Goal: Transaction & Acquisition: Purchase product/service

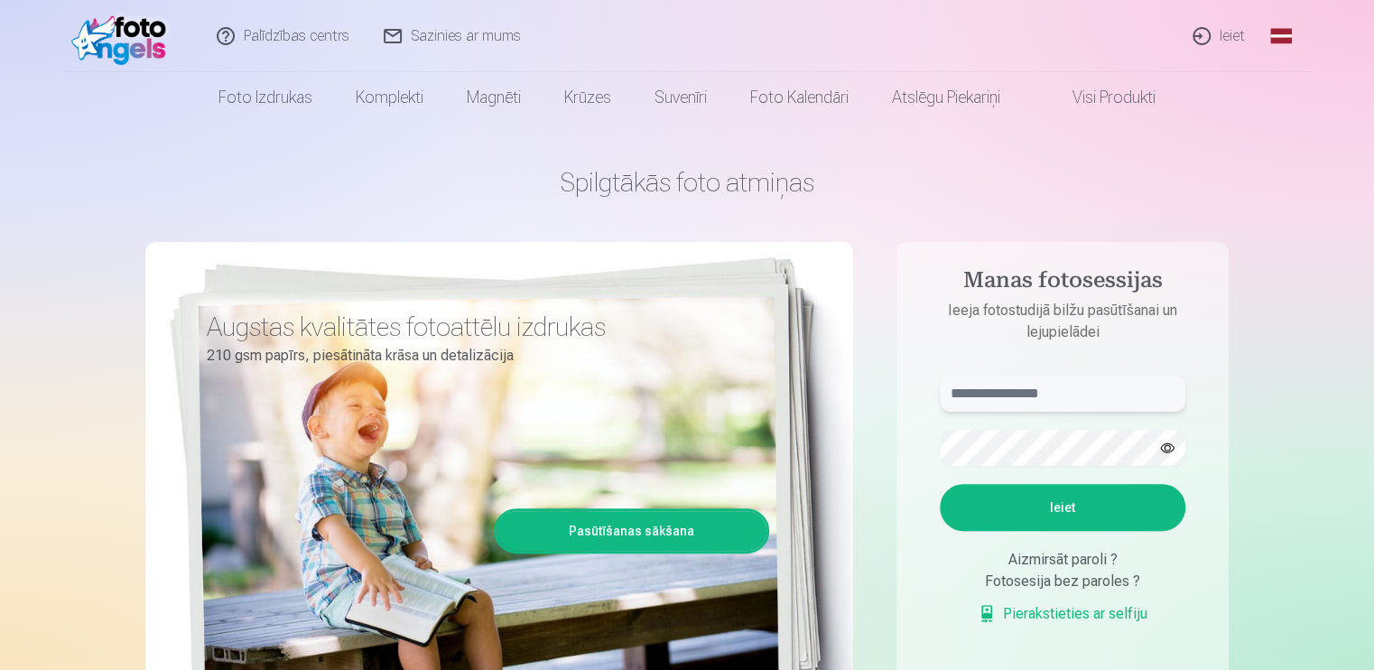
click at [1089, 394] on input "text" at bounding box center [1063, 394] width 246 height 36
type input "**********"
drag, startPoint x: 1069, startPoint y: 395, endPoint x: 945, endPoint y: 396, distance: 123.7
click at [945, 396] on input "**********" at bounding box center [1063, 394] width 246 height 36
click at [1066, 514] on button "Ieiet" at bounding box center [1063, 507] width 246 height 47
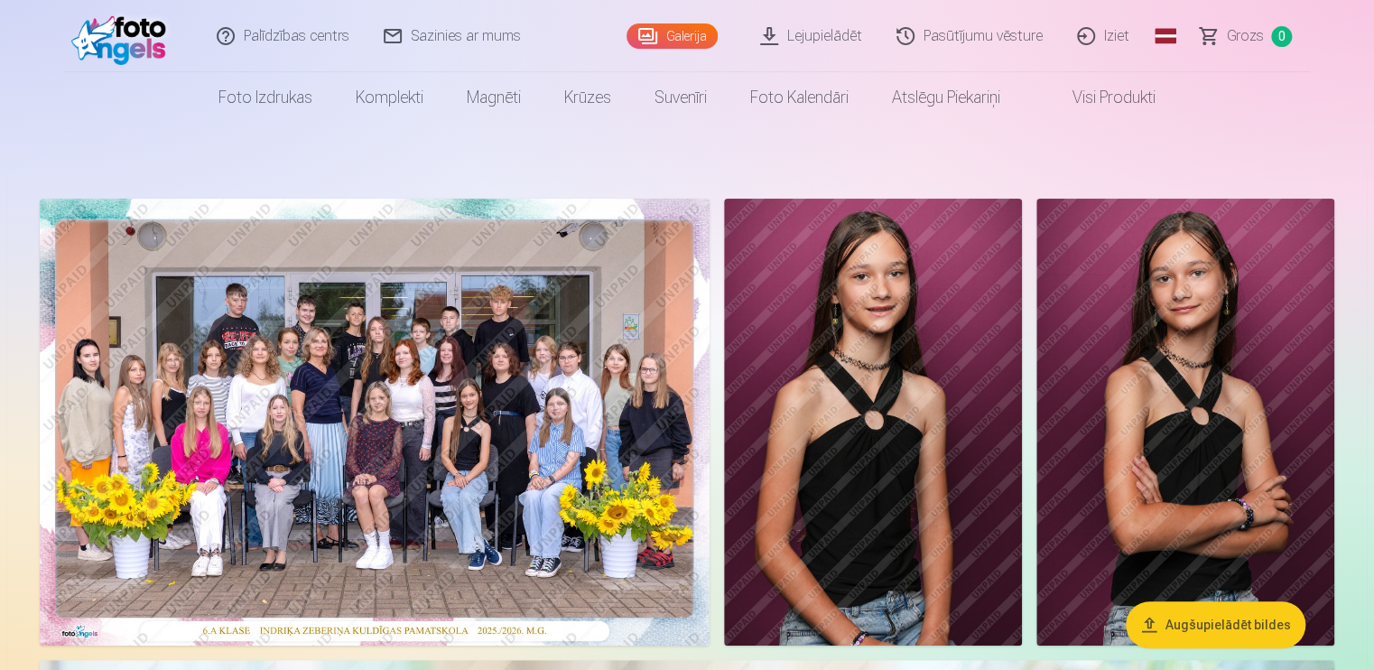
click at [437, 321] on img at bounding box center [375, 422] width 670 height 447
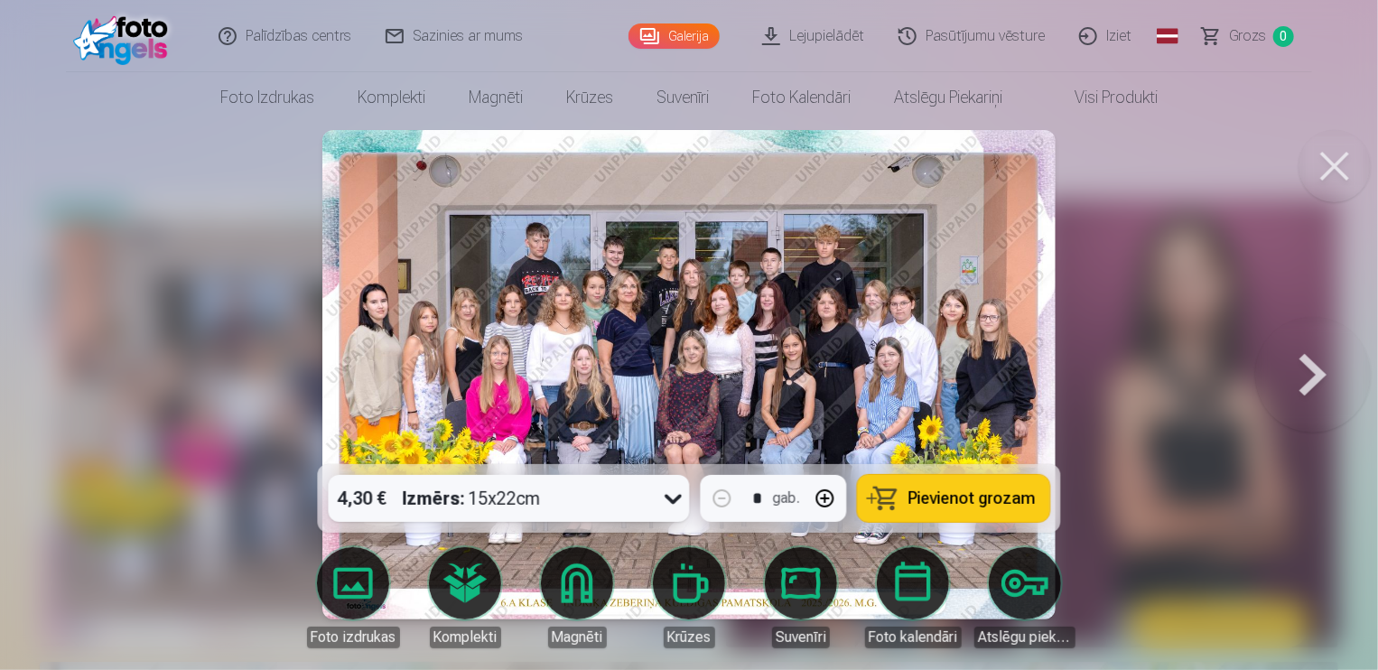
click at [1336, 168] on button at bounding box center [1334, 166] width 72 height 72
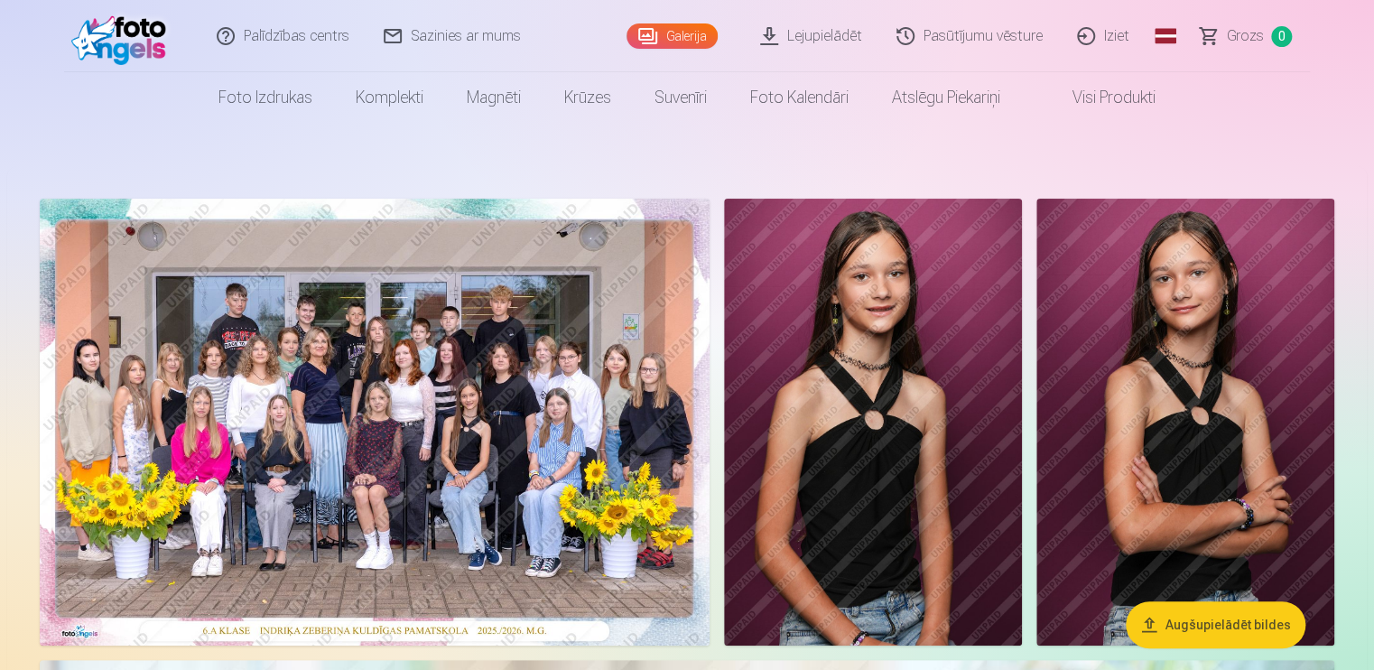
click at [522, 339] on img at bounding box center [375, 422] width 670 height 447
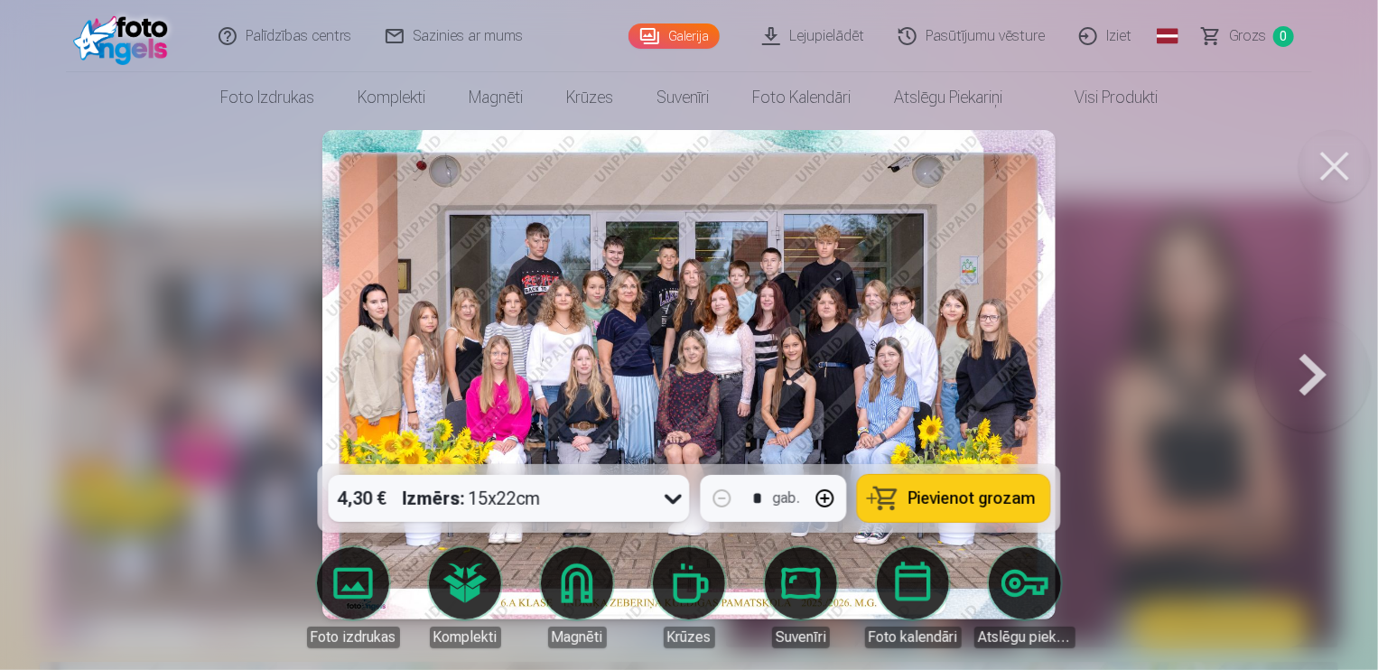
click at [674, 503] on icon at bounding box center [673, 498] width 29 height 29
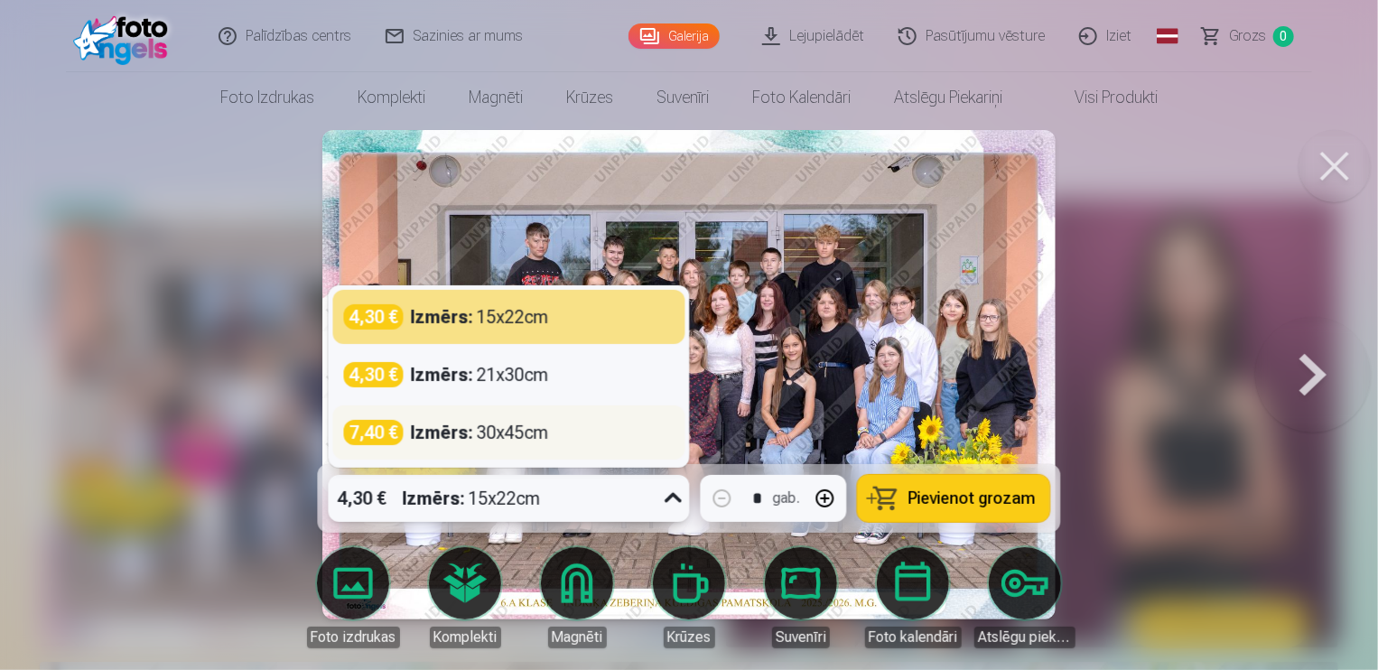
click at [533, 444] on div "Izmērs : 30x45cm" at bounding box center [480, 432] width 138 height 25
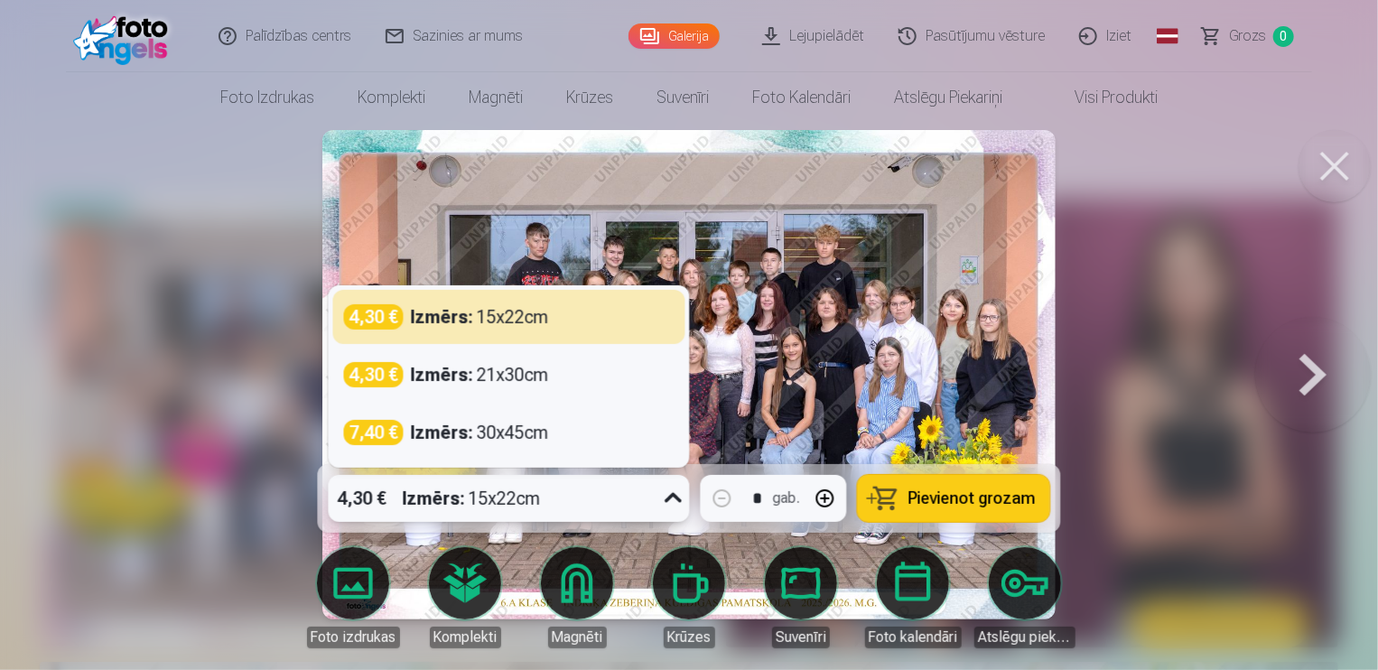
click at [680, 503] on icon at bounding box center [673, 498] width 29 height 29
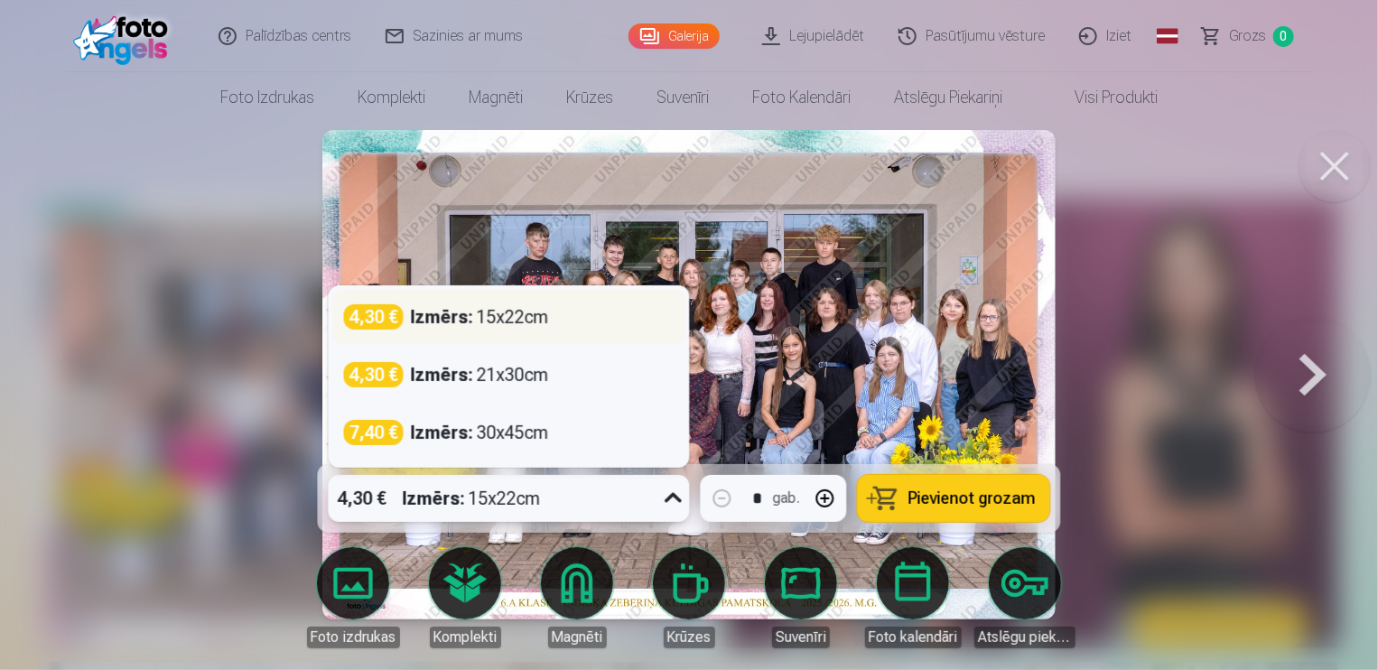
click at [563, 318] on div "4,30 € Izmērs : 15x22cm" at bounding box center [509, 316] width 330 height 25
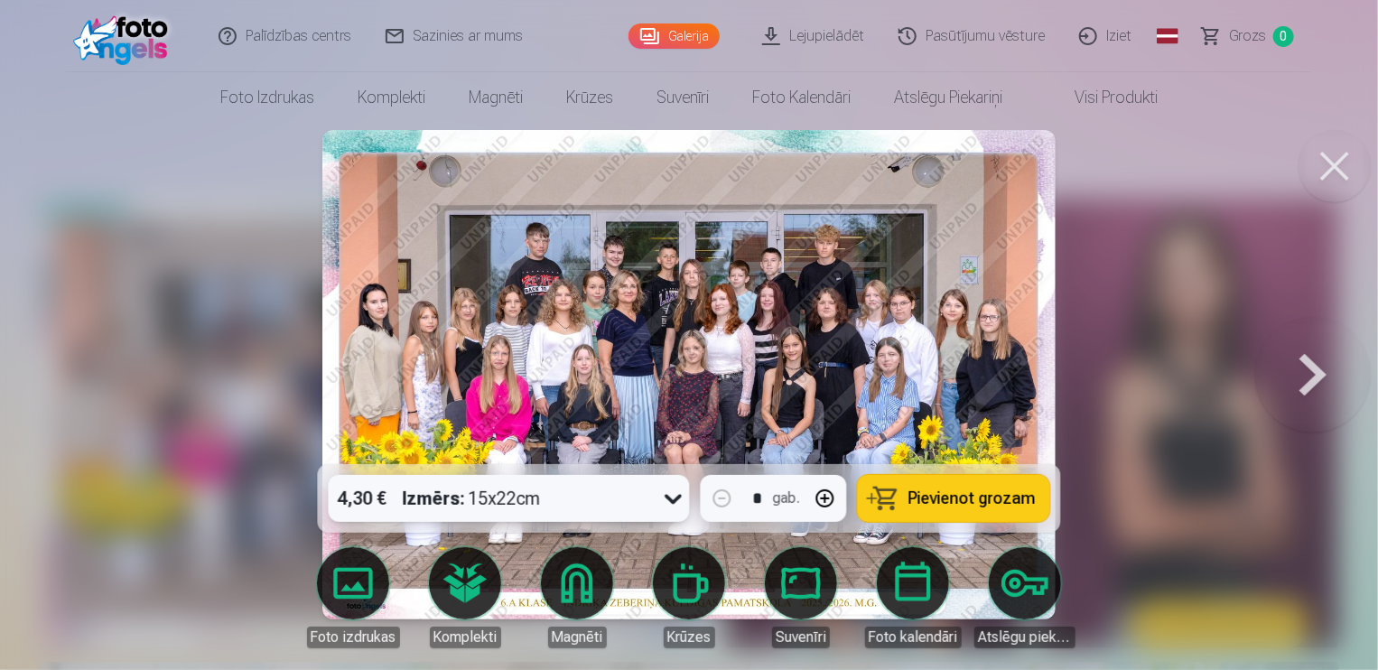
click at [1327, 173] on button at bounding box center [1334, 166] width 72 height 72
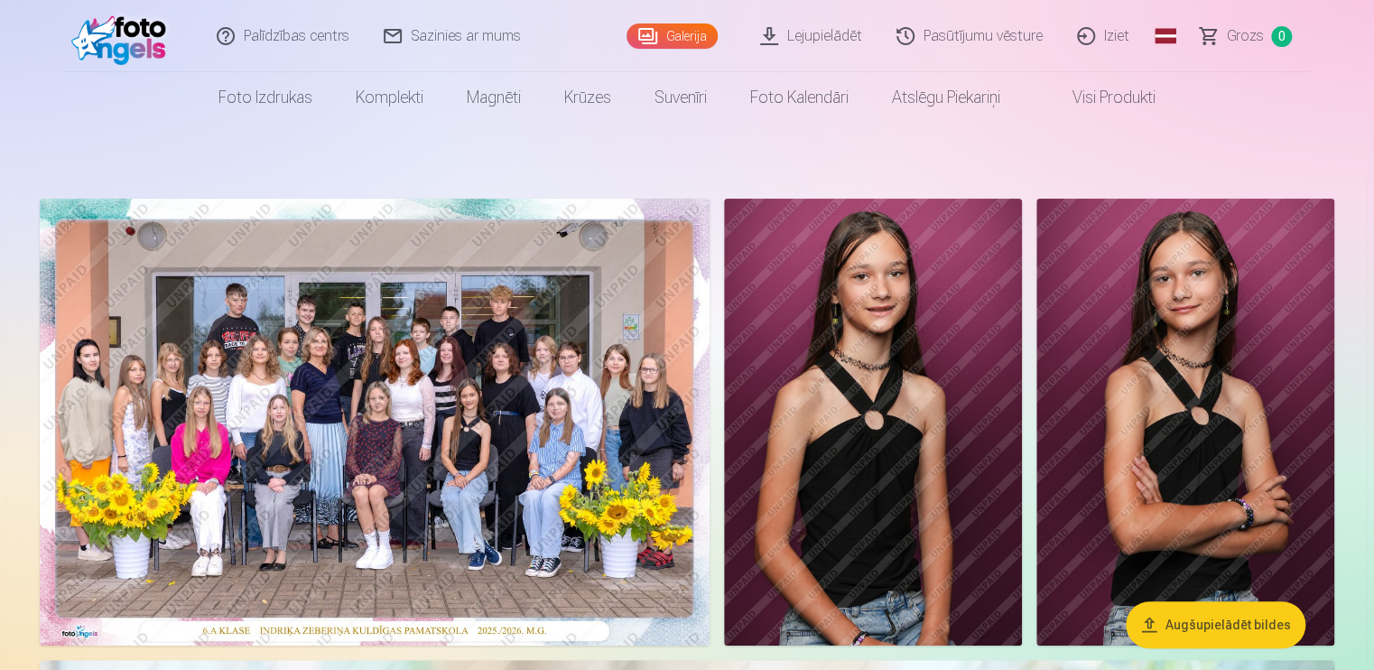
click at [458, 307] on img at bounding box center [375, 422] width 670 height 447
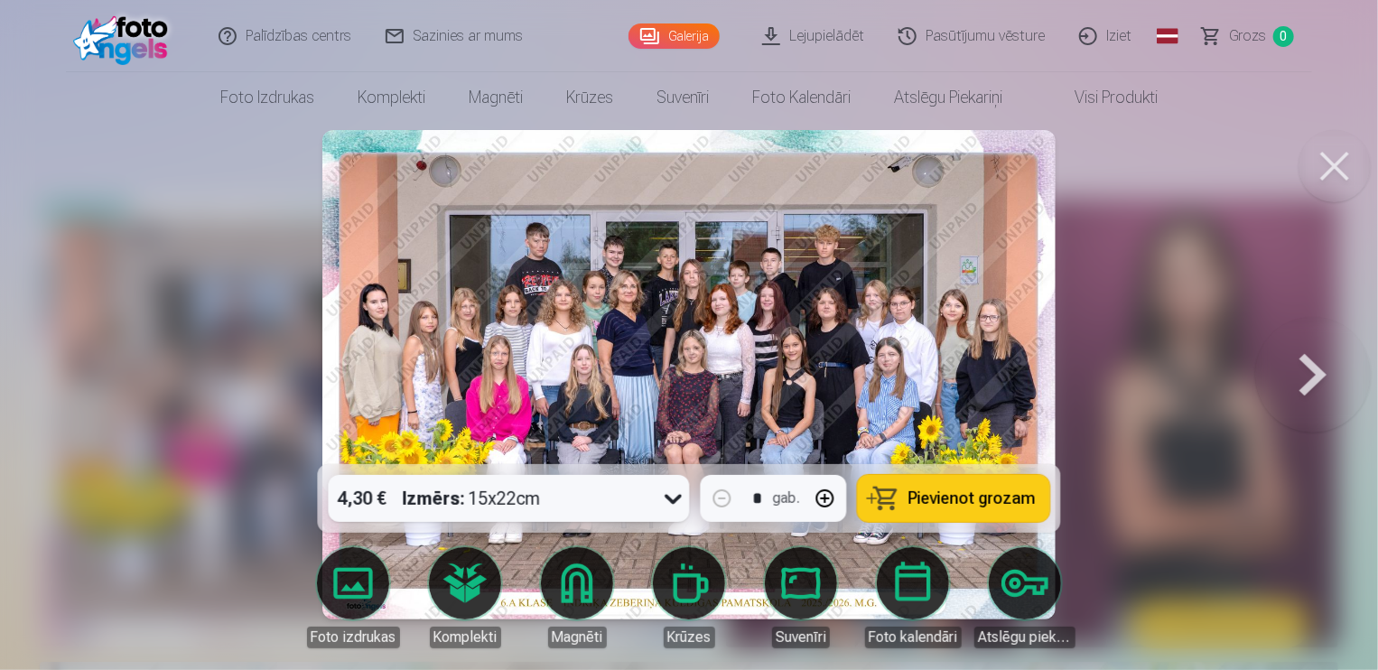
click at [990, 498] on span "Pievienot grozam" at bounding box center [971, 498] width 127 height 16
click at [1351, 170] on button at bounding box center [1334, 166] width 72 height 72
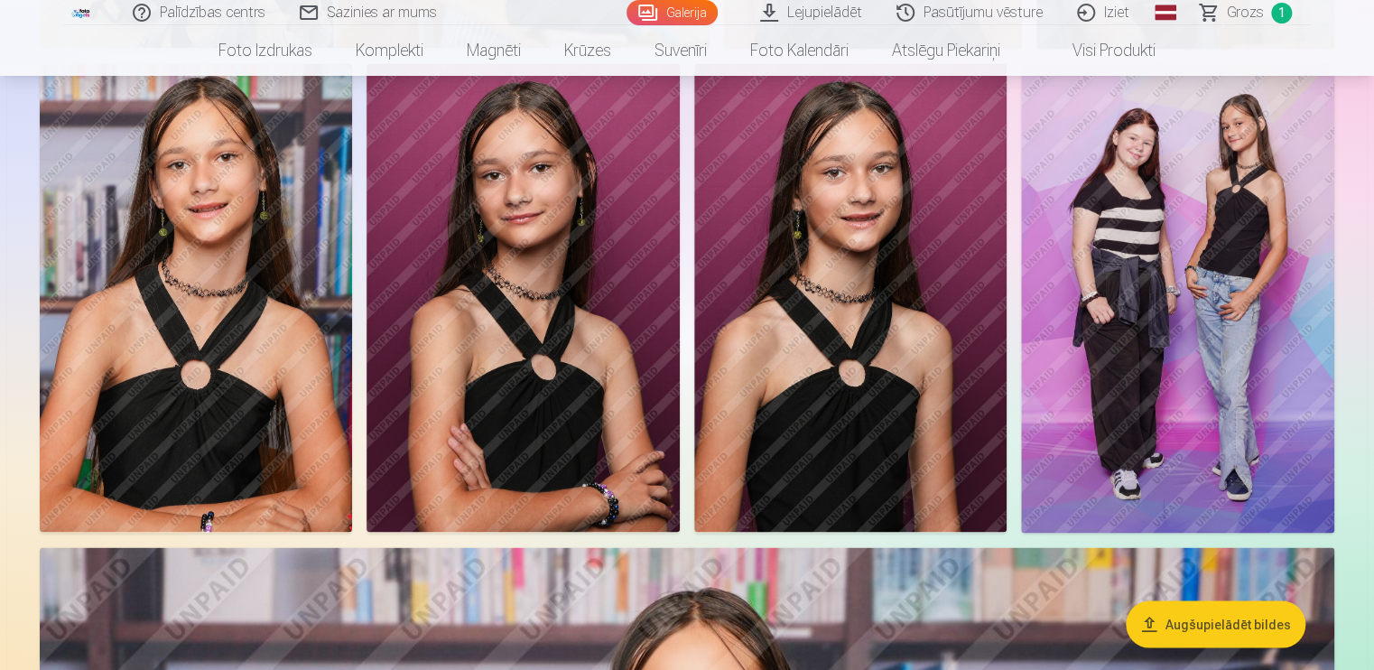
scroll to position [4911, 0]
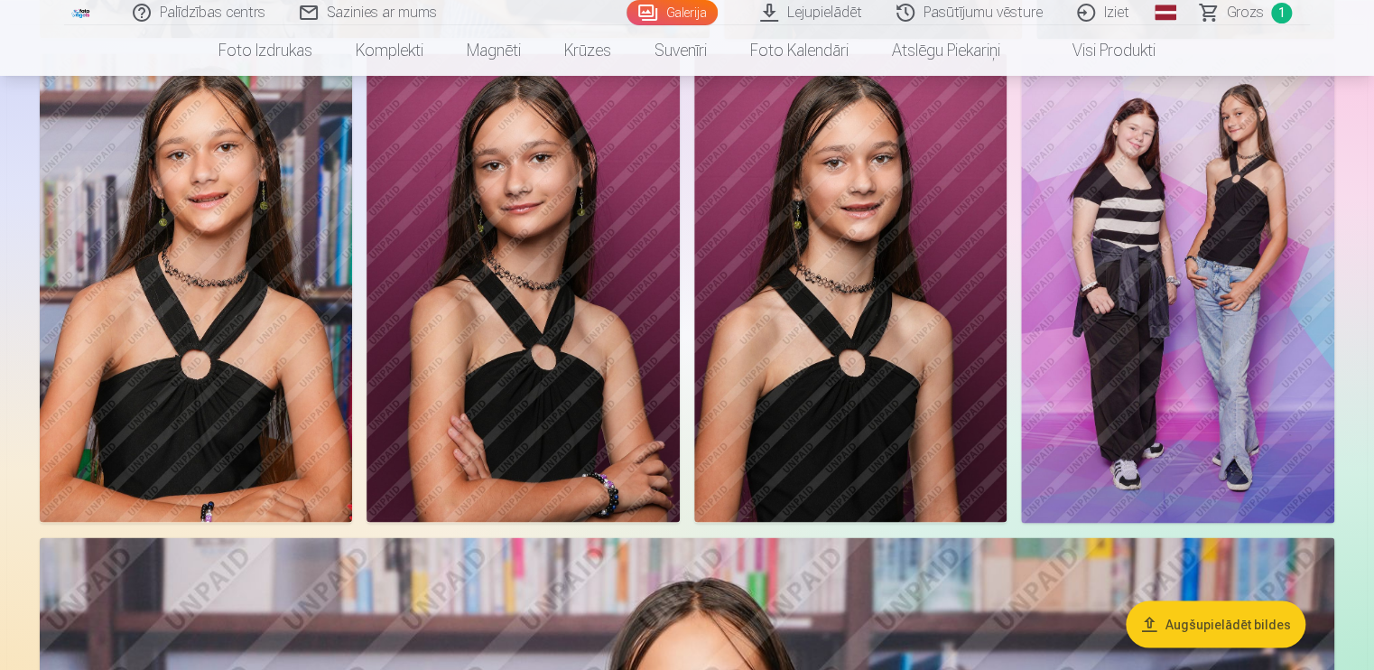
click at [1179, 272] on img at bounding box center [1177, 287] width 313 height 469
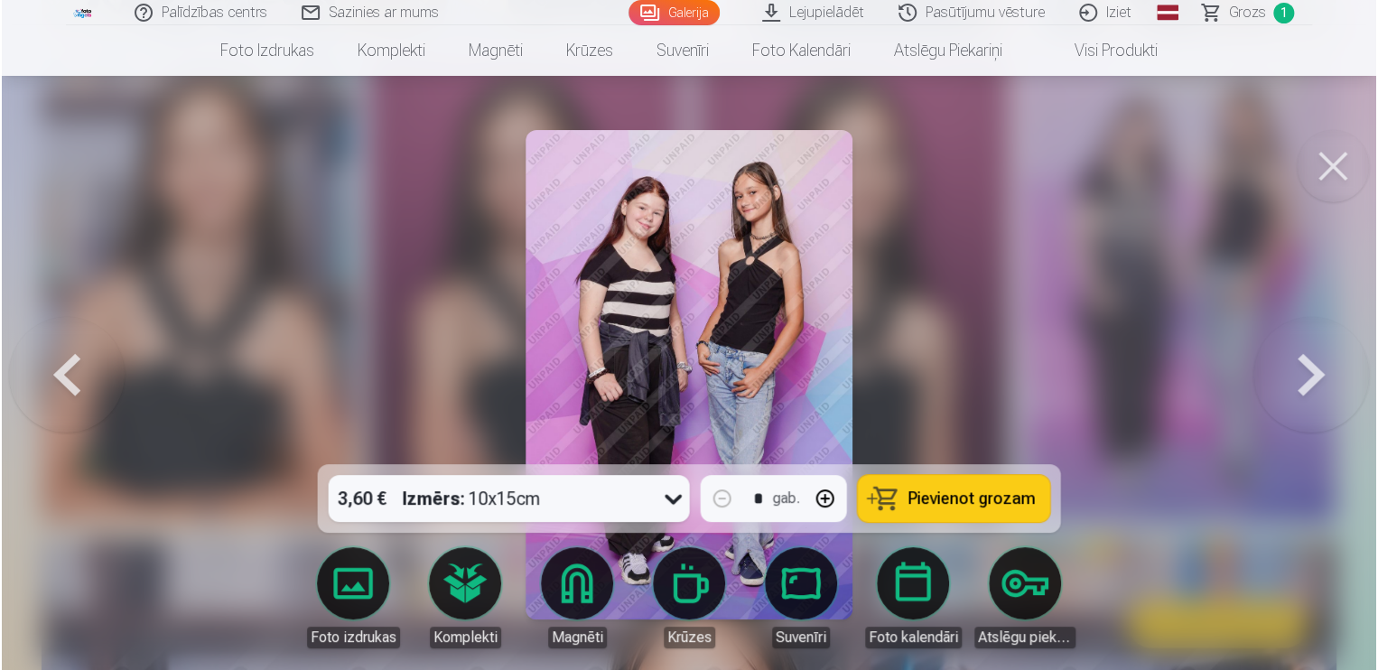
scroll to position [4926, 0]
click at [952, 493] on span "Pievienot grozam" at bounding box center [971, 498] width 127 height 16
click at [1338, 170] on button at bounding box center [1334, 166] width 72 height 72
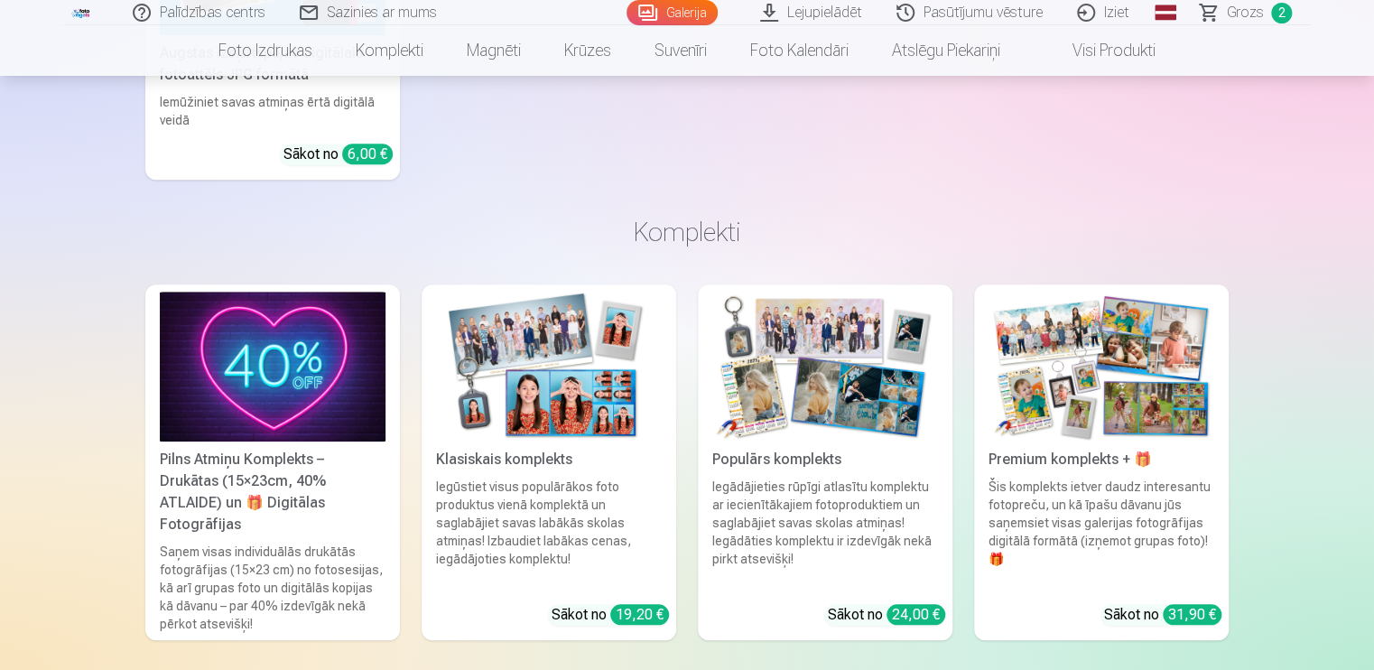
scroll to position [7398, 0]
click at [592, 390] on img at bounding box center [549, 366] width 226 height 151
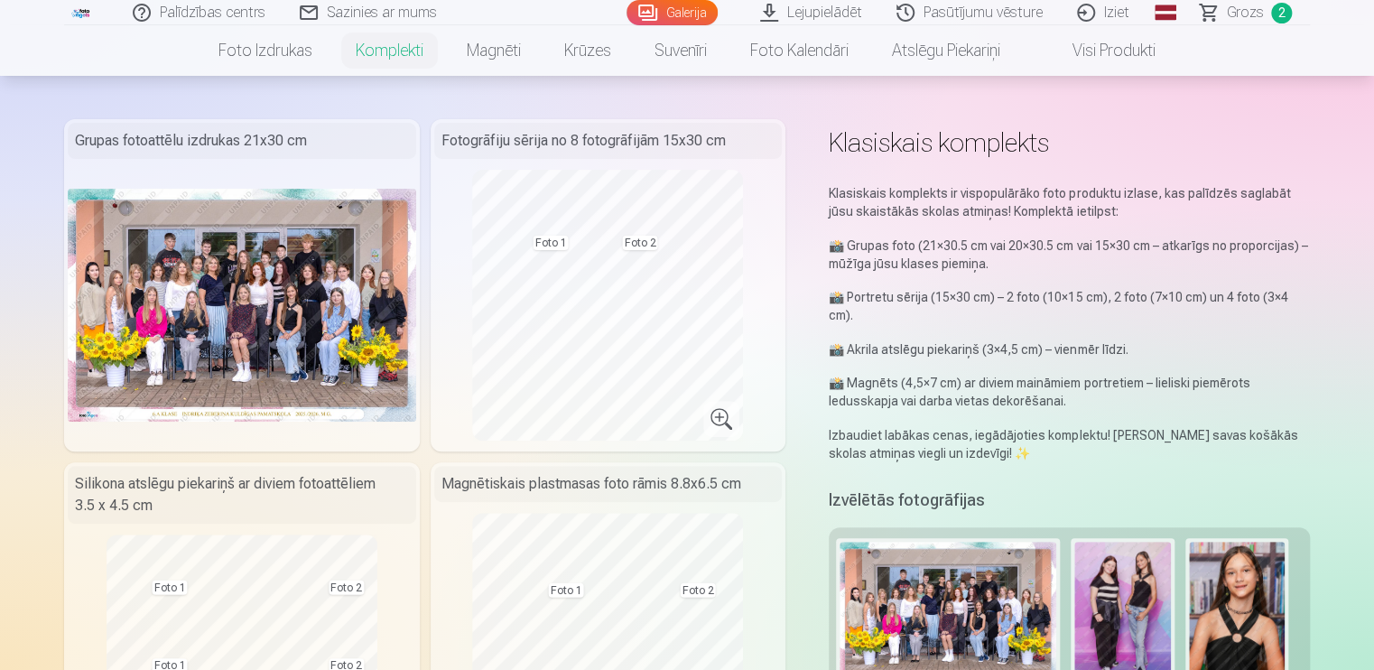
scroll to position [72, 0]
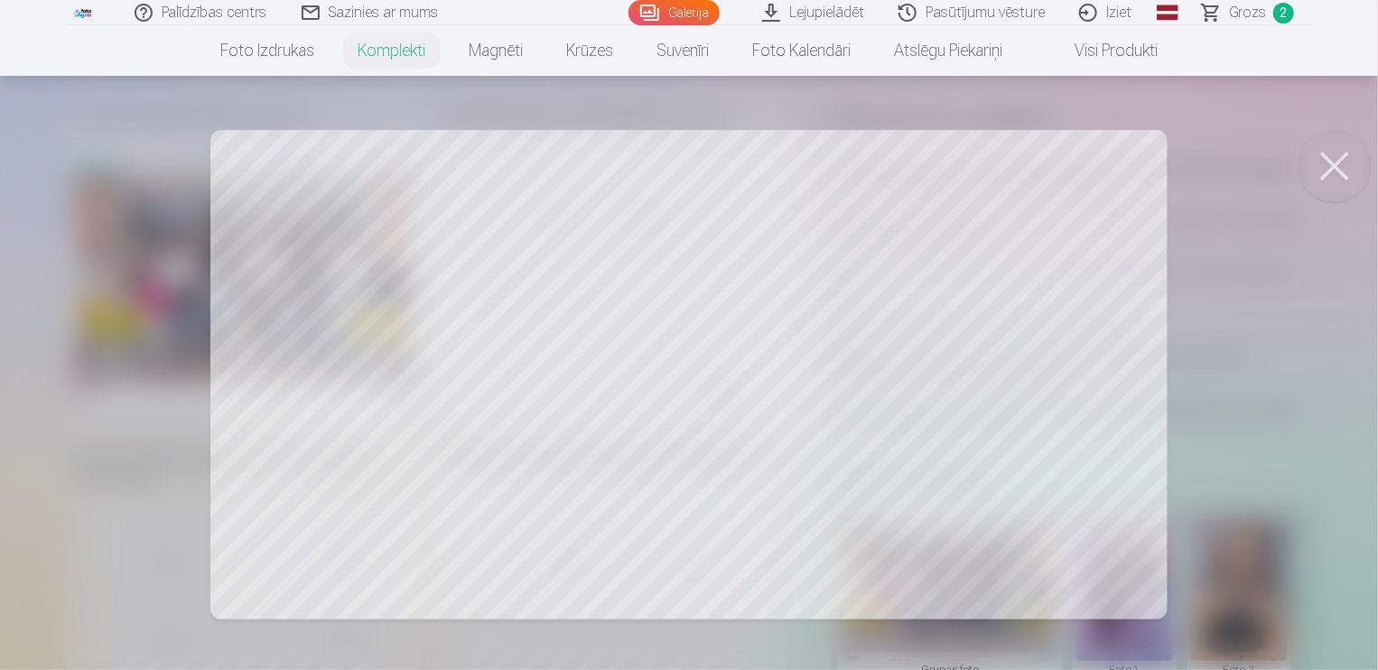
click at [1331, 155] on button at bounding box center [1334, 166] width 72 height 72
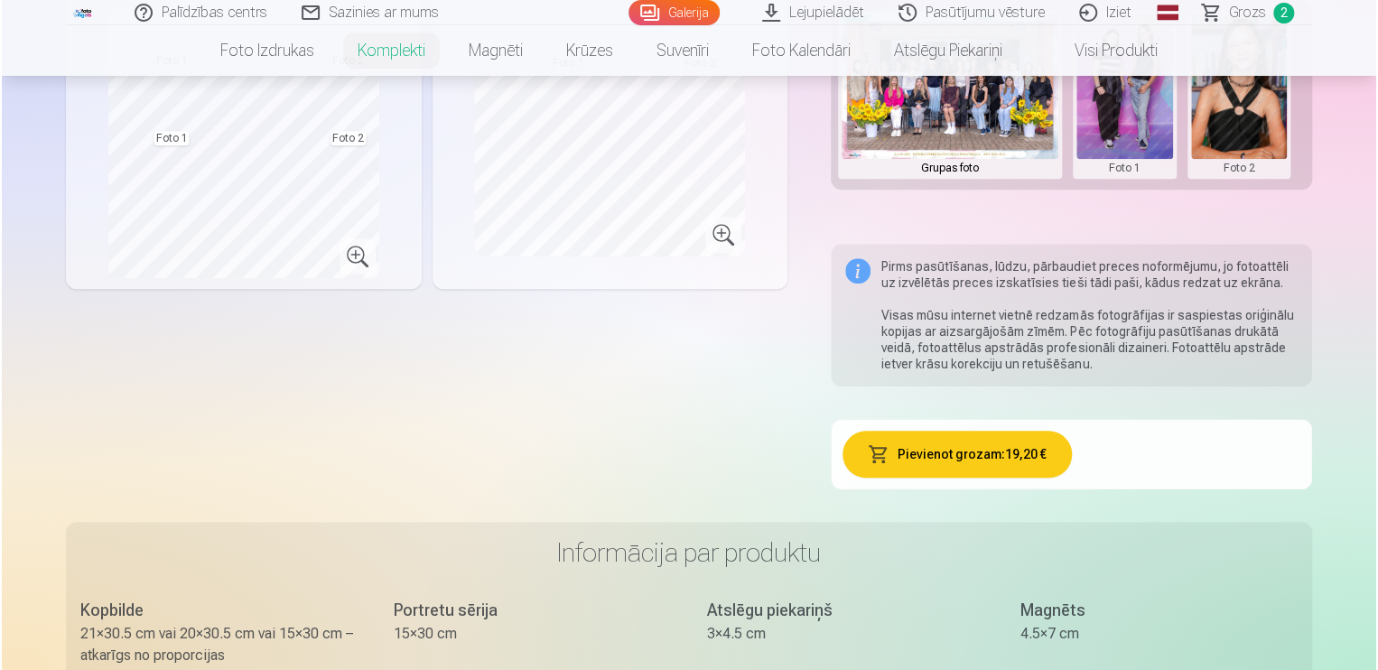
scroll to position [433, 0]
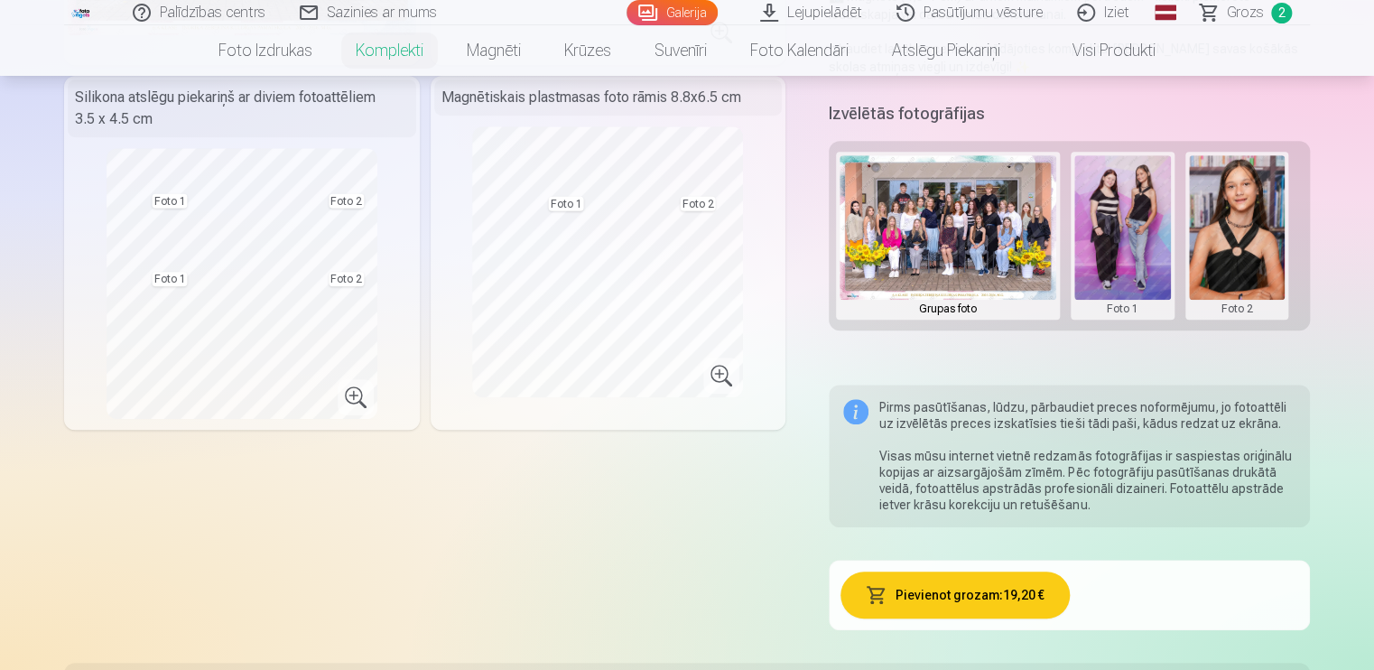
click at [970, 596] on button "Pievienot grozam : 19,20 €" at bounding box center [955, 594] width 228 height 47
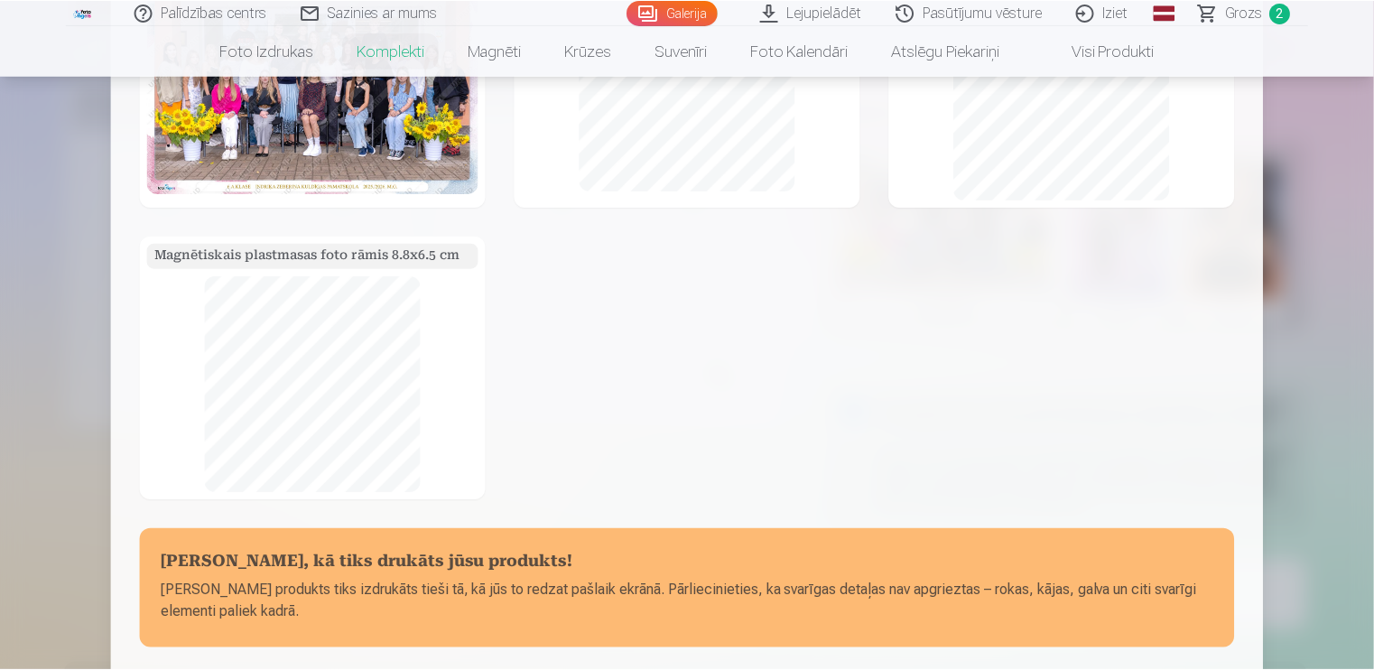
scroll to position [361, 0]
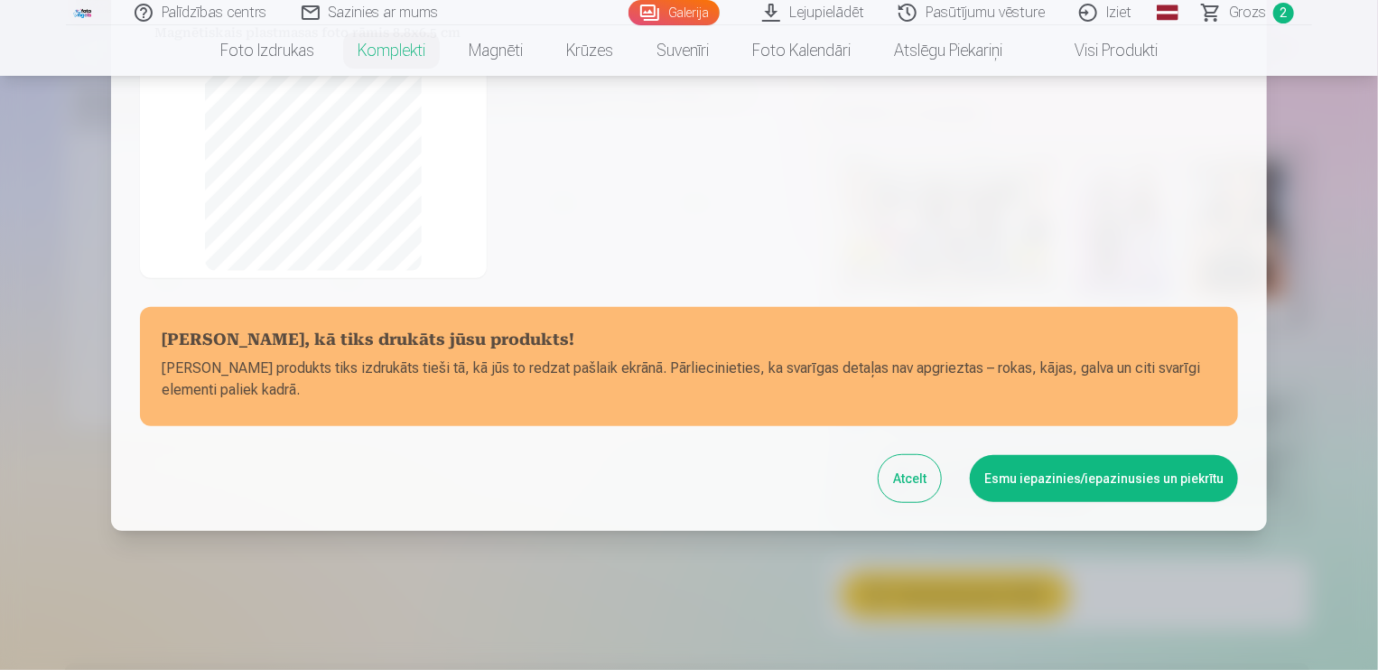
click at [1036, 477] on button "Esmu iepazinies/iepazinusies un piekrītu" at bounding box center [1104, 478] width 268 height 47
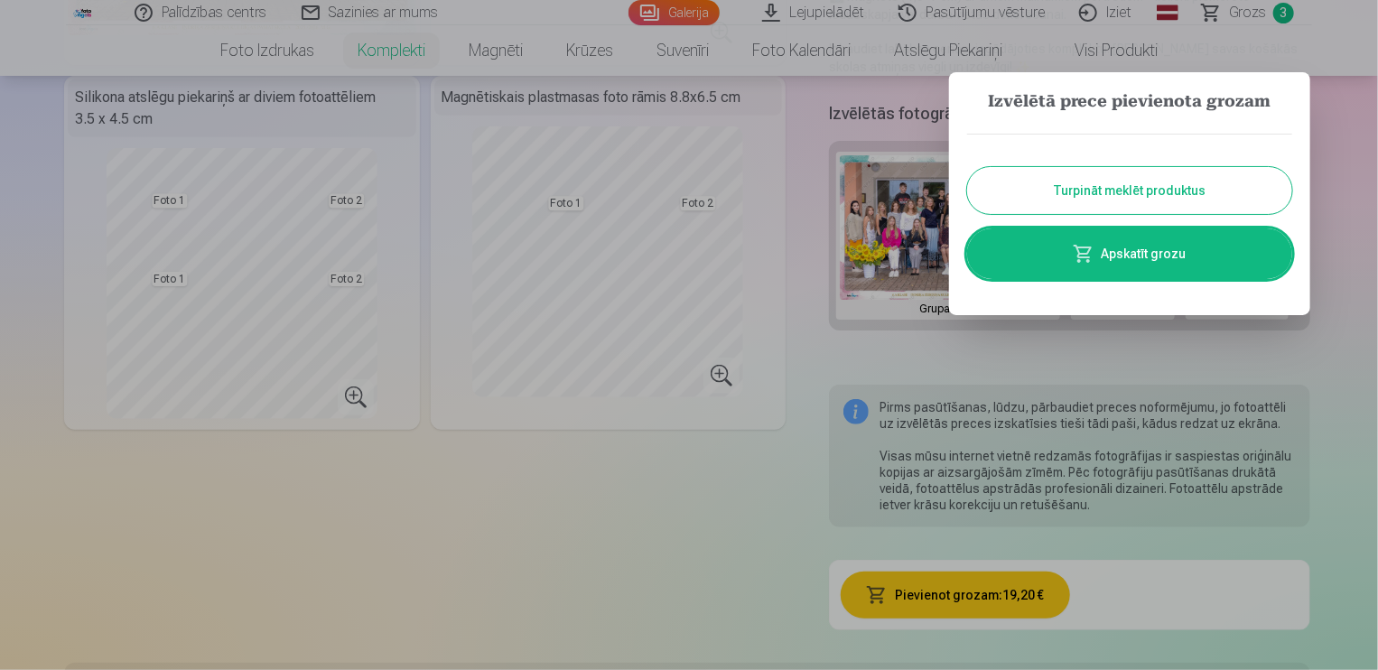
click at [1106, 199] on button "Turpināt meklēt produktus" at bounding box center [1129, 190] width 325 height 47
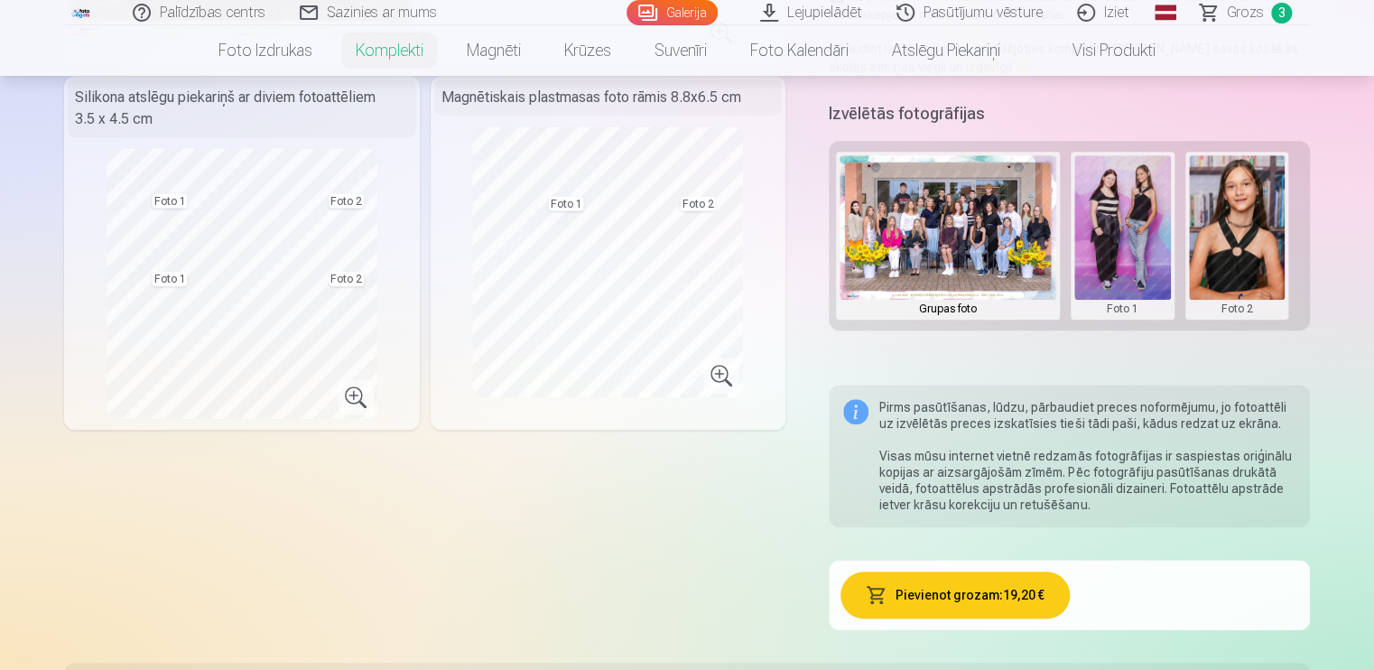
click at [1238, 14] on span "Grozs" at bounding box center [1245, 13] width 37 height 22
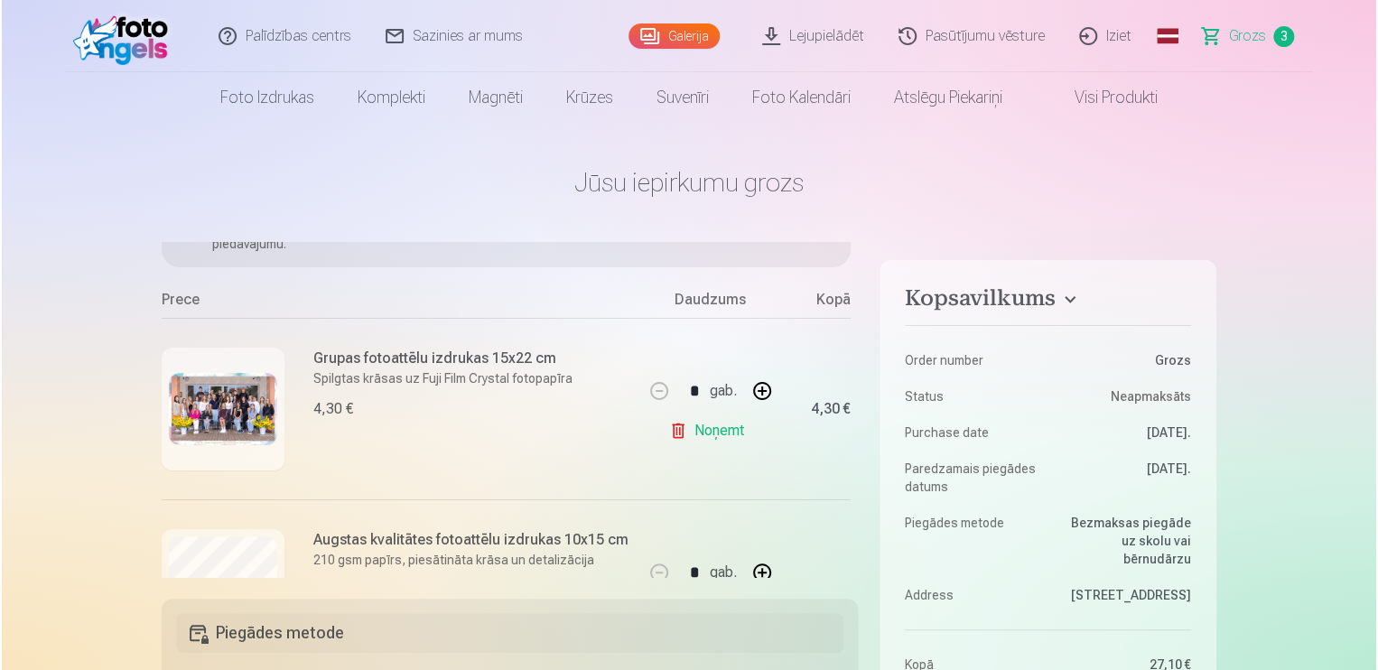
scroll to position [433, 0]
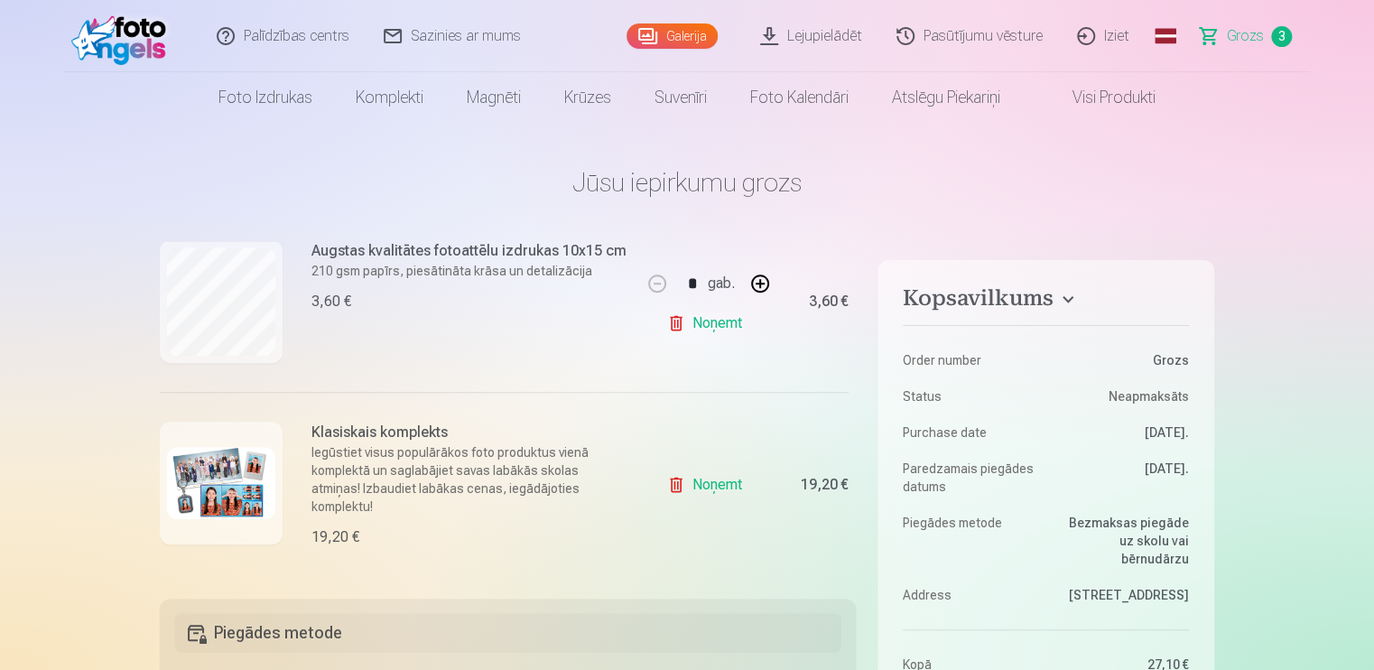
click at [206, 474] on img at bounding box center [221, 483] width 108 height 72
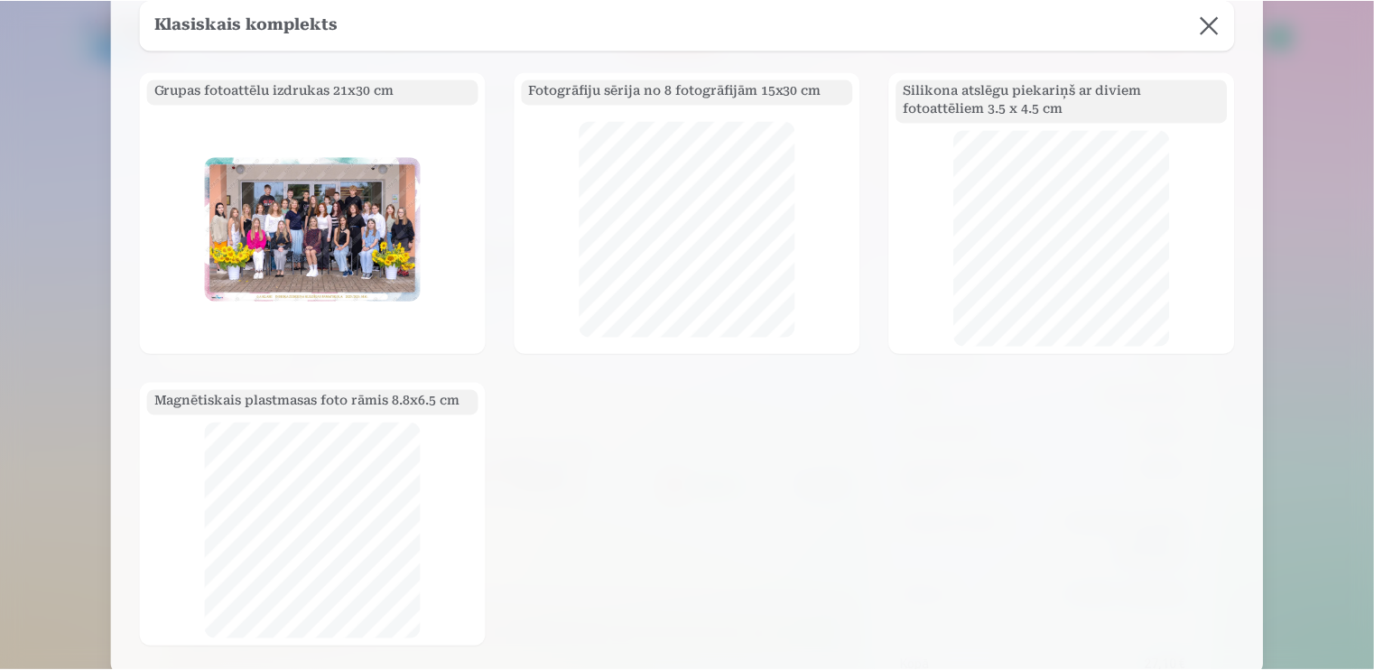
scroll to position [0, 0]
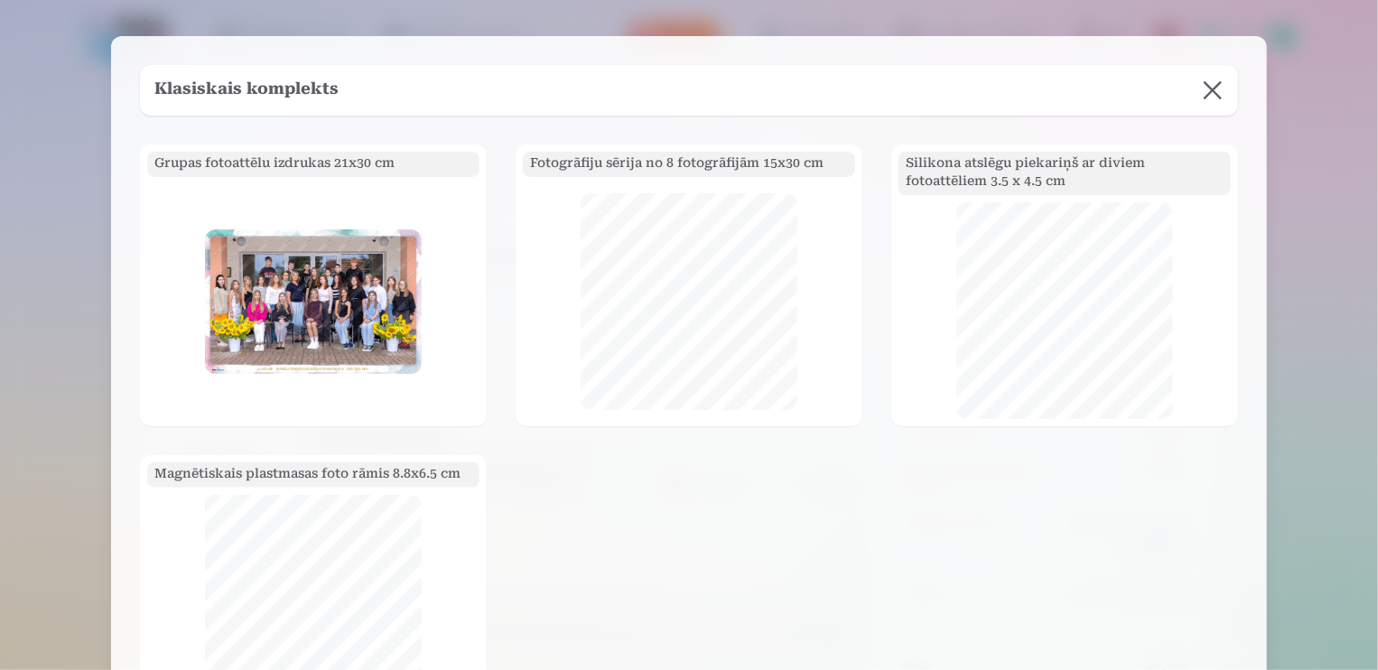
click at [1216, 86] on button at bounding box center [1212, 90] width 51 height 51
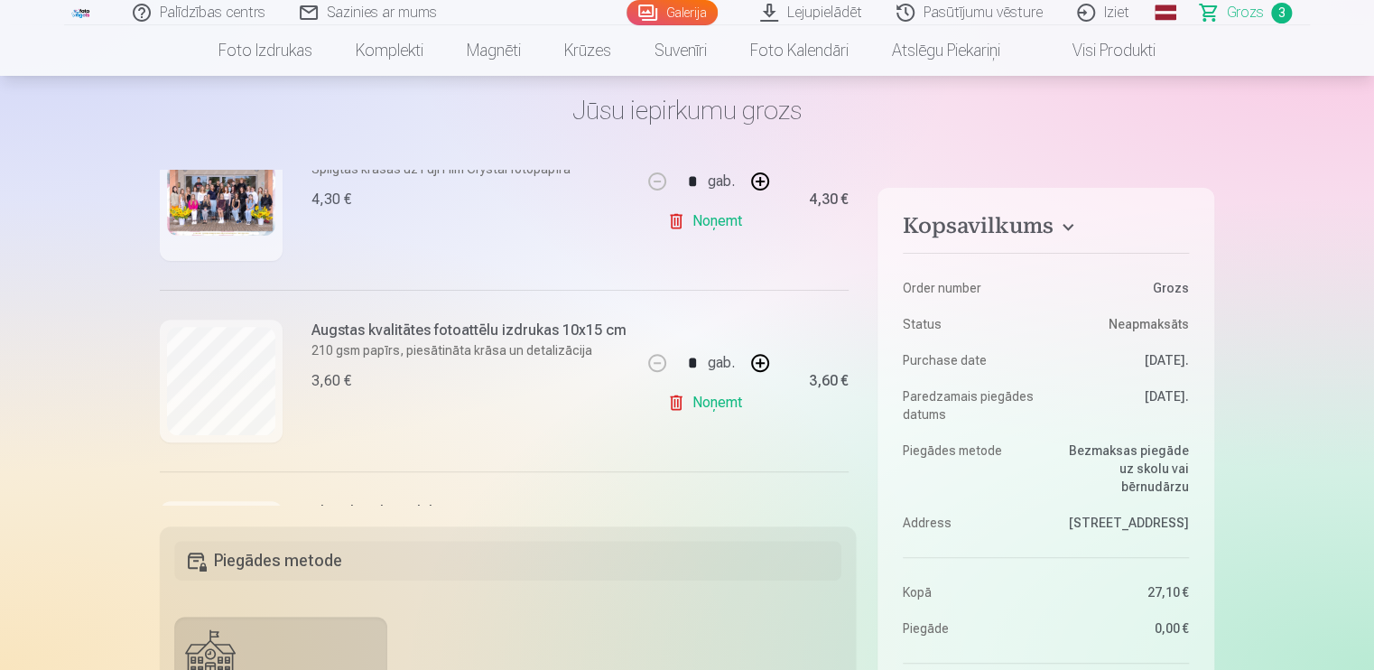
scroll to position [289, 0]
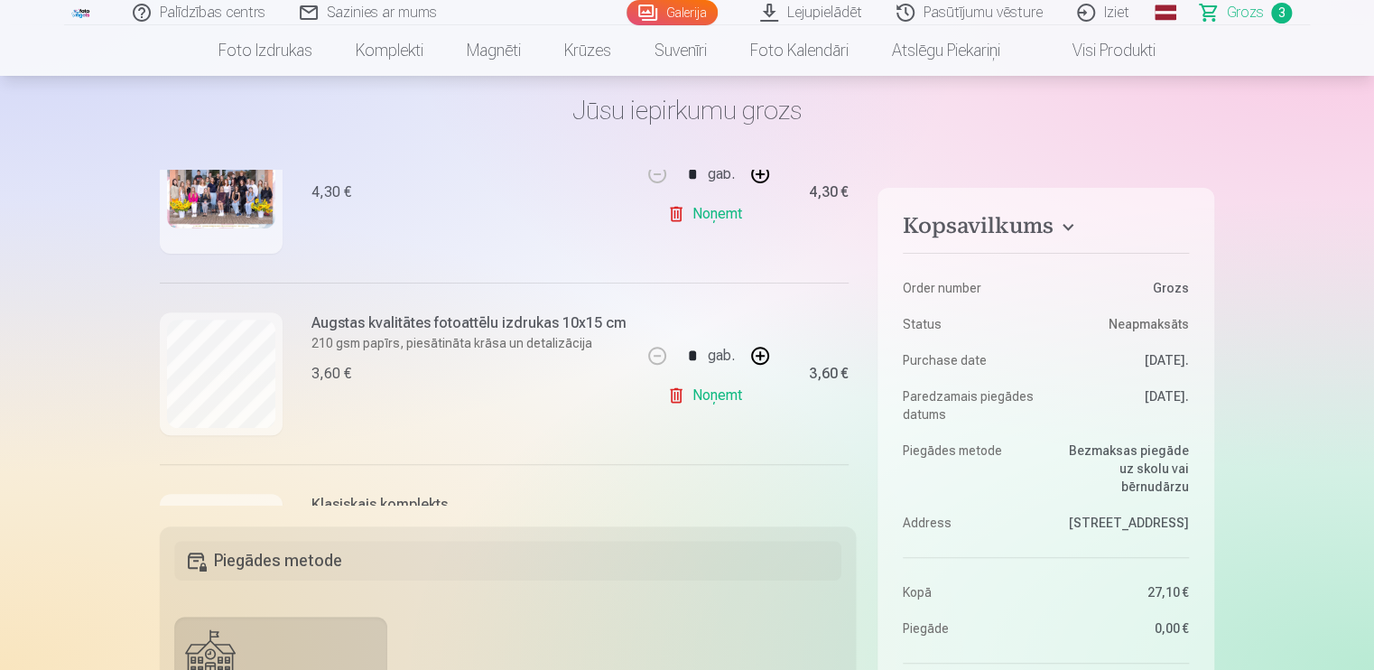
click at [683, 399] on link "Noņemt" at bounding box center [708, 395] width 82 height 36
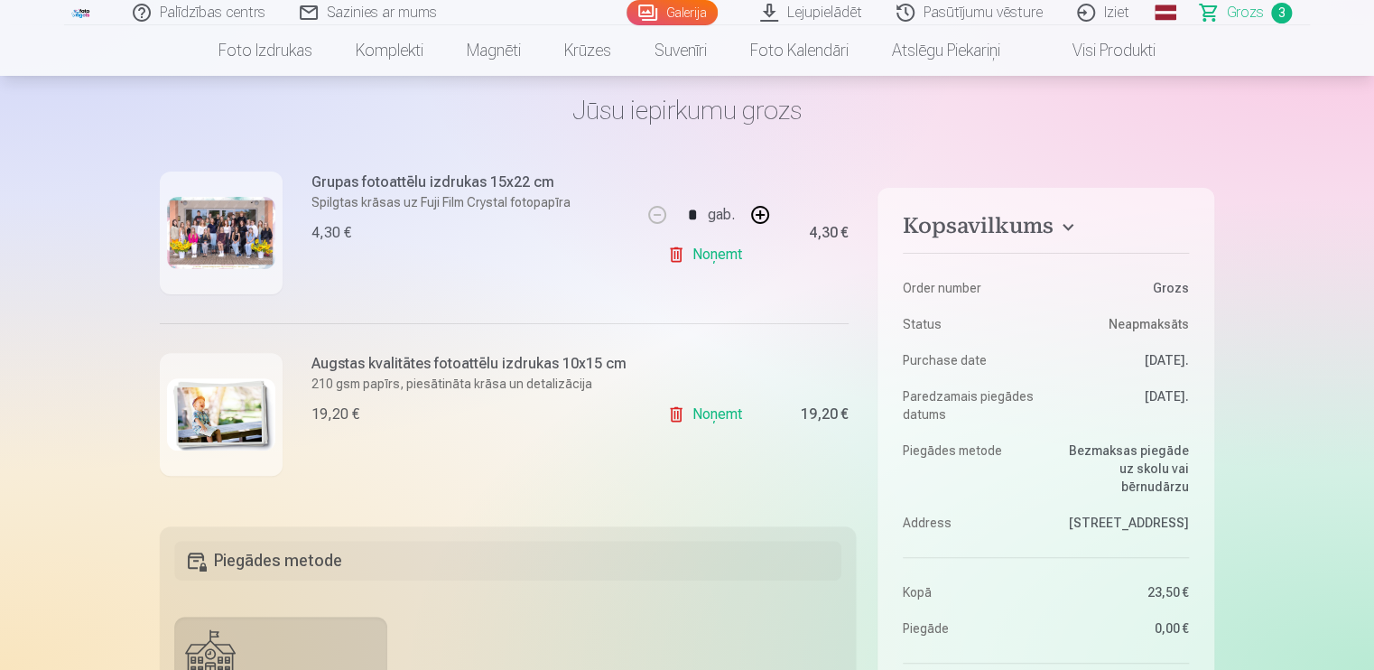
scroll to position [252, 0]
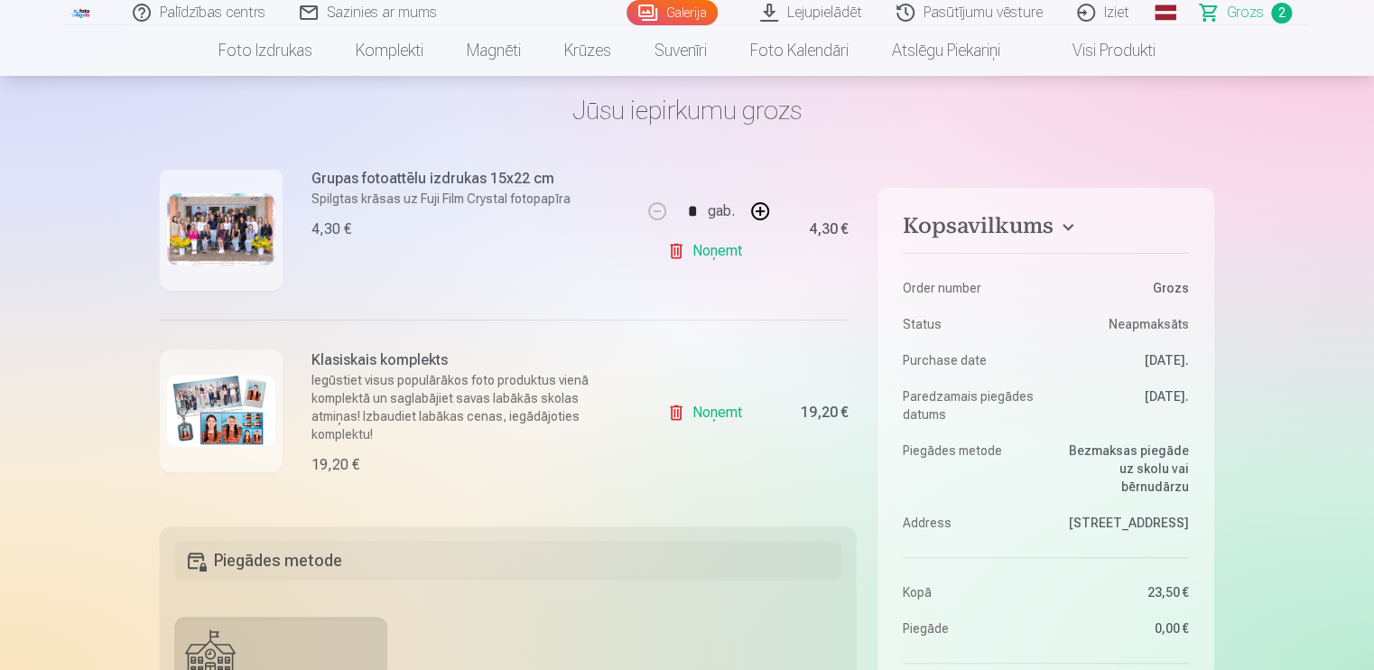
click at [693, 247] on link "Noņemt" at bounding box center [708, 251] width 82 height 36
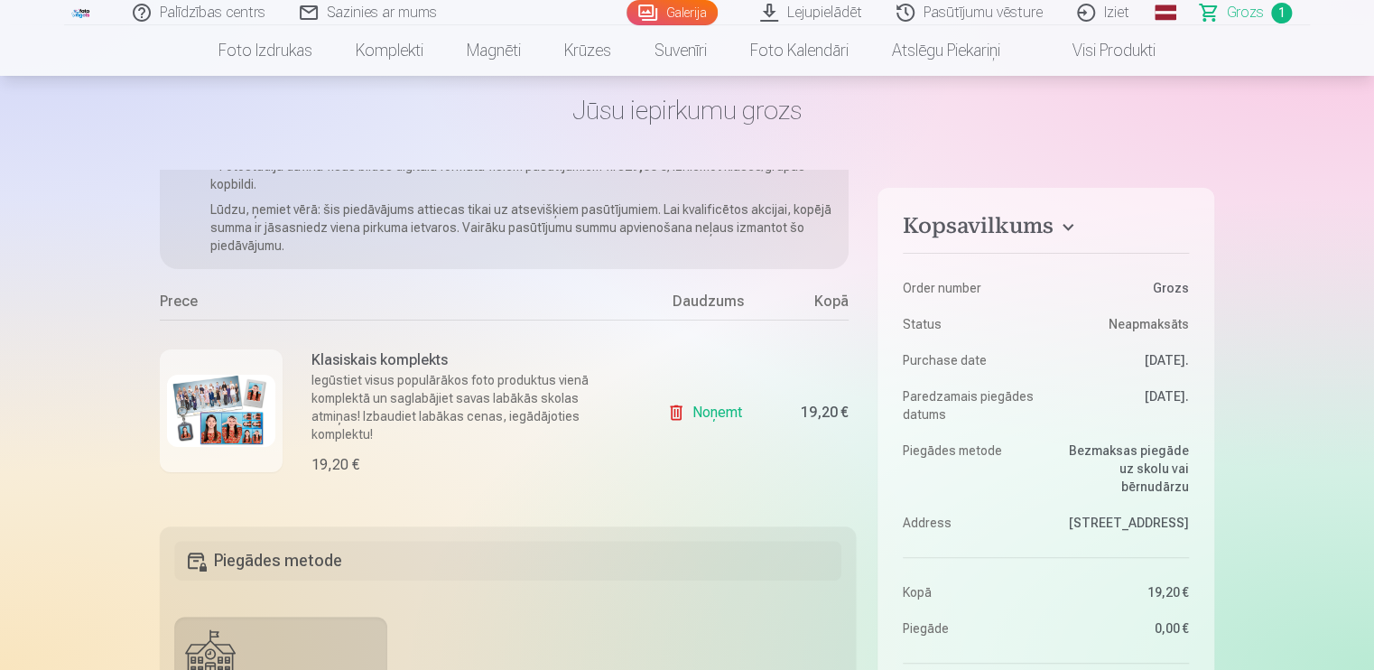
scroll to position [70, 0]
click at [206, 402] on img at bounding box center [221, 411] width 108 height 72
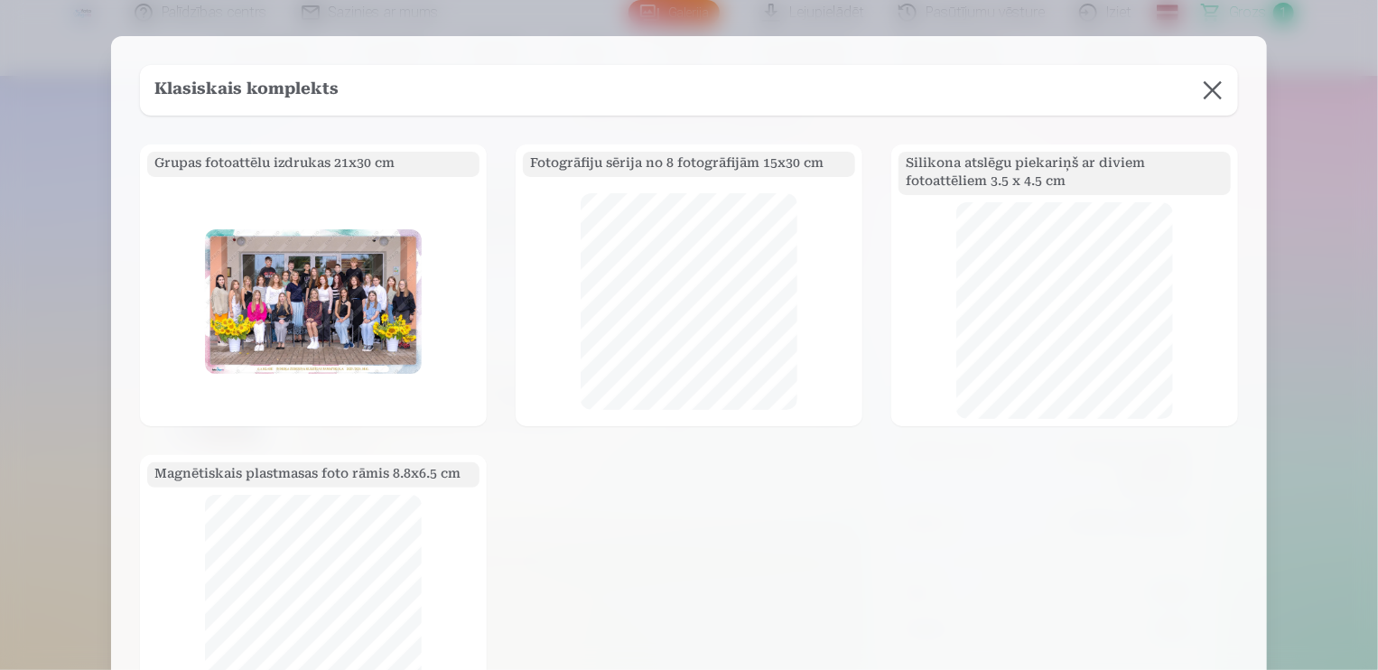
click at [1210, 93] on button at bounding box center [1212, 90] width 51 height 51
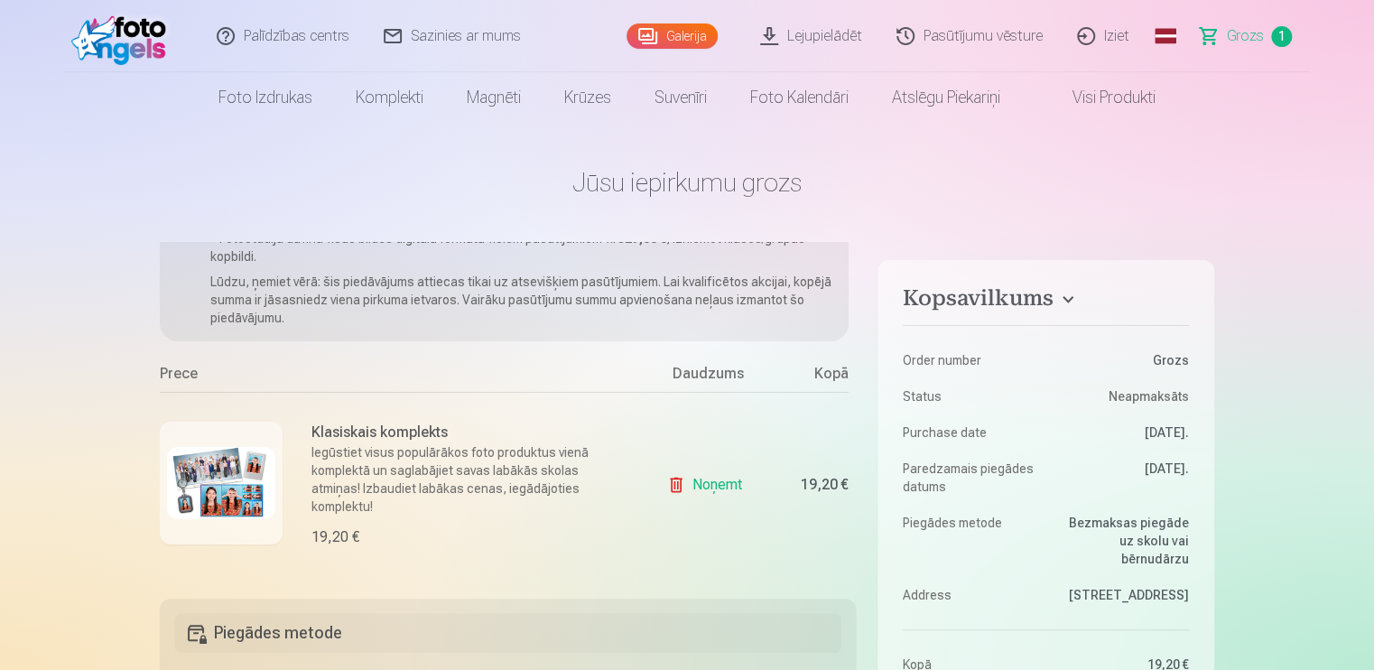
click at [212, 475] on img at bounding box center [221, 483] width 108 height 72
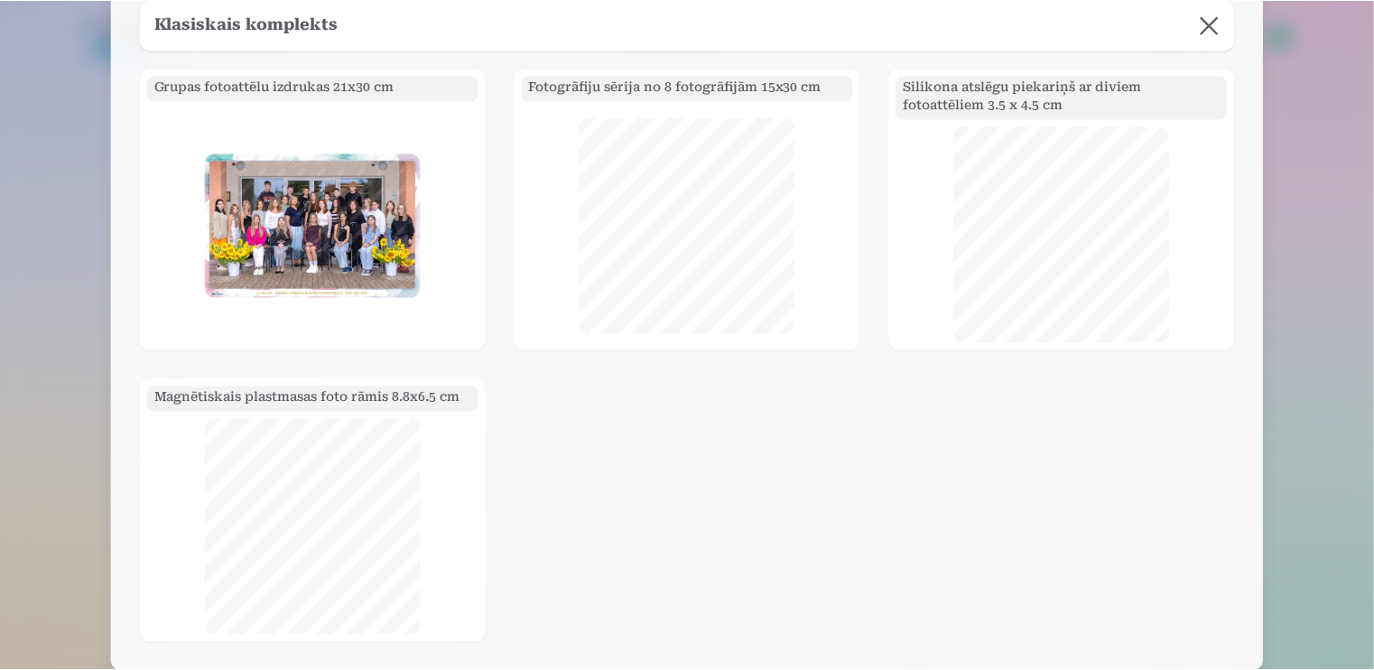
scroll to position [0, 0]
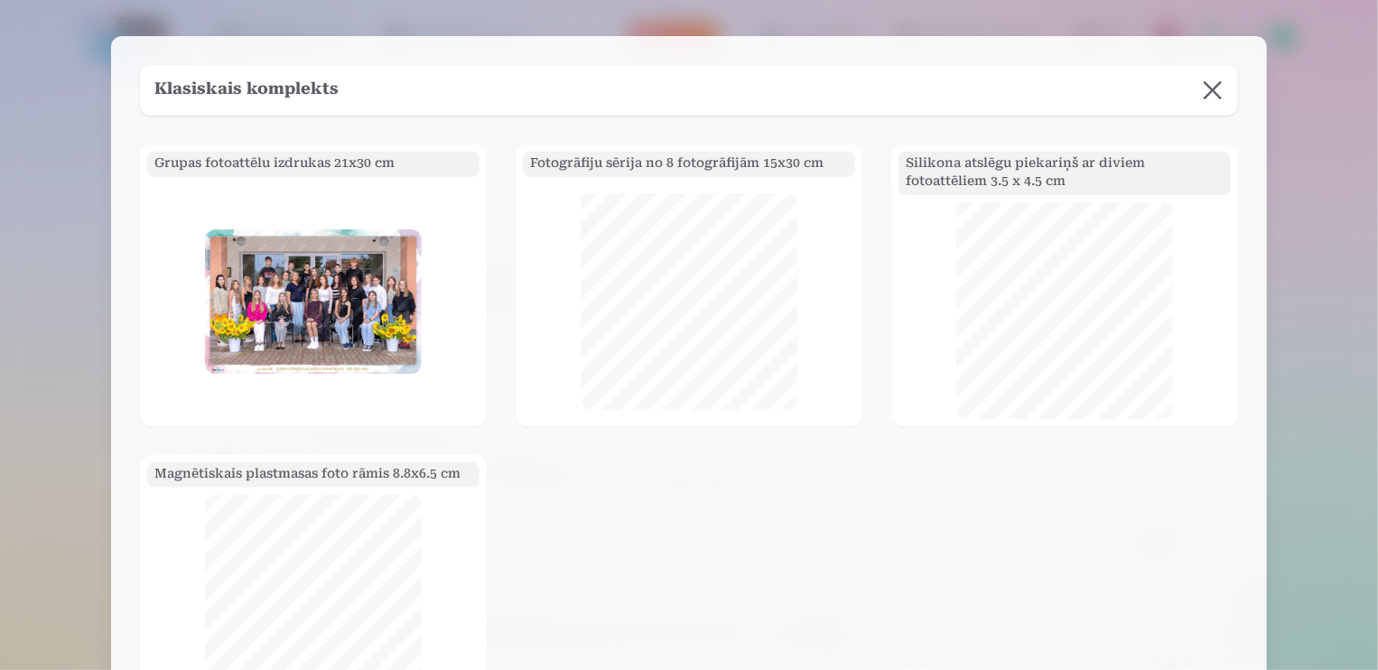
click at [1220, 79] on button at bounding box center [1212, 90] width 51 height 51
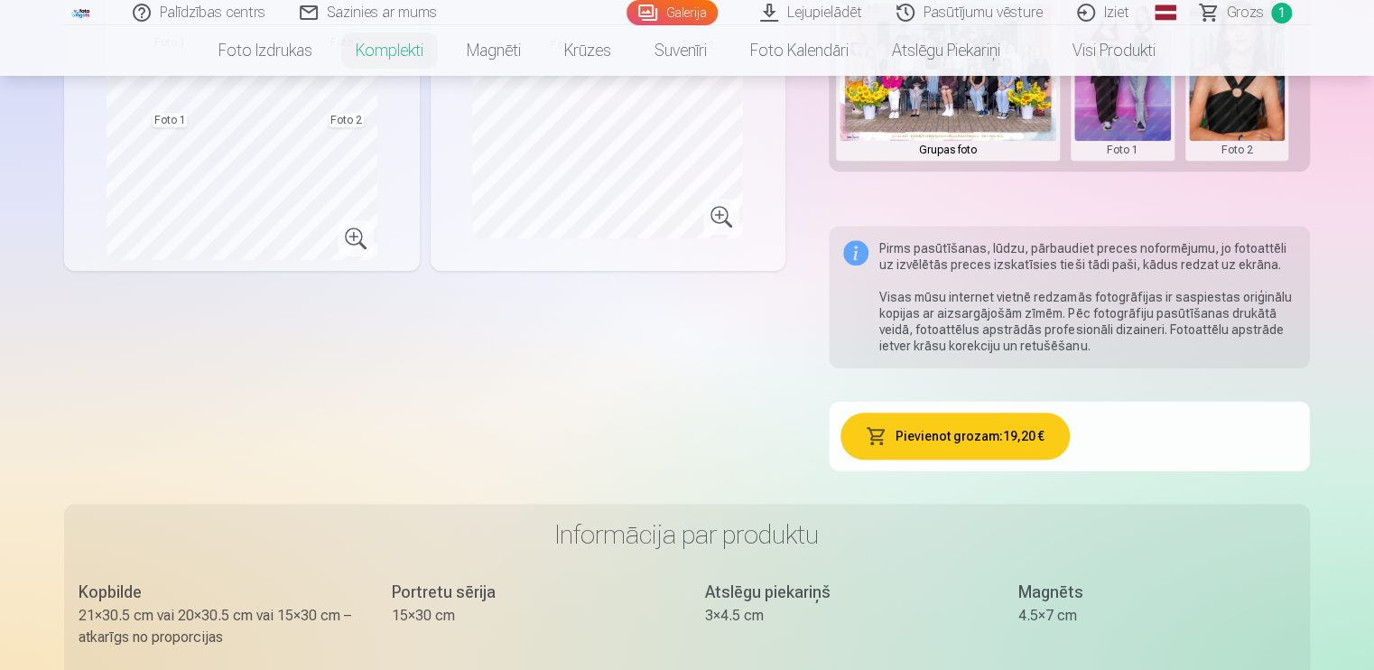
scroll to position [722, 0]
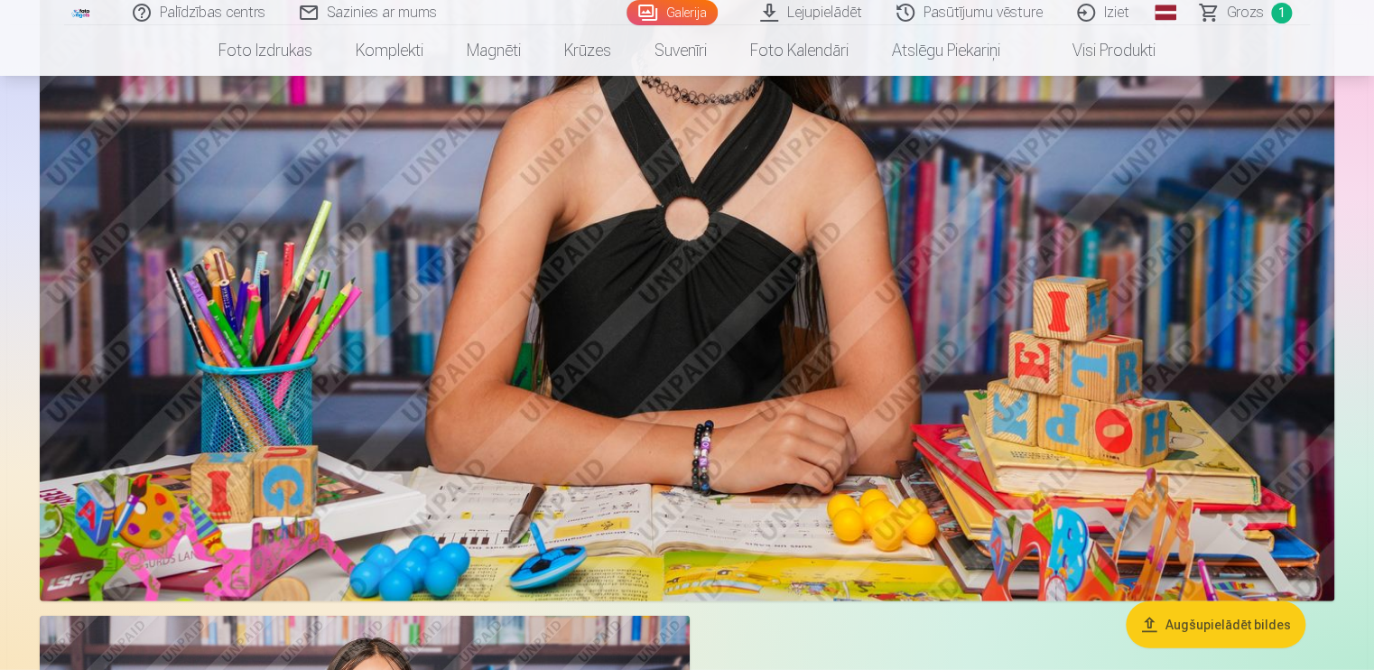
scroll to position [5580, 0]
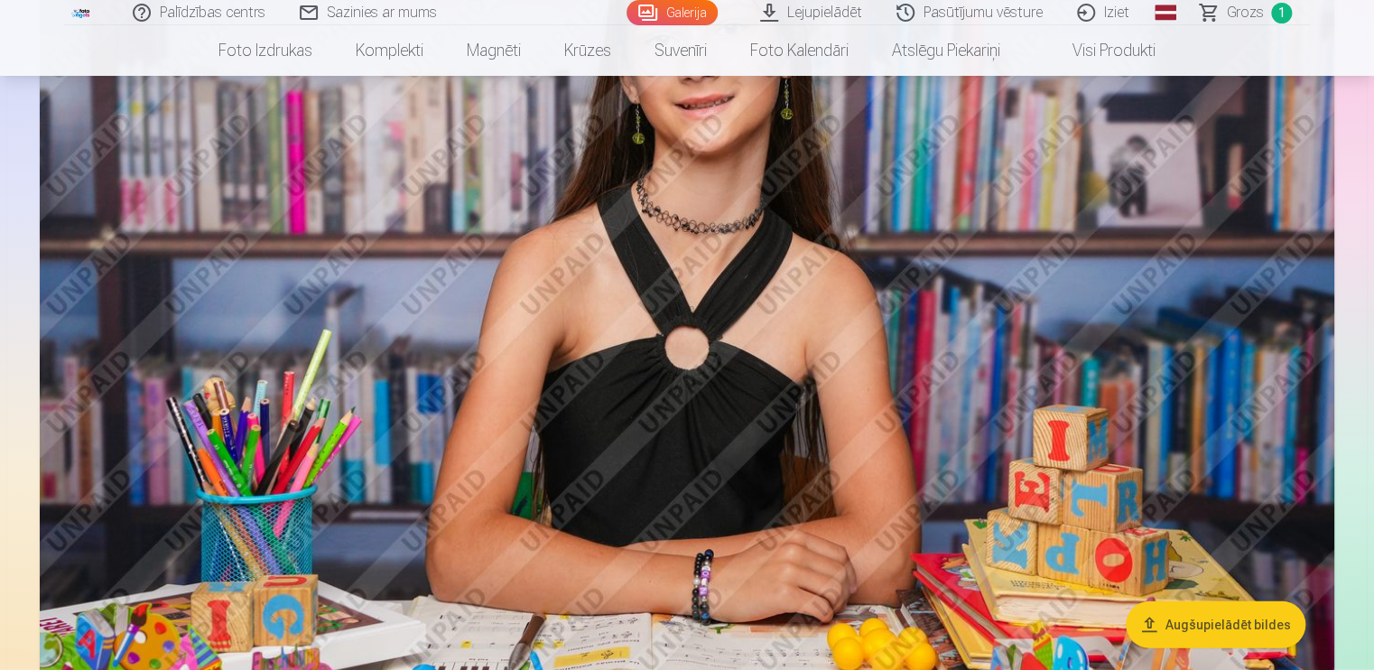
drag, startPoint x: 1372, startPoint y: 330, endPoint x: 1381, endPoint y: 295, distance: 36.3
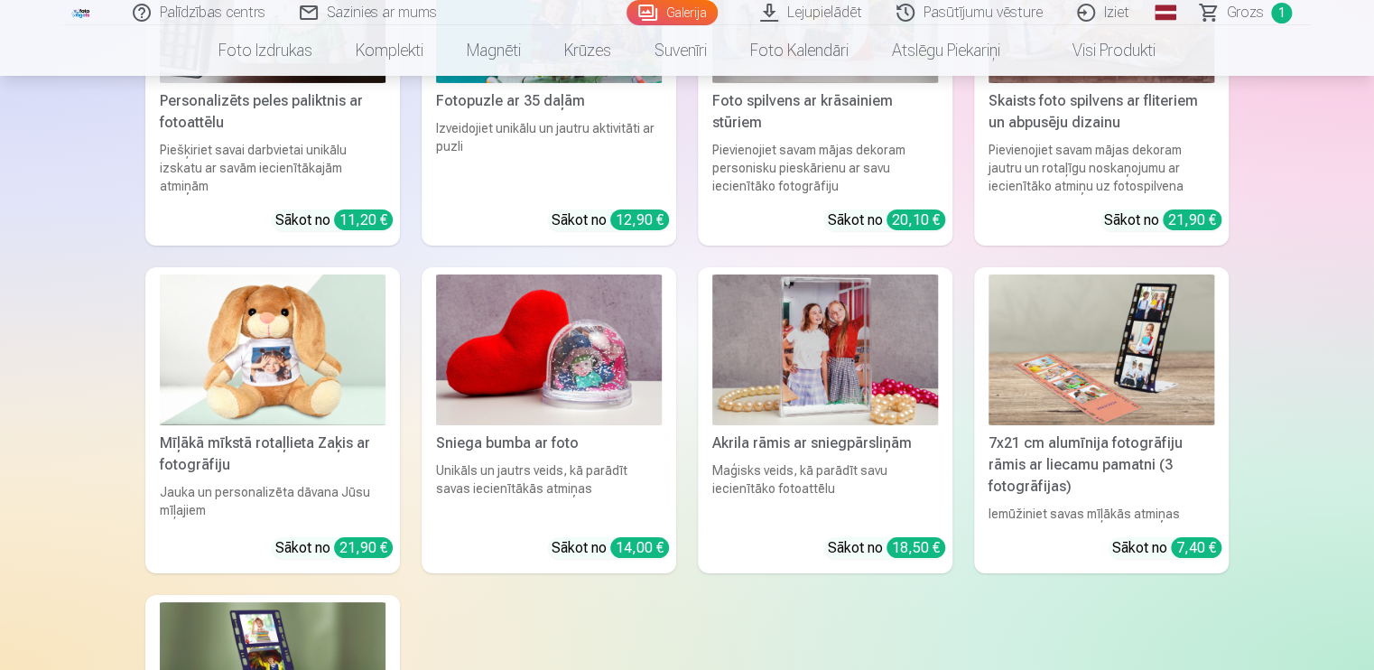
scroll to position [9982, 0]
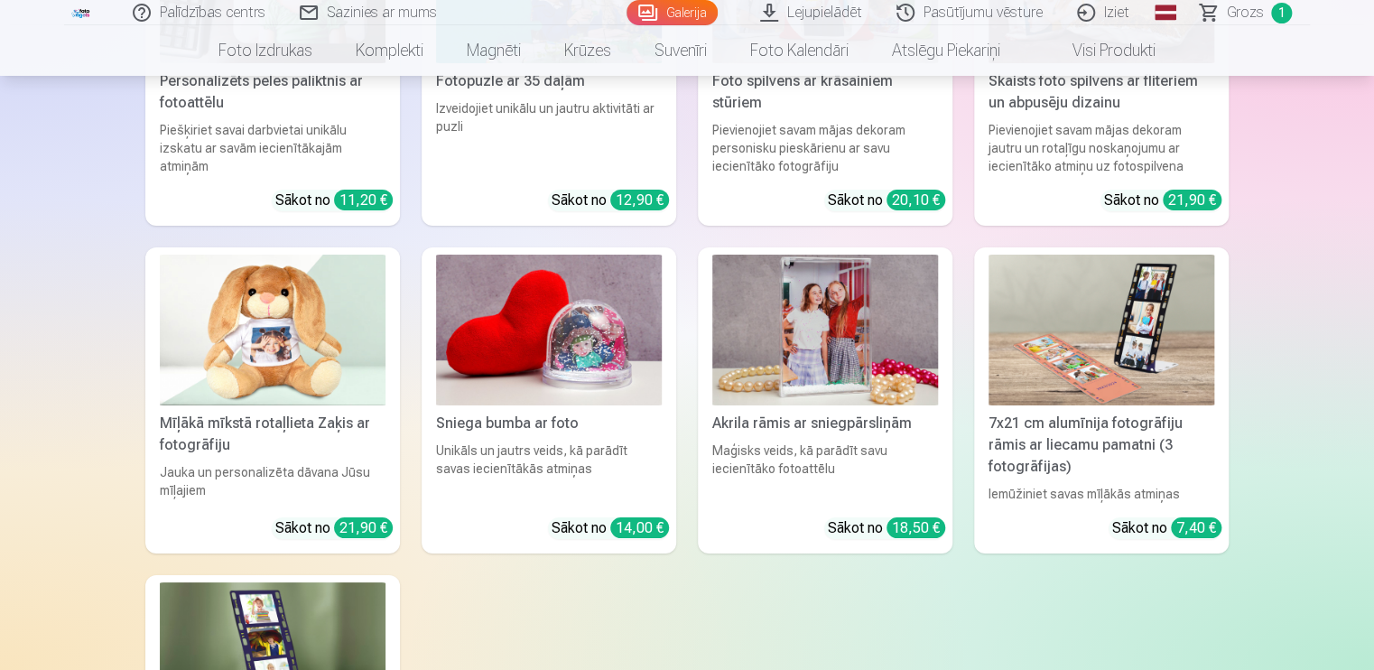
click at [592, 330] on img at bounding box center [549, 330] width 226 height 151
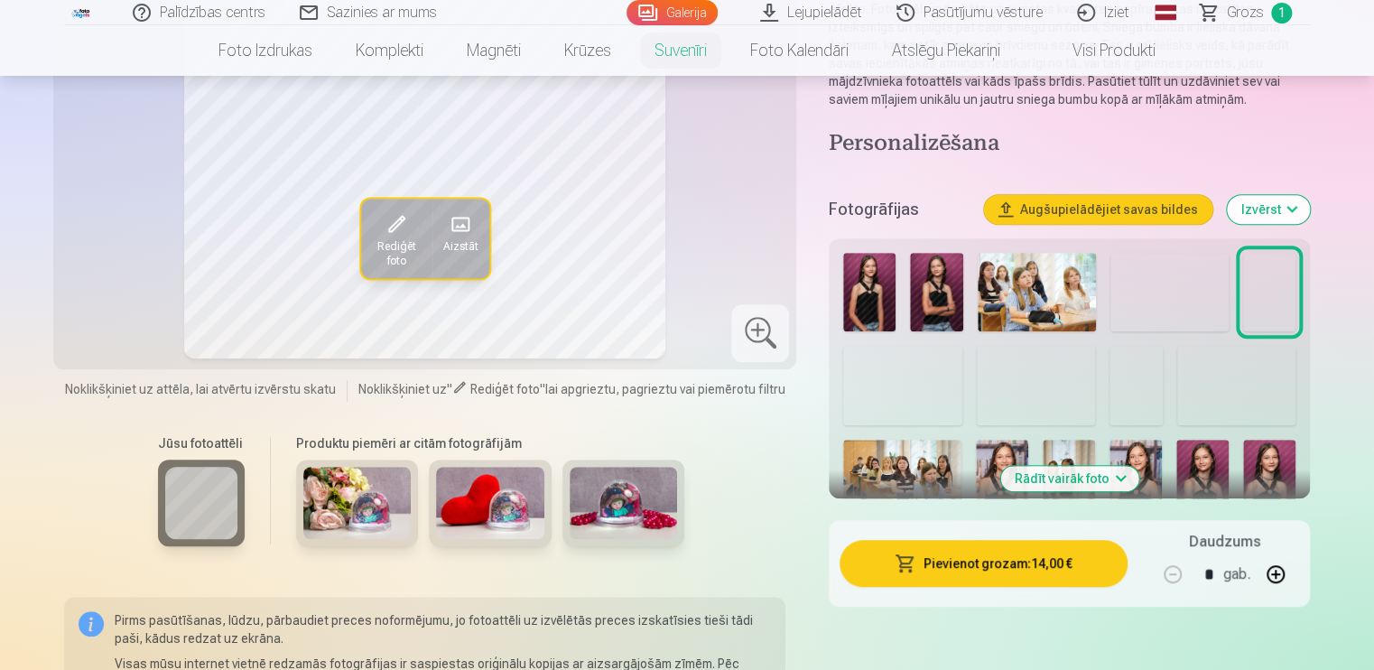
scroll to position [144, 0]
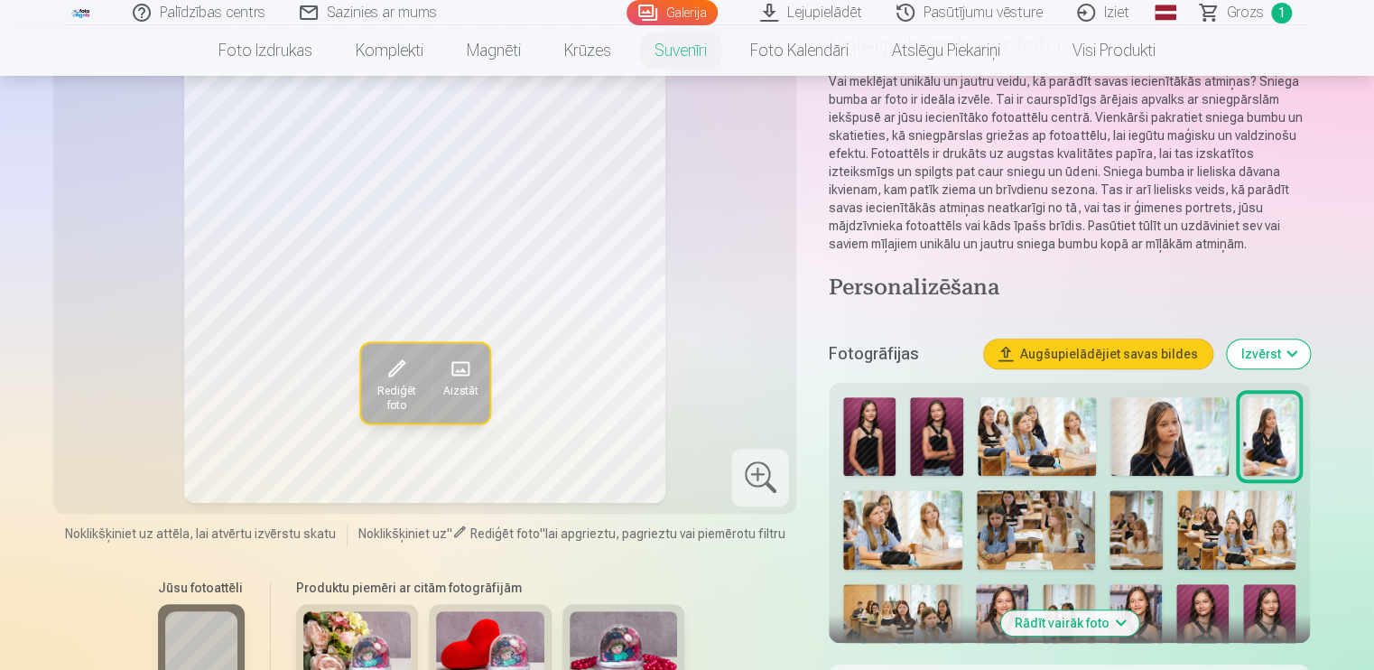
click at [451, 367] on span at bounding box center [460, 368] width 29 height 29
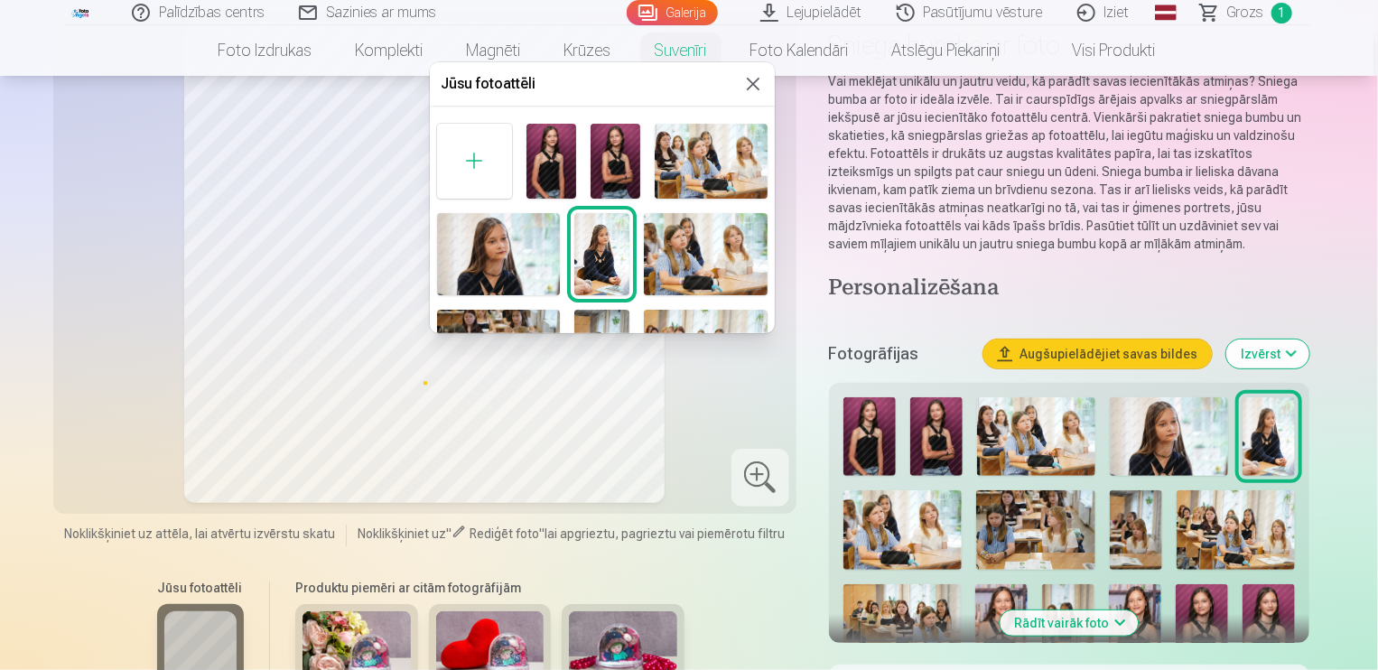
click at [618, 161] on img at bounding box center [615, 161] width 50 height 75
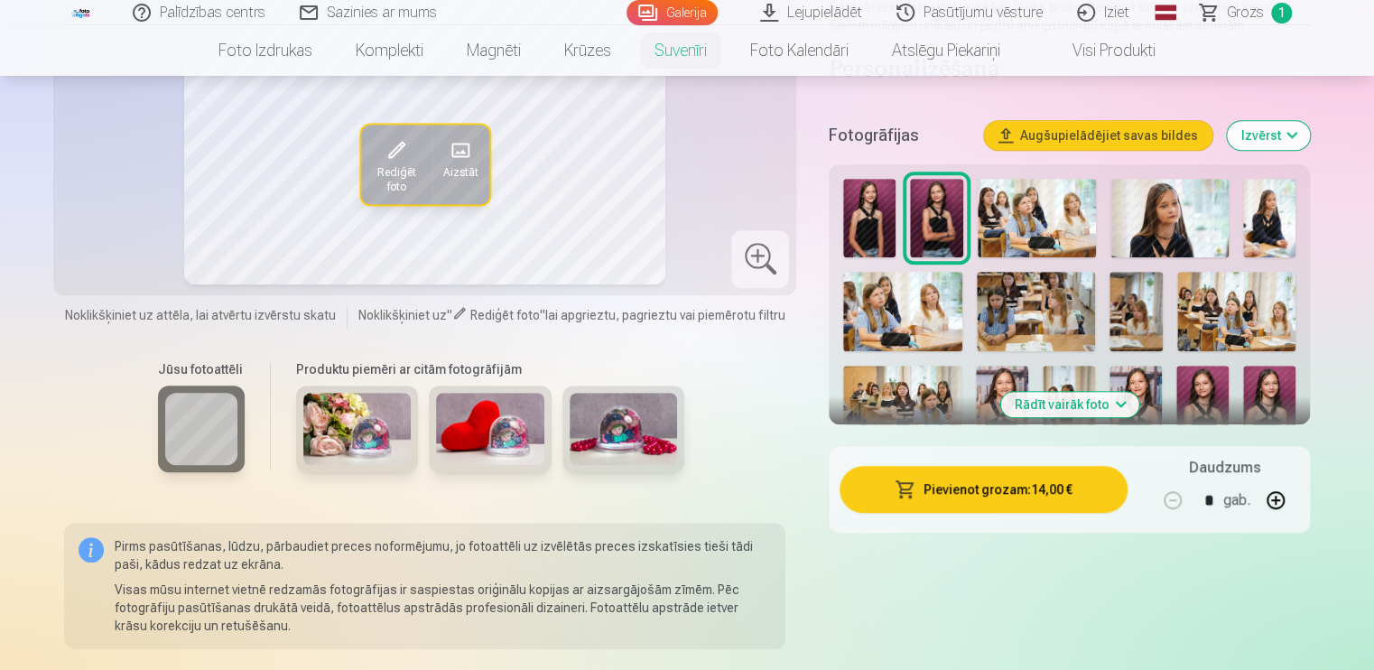
scroll to position [433, 0]
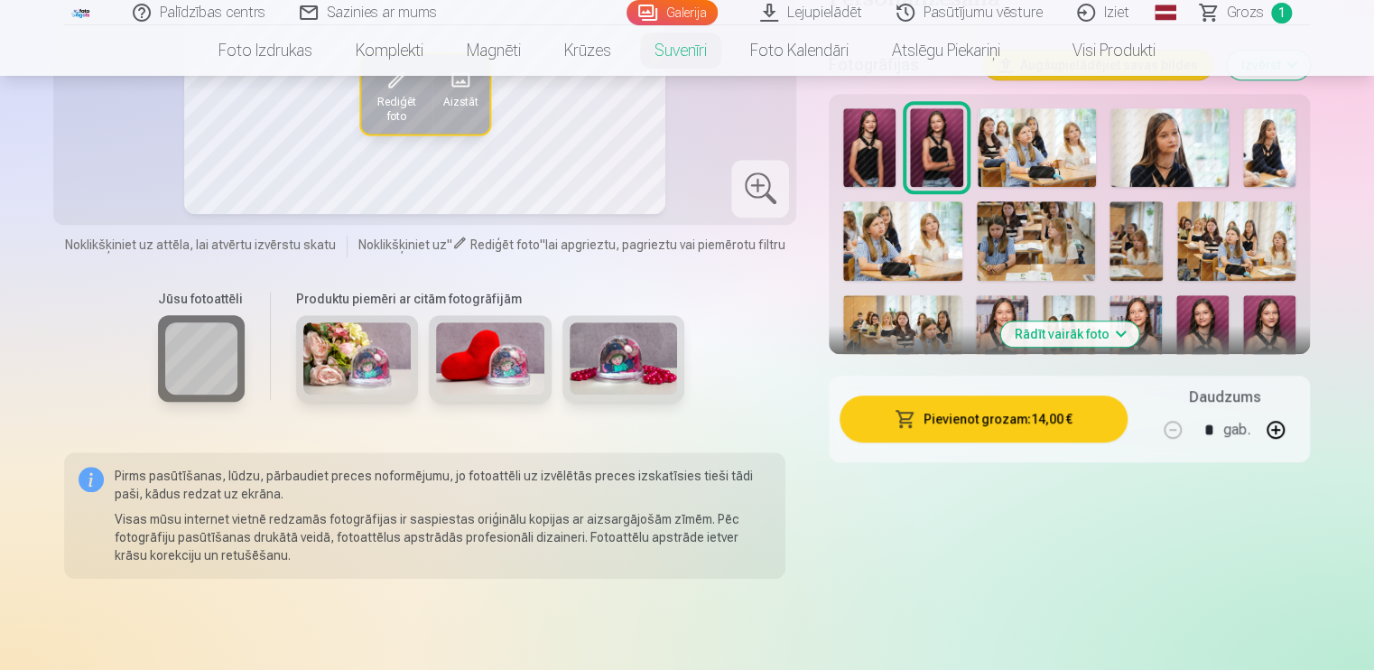
click at [369, 363] on img at bounding box center [357, 358] width 108 height 72
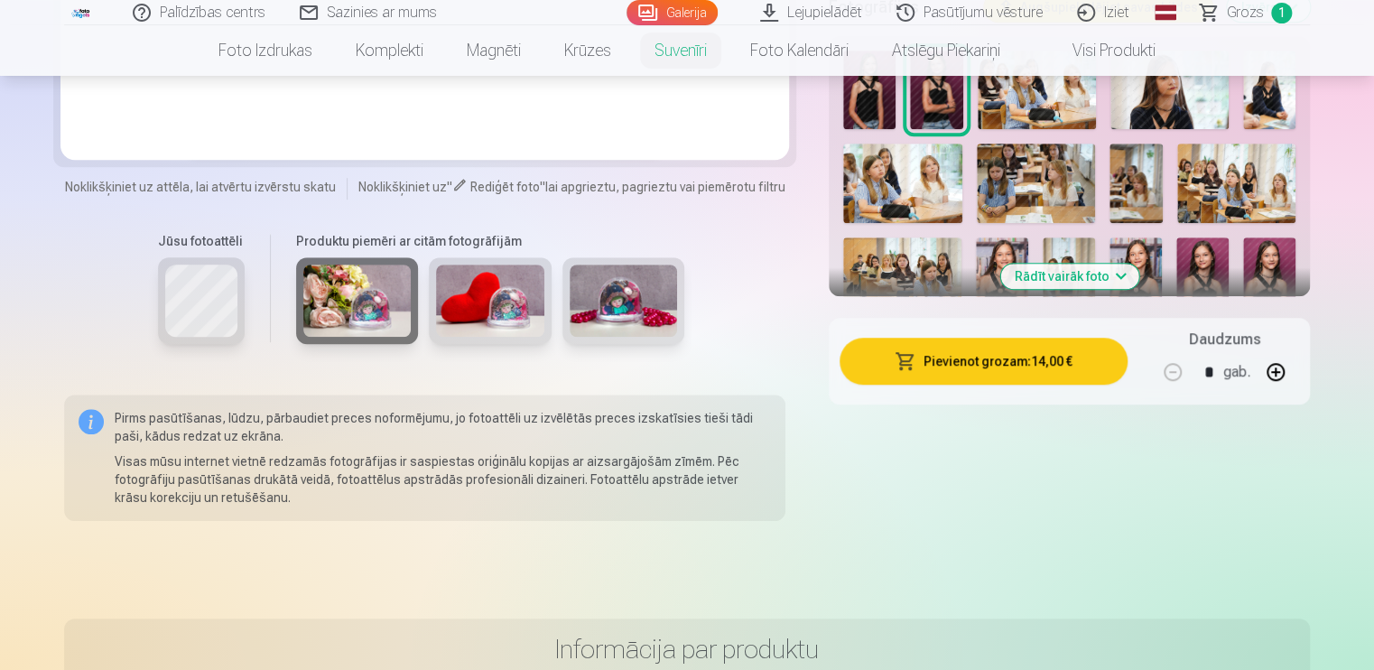
scroll to position [506, 0]
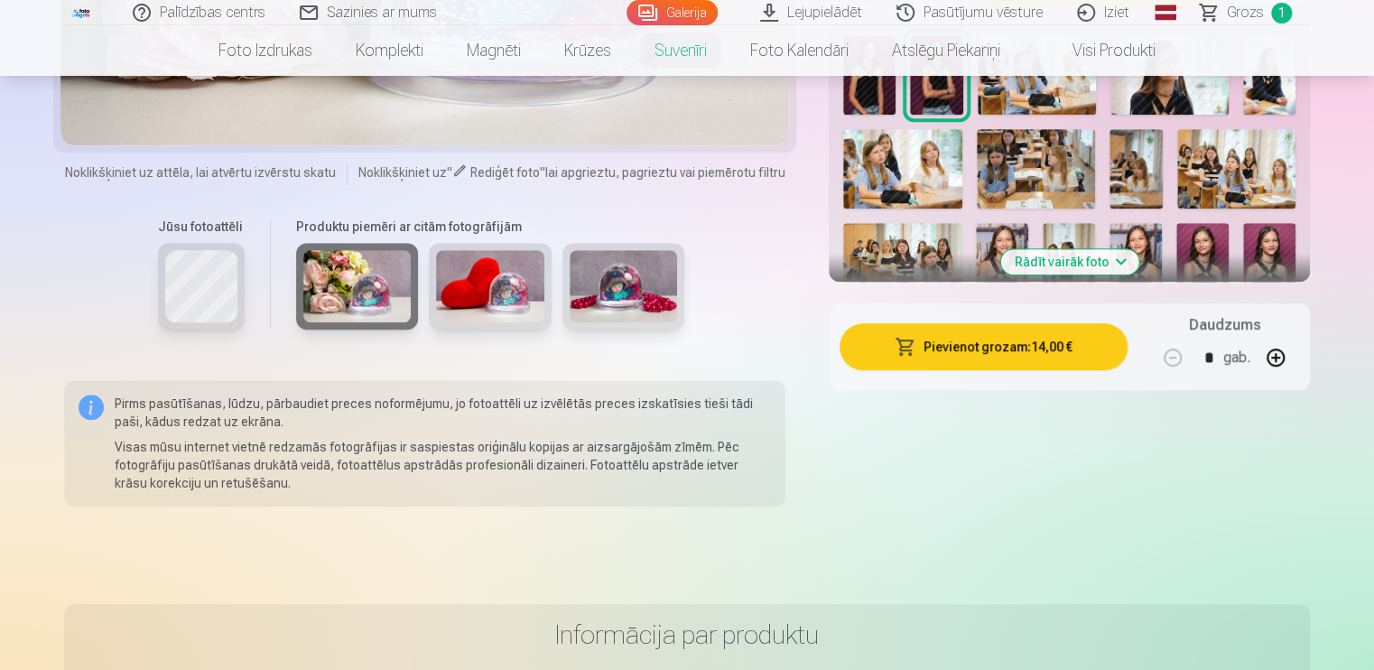
click at [509, 293] on img at bounding box center [490, 286] width 108 height 72
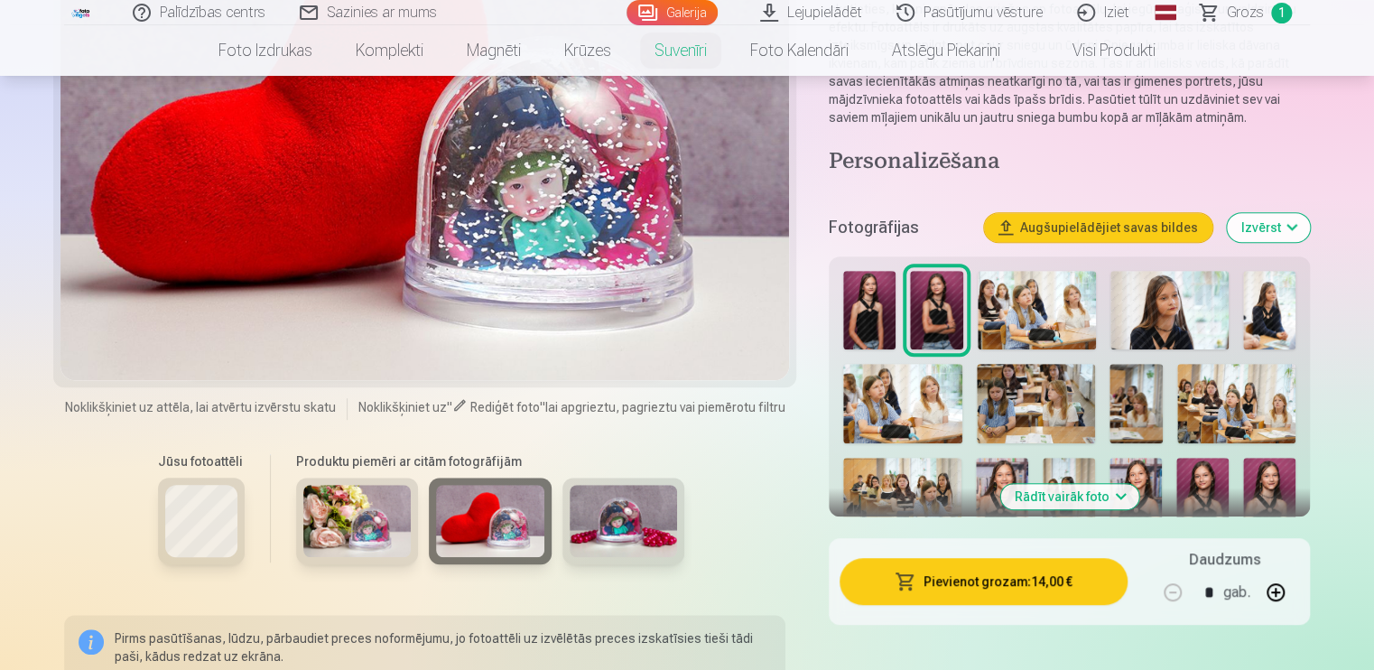
scroll to position [433, 0]
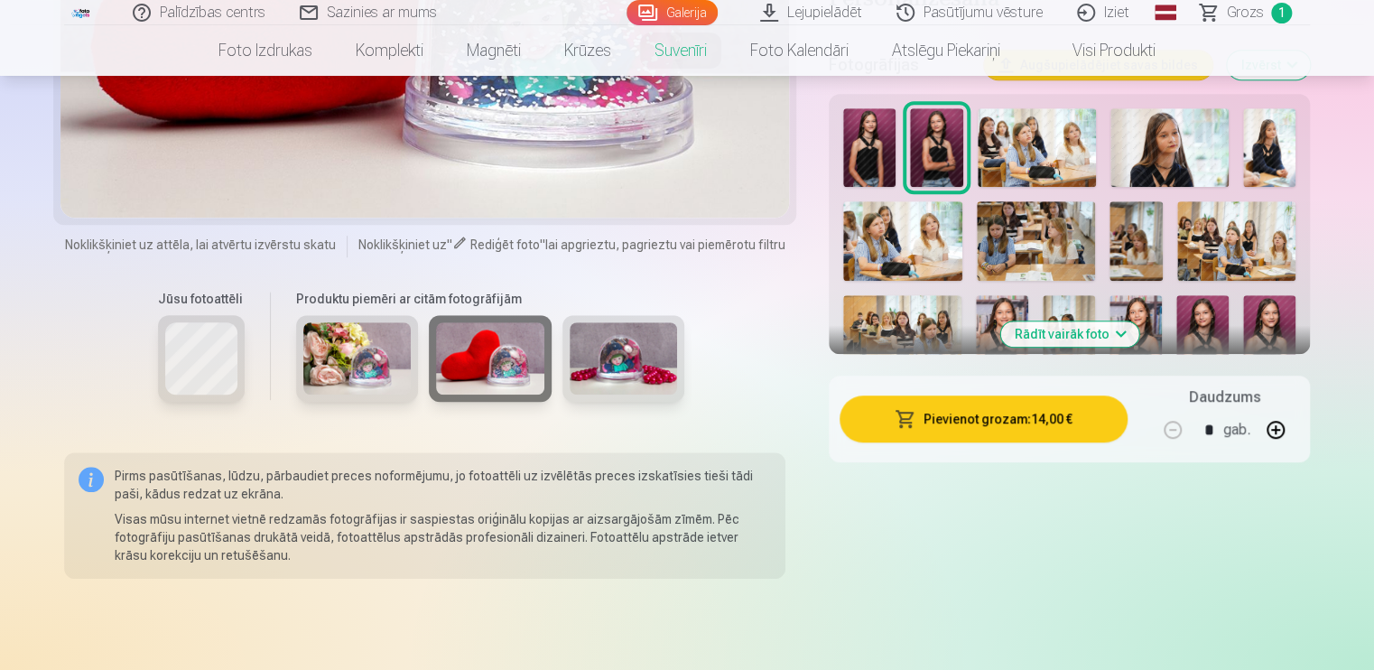
click at [617, 362] on img at bounding box center [624, 358] width 108 height 72
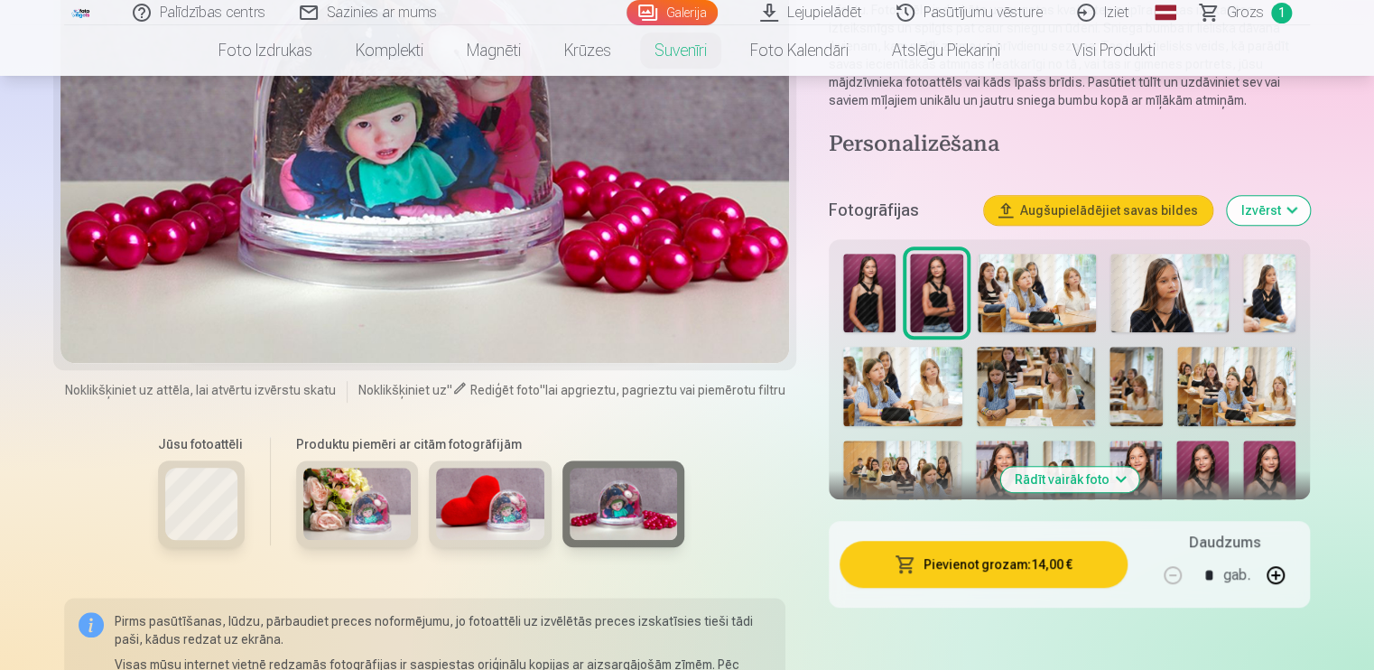
scroll to position [289, 0]
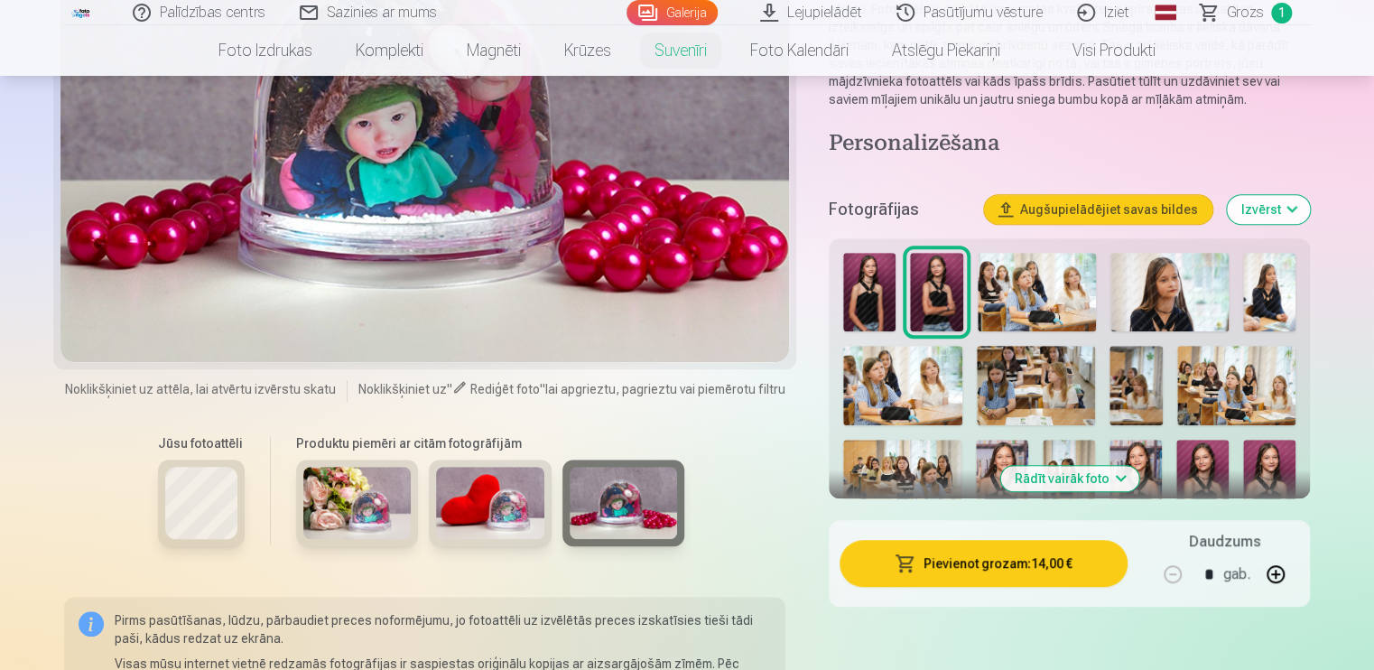
click at [528, 504] on img at bounding box center [490, 503] width 108 height 72
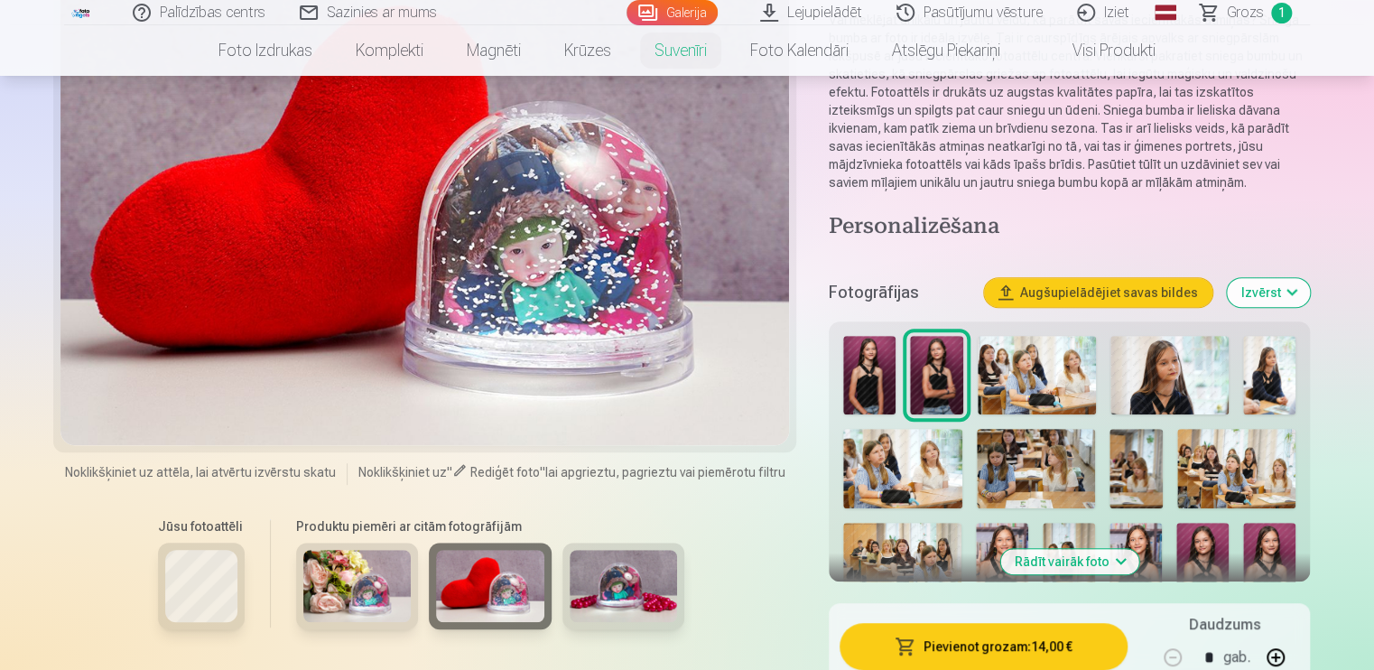
scroll to position [361, 0]
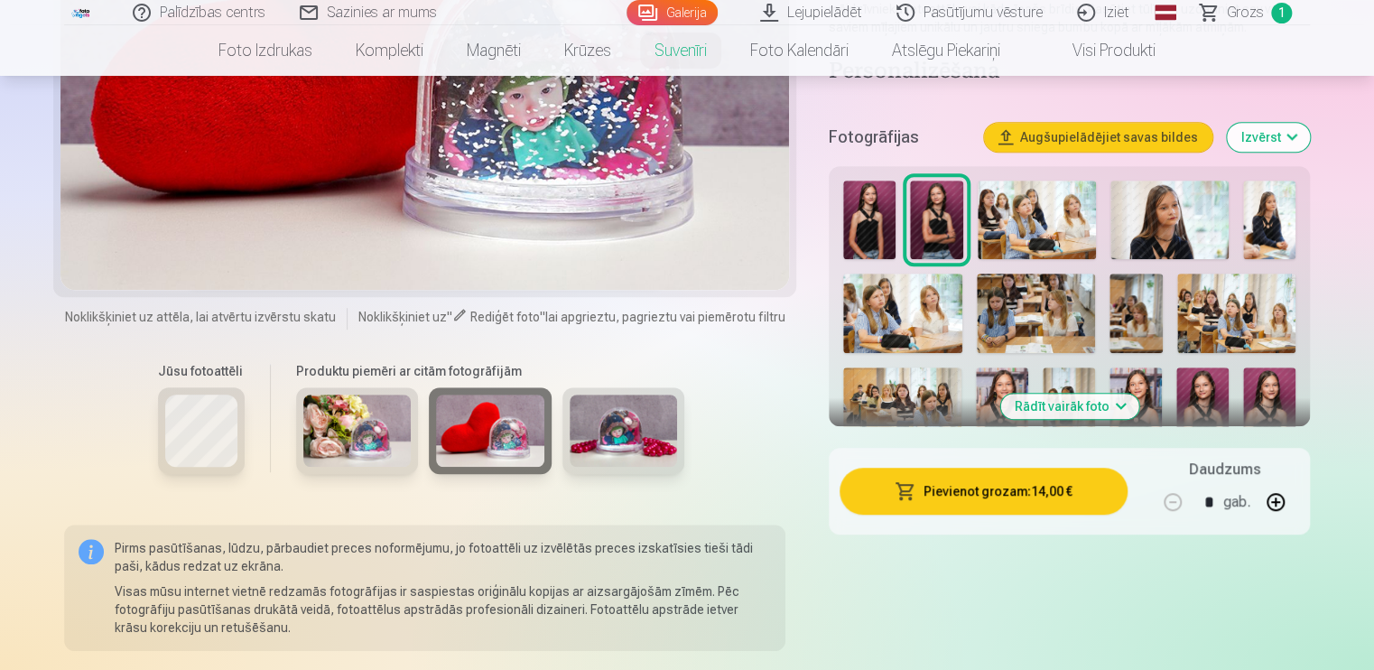
click at [361, 433] on img at bounding box center [357, 431] width 108 height 72
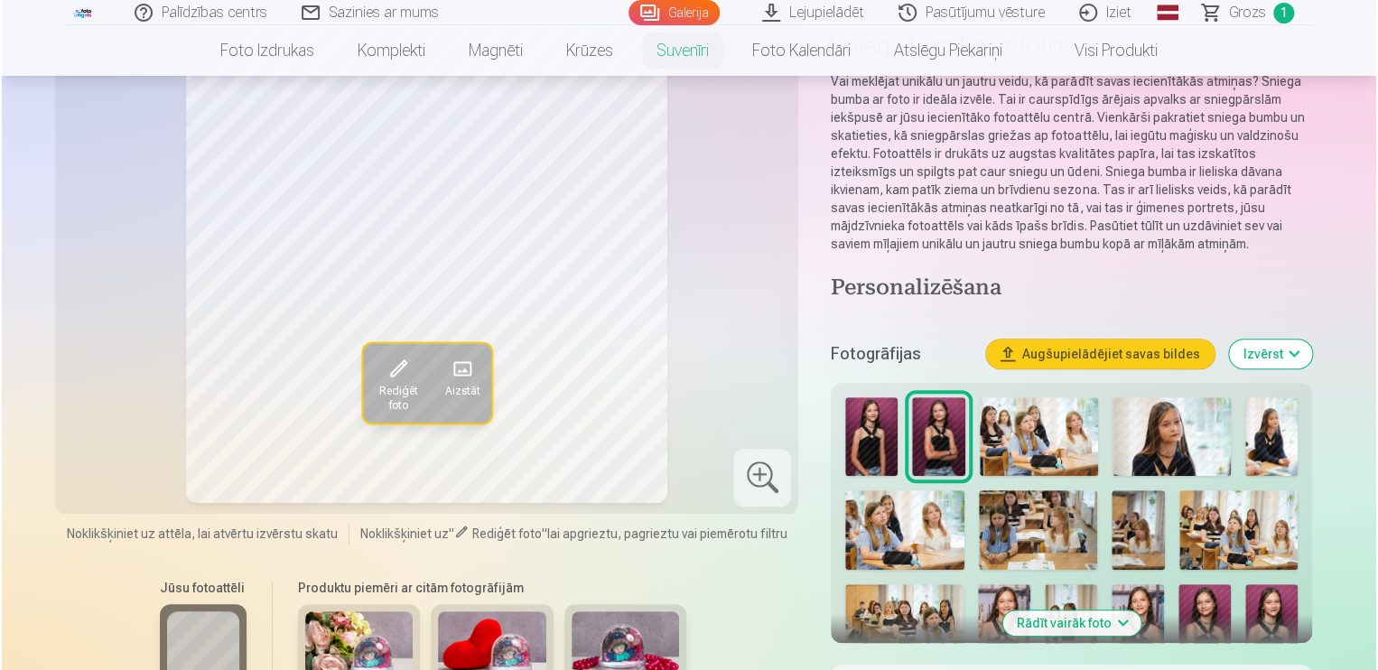
scroll to position [433, 0]
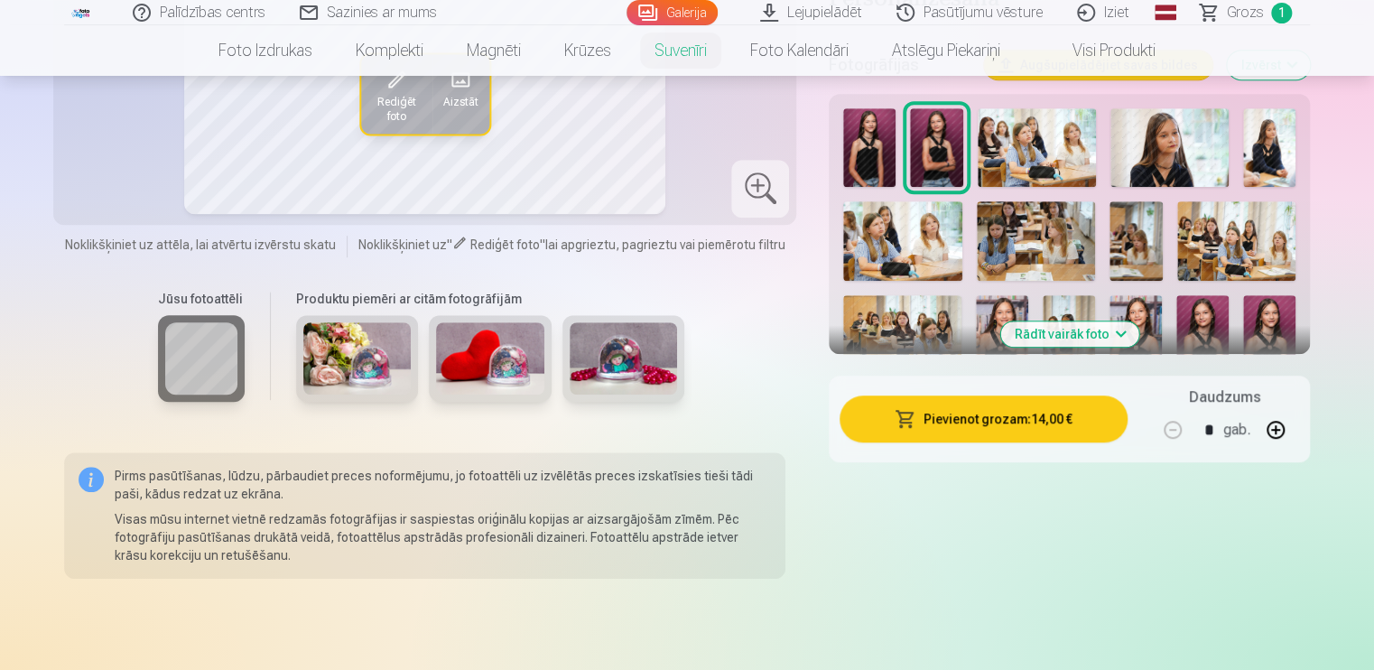
click at [1023, 440] on button "Pievienot grozam : 14,00 €" at bounding box center [984, 418] width 288 height 47
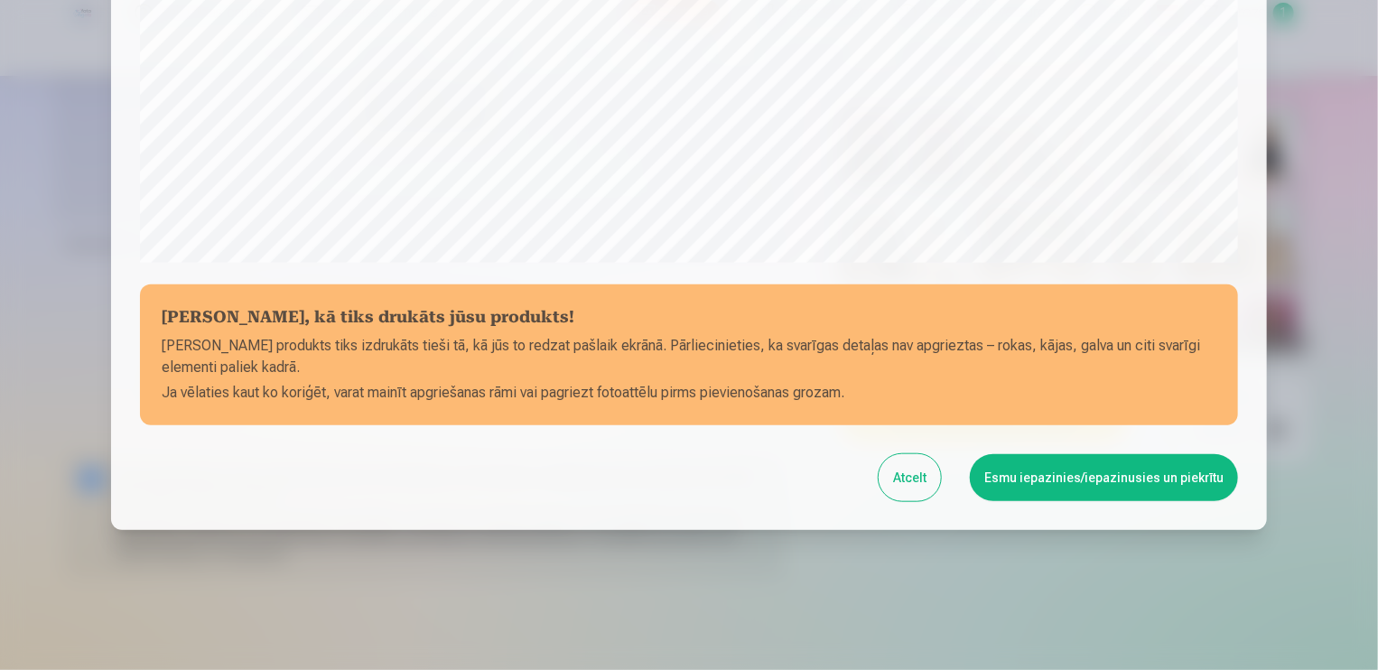
scroll to position [629, 0]
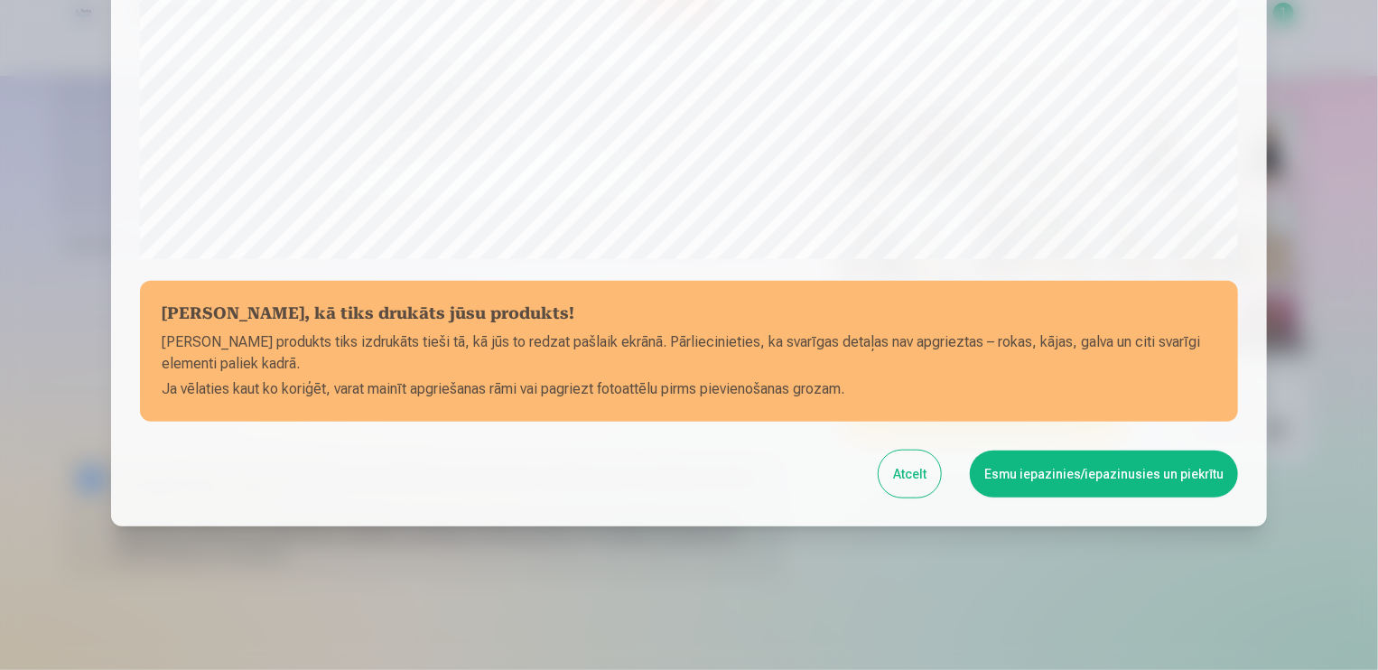
click at [1073, 462] on button "Esmu iepazinies/iepazinusies un piekrītu" at bounding box center [1104, 474] width 268 height 47
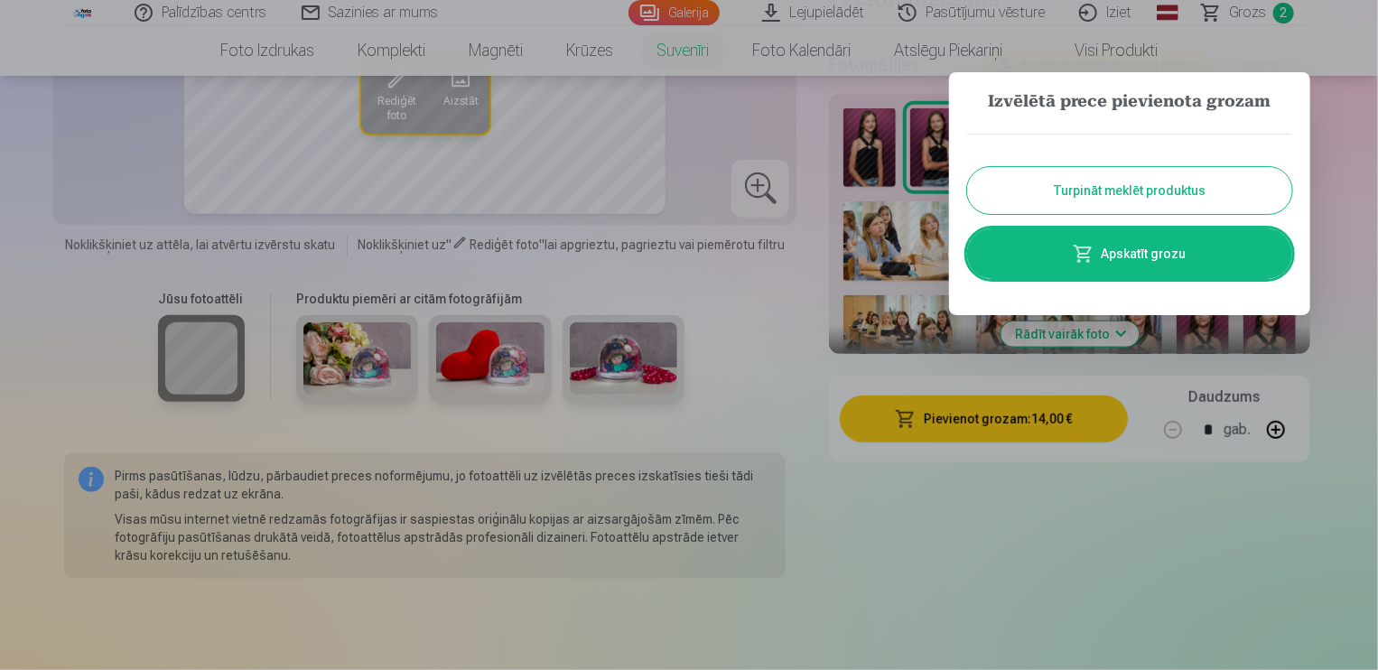
click at [1103, 249] on link "Apskatīt grozu" at bounding box center [1129, 253] width 325 height 51
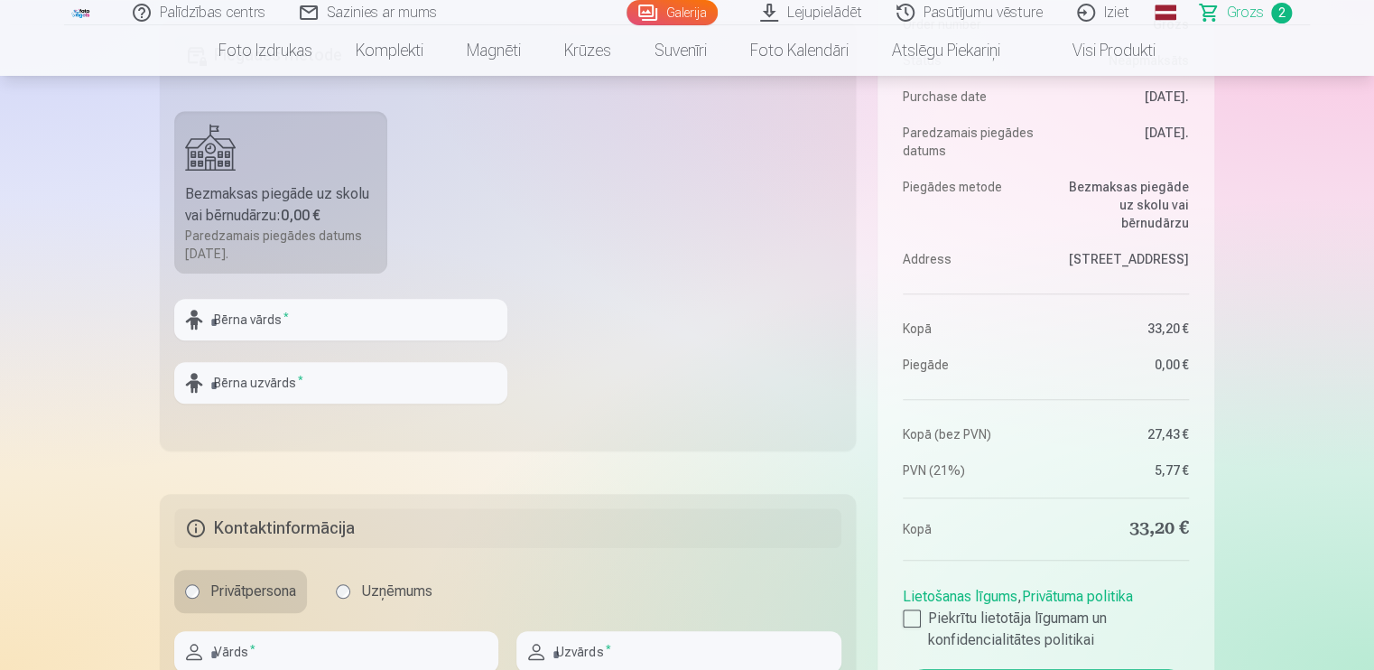
scroll to position [939, 0]
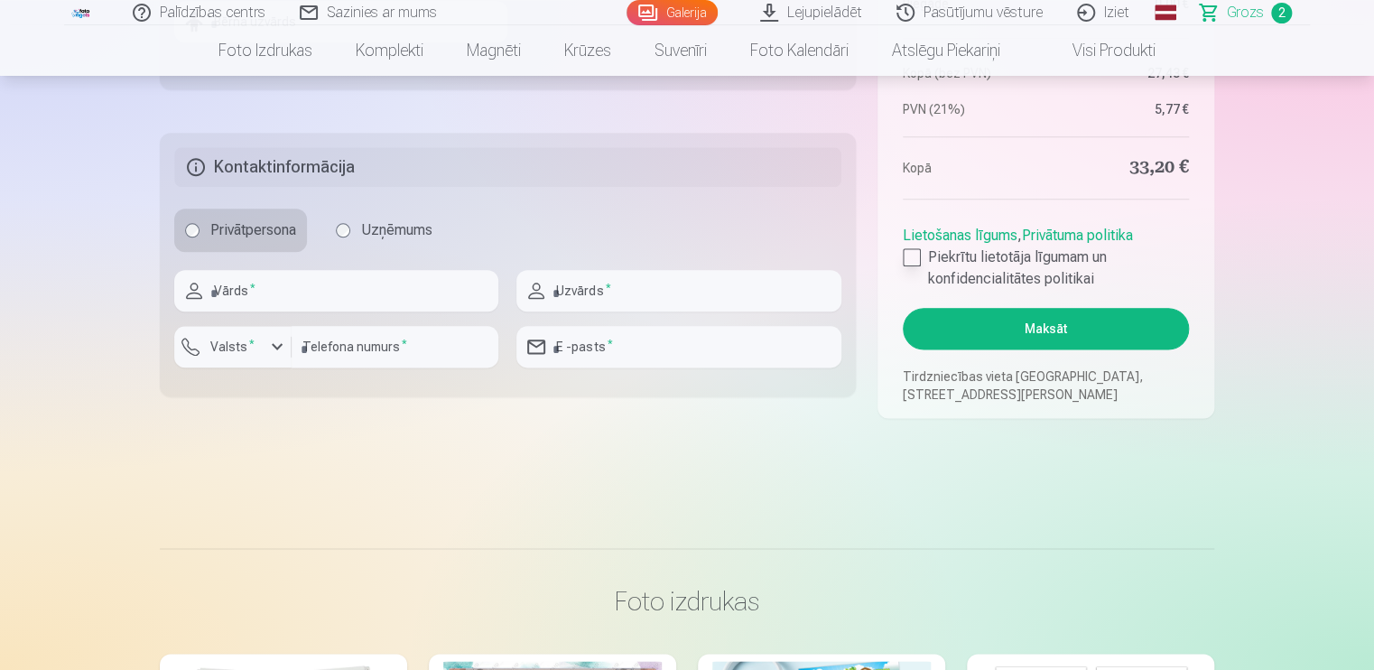
click at [922, 258] on label "Piekrītu lietotāja līgumam un konfidencialitātes politikai" at bounding box center [1046, 267] width 286 height 43
click at [318, 286] on input "text" at bounding box center [336, 291] width 324 height 42
type input "*"
type input "*****"
type input "*"
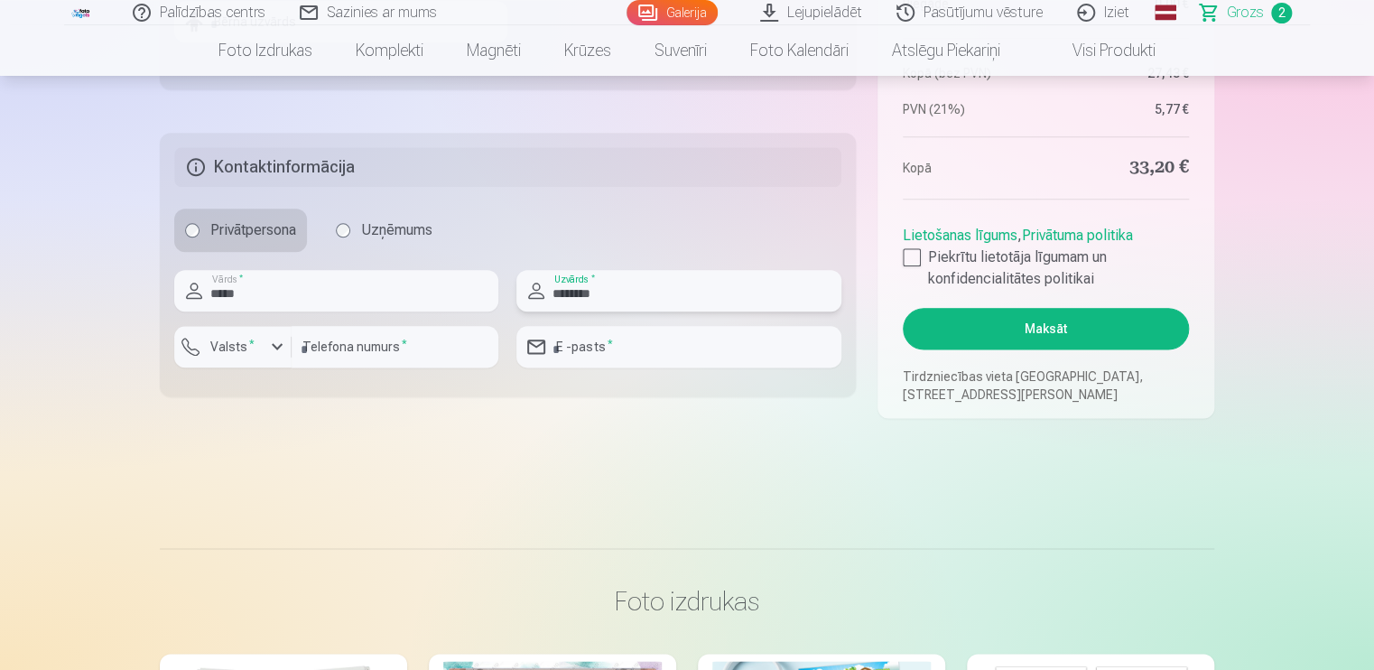
type input "********"
click at [349, 339] on input "number" at bounding box center [395, 347] width 207 height 42
type input "********"
click at [687, 358] on input "email" at bounding box center [678, 347] width 324 height 42
type input "**********"
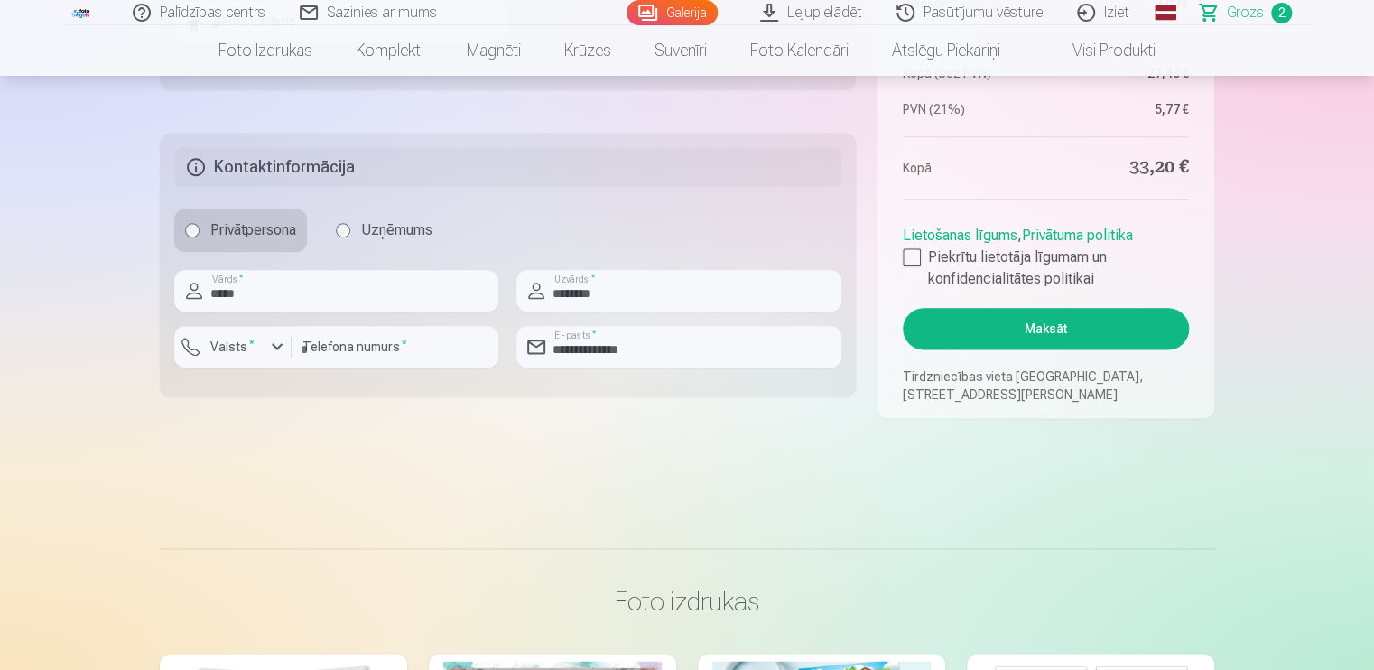
click at [829, 177] on h5 "Kontaktinformācija" at bounding box center [507, 167] width 667 height 40
click at [1072, 329] on button "Maksāt" at bounding box center [1046, 329] width 286 height 42
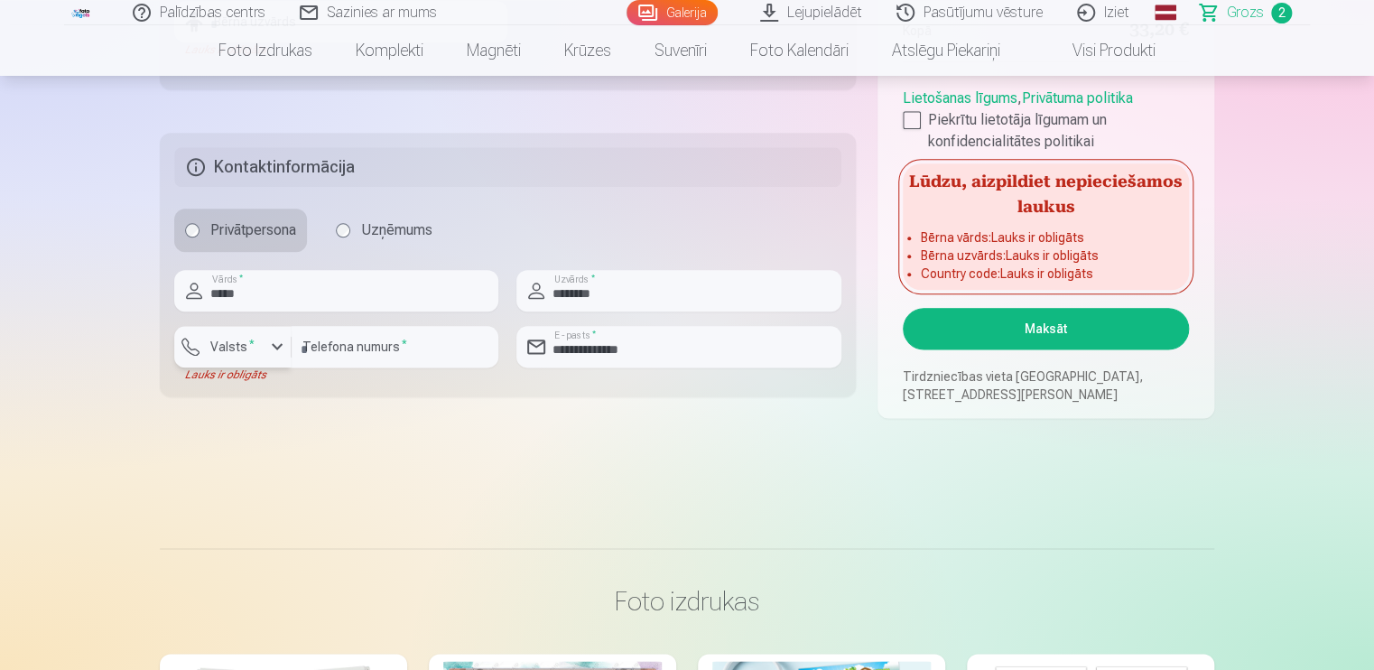
click at [279, 346] on div "button" at bounding box center [277, 347] width 22 height 22
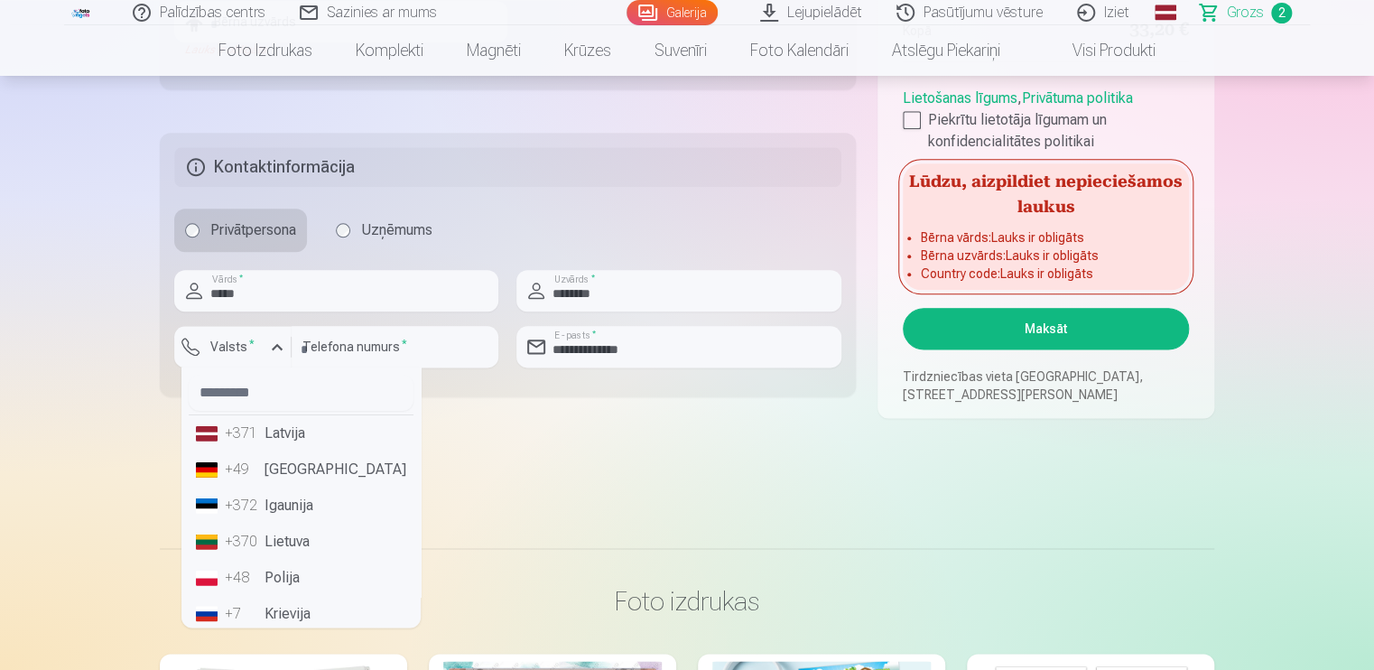
click at [299, 443] on li "+371 Latvija" at bounding box center [301, 433] width 225 height 36
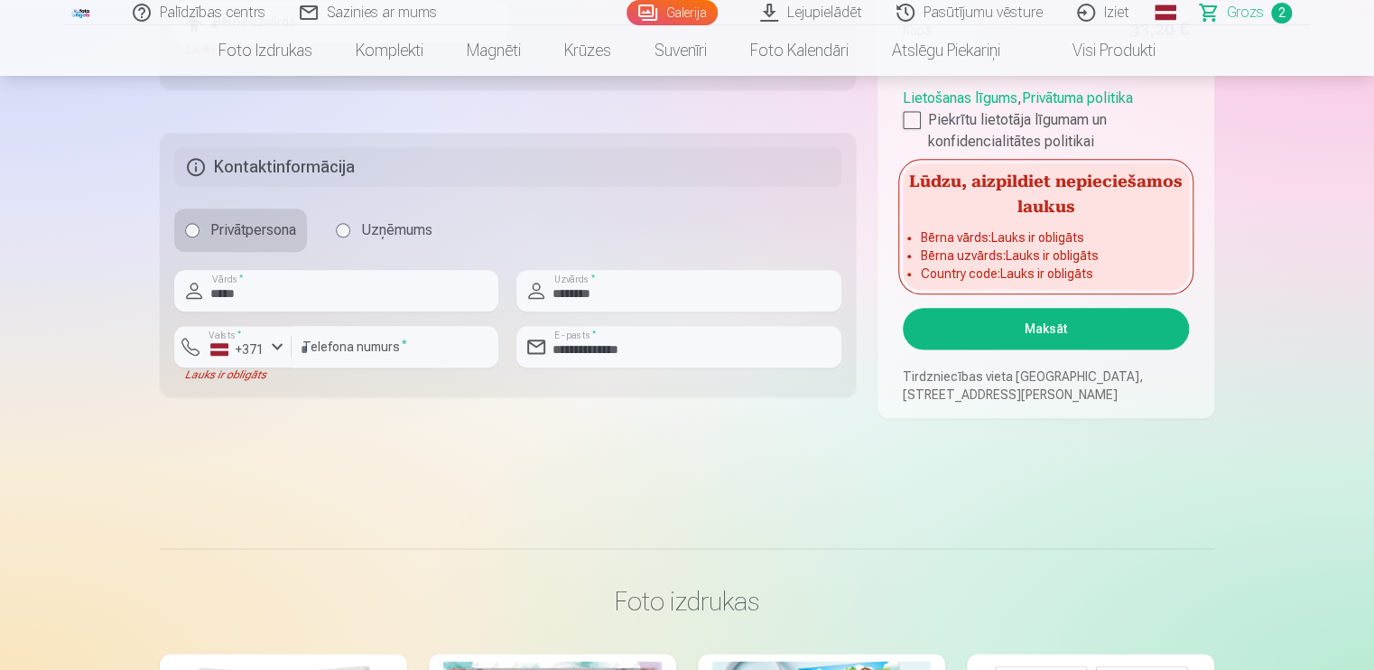
click at [1047, 317] on button "Maksāt" at bounding box center [1046, 329] width 286 height 42
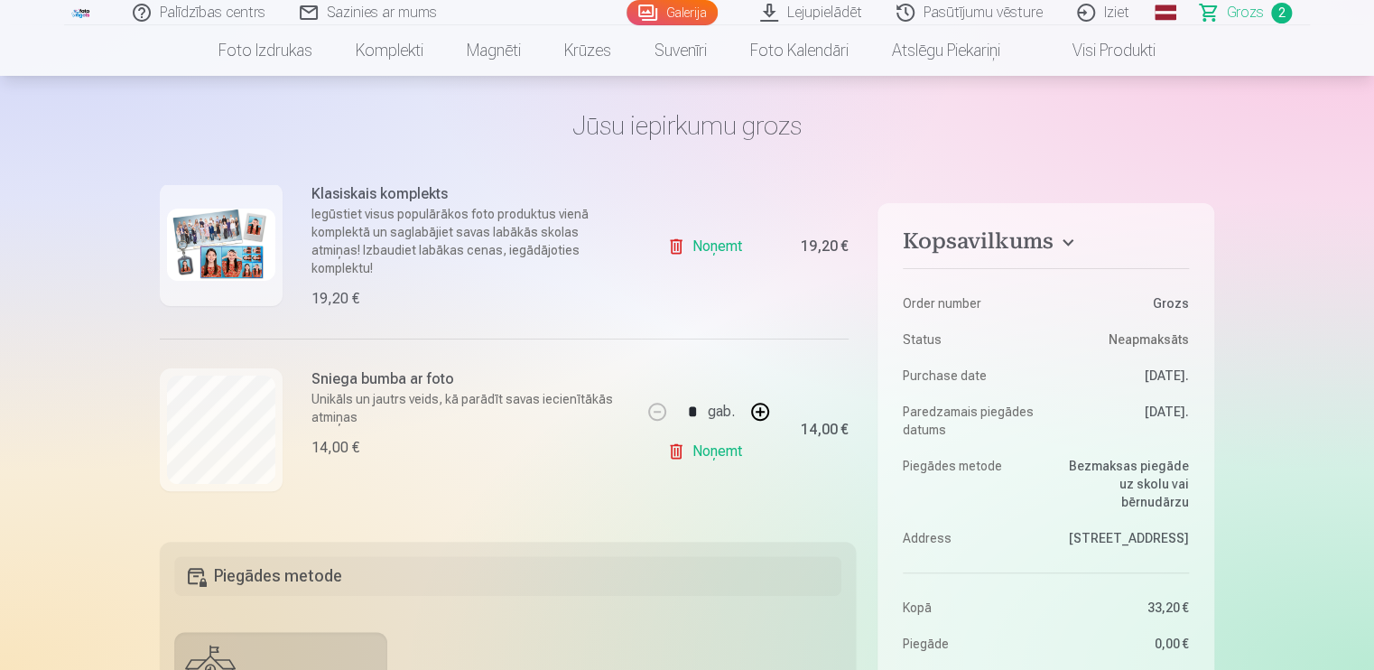
scroll to position [201, 0]
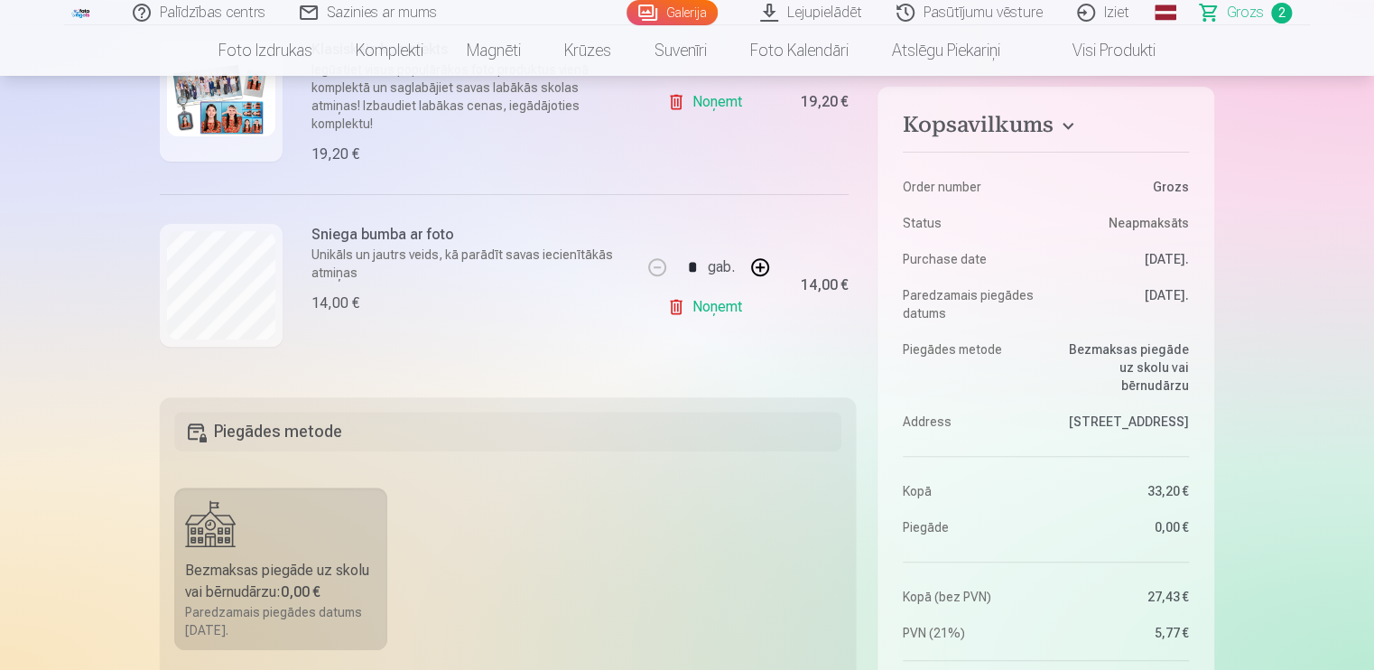
click at [275, 433] on h5 "Piegādes metode" at bounding box center [507, 432] width 667 height 40
click at [261, 581] on div "Bezmaksas piegāde uz skolu vai bērnudārzu : 0,00 €" at bounding box center [280, 581] width 191 height 43
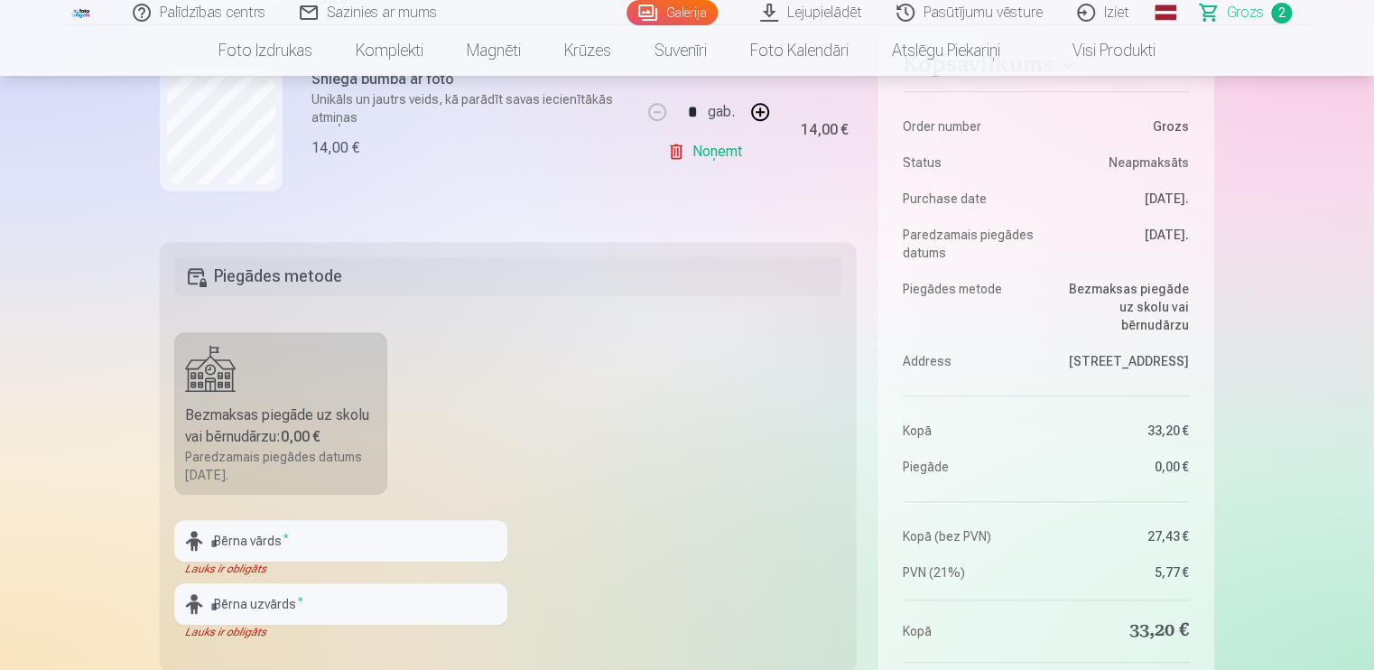
scroll to position [562, 0]
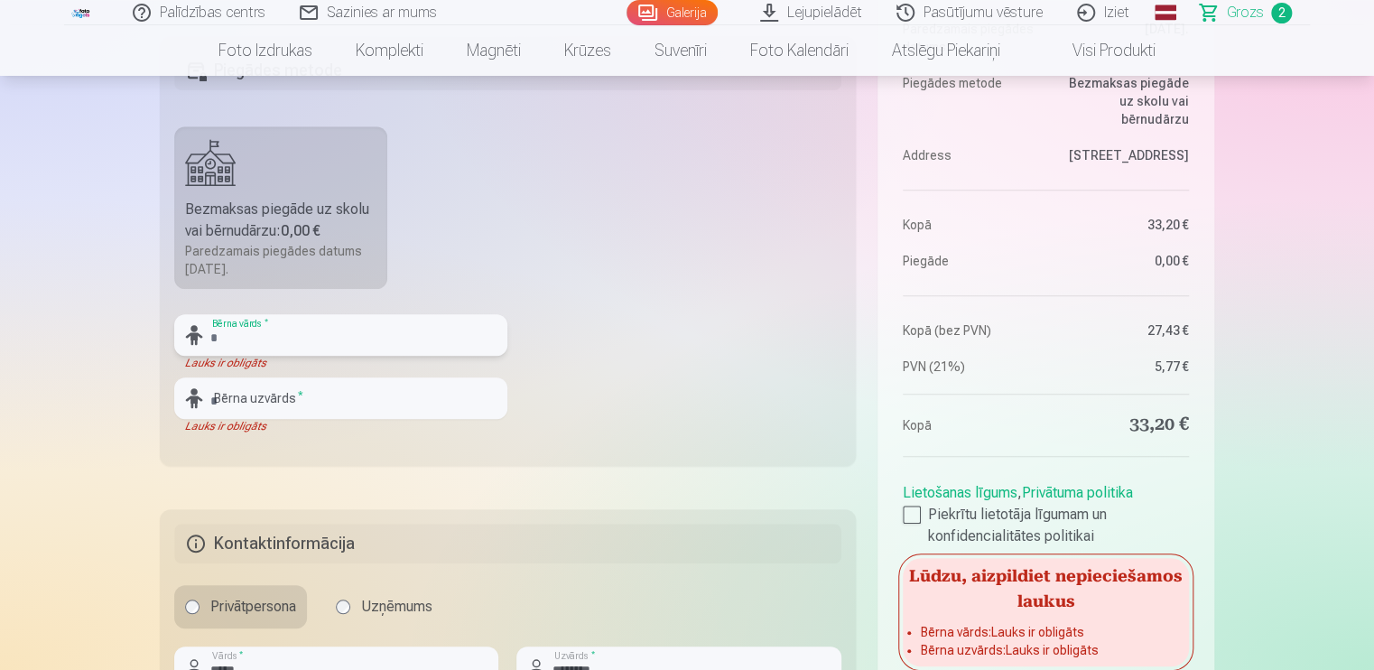
click at [309, 334] on input "text" at bounding box center [340, 335] width 333 height 42
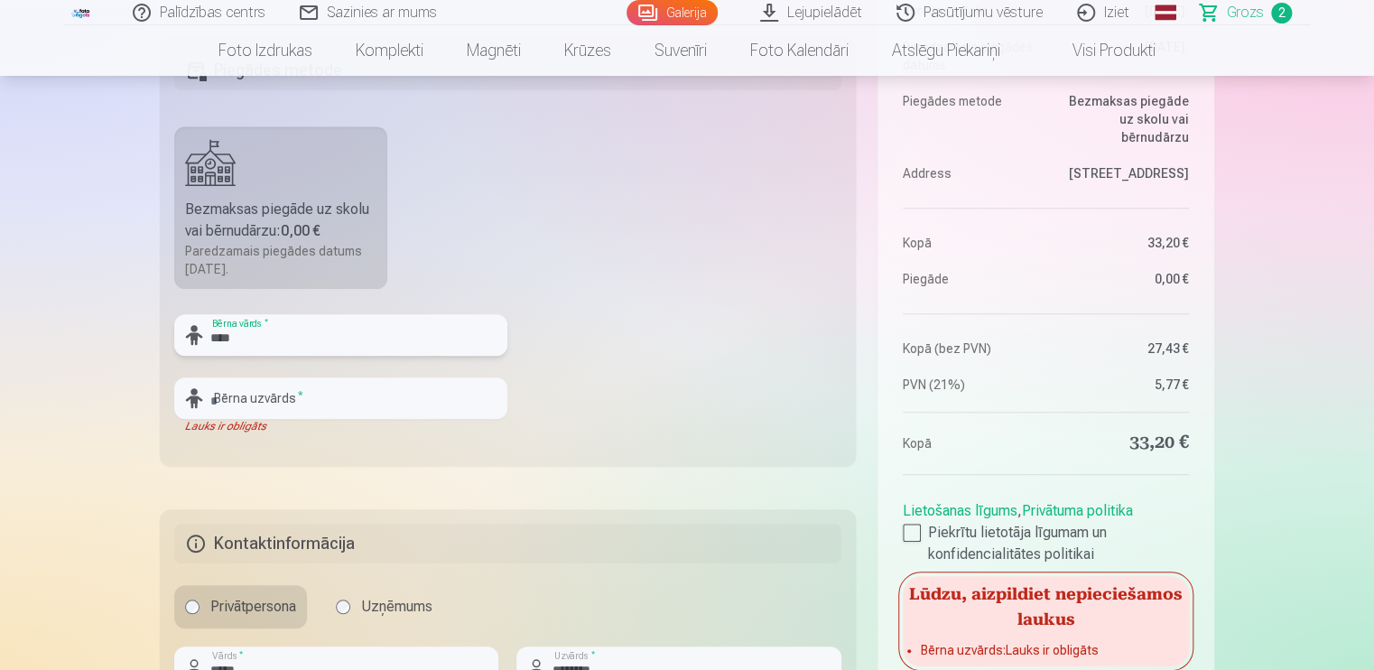
type input "****"
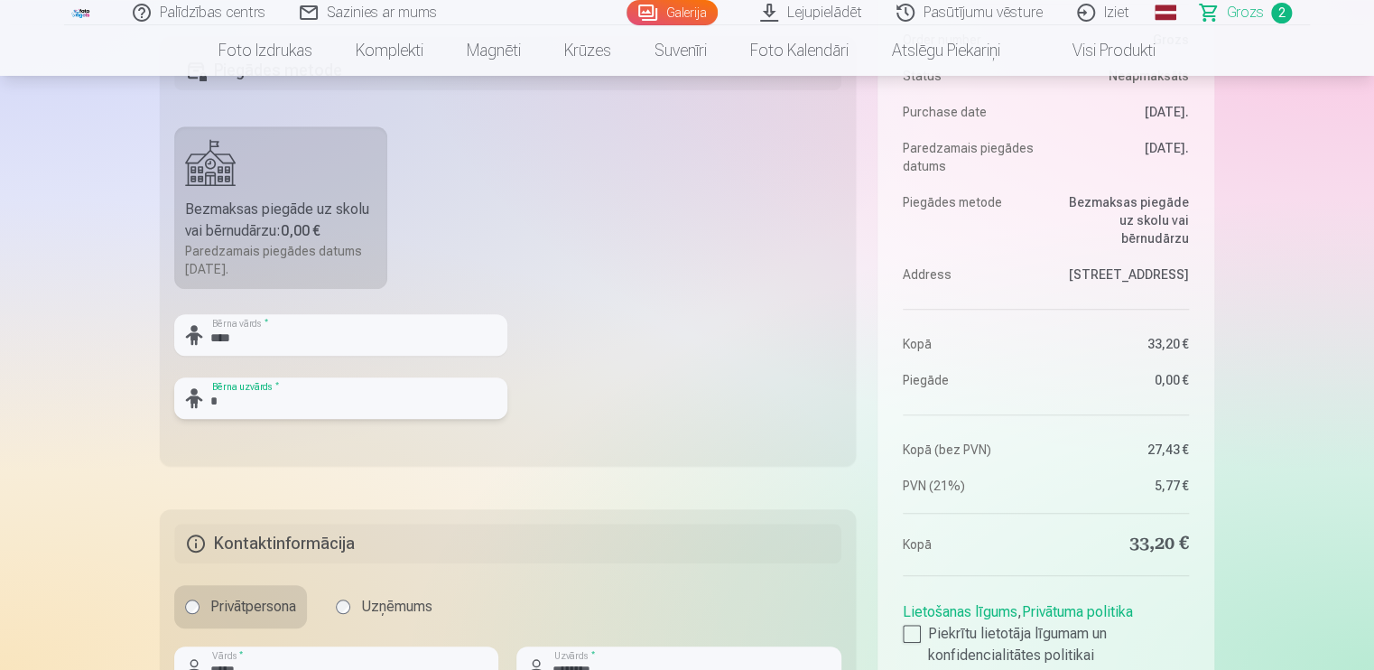
click at [326, 396] on input "*" at bounding box center [340, 398] width 333 height 42
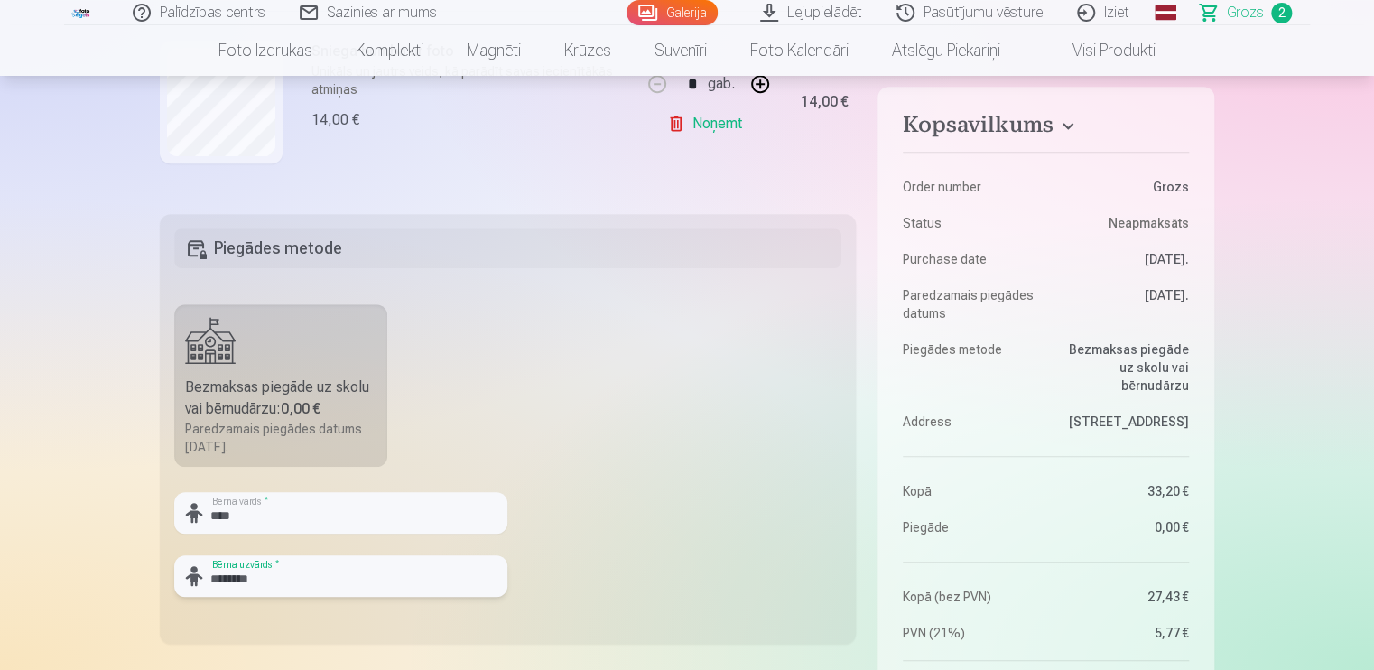
scroll to position [490, 0]
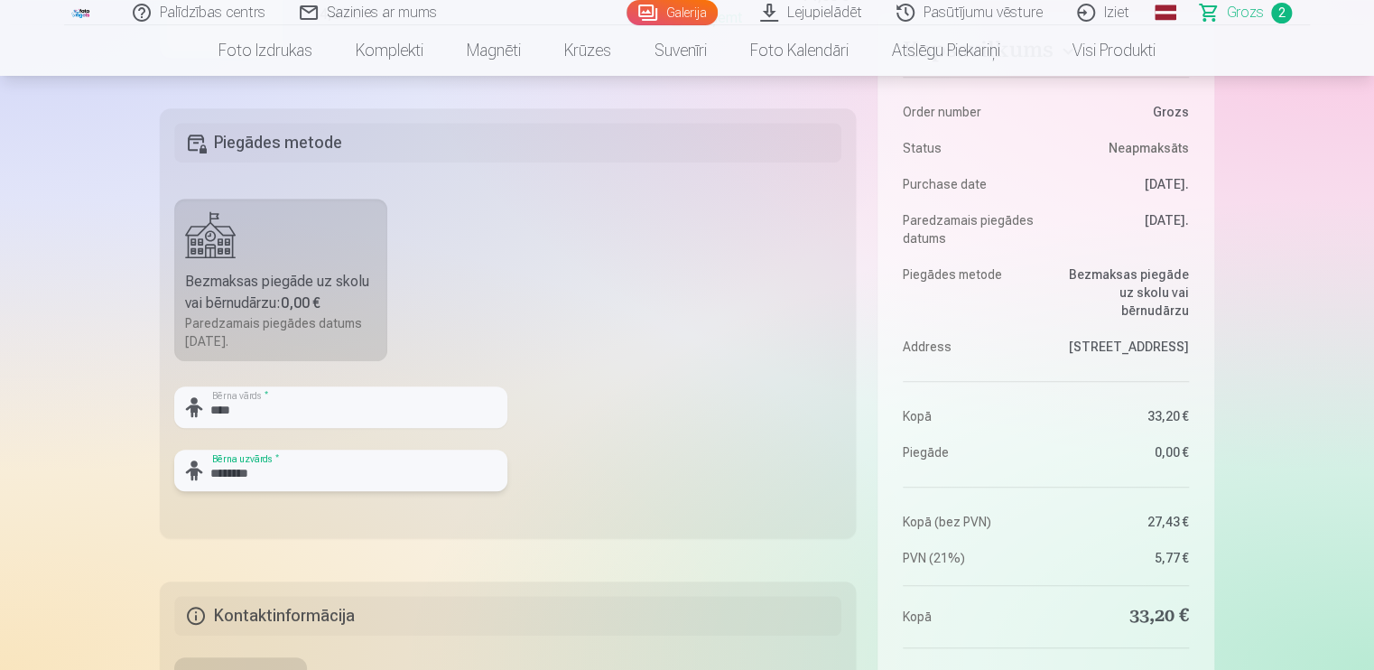
type input "********"
click at [302, 292] on div "Bezmaksas piegāde uz skolu vai bērnudārzu : 0,00 €" at bounding box center [280, 292] width 191 height 43
click at [217, 238] on label "Bezmaksas piegāde uz skolu vai bērnudārzu : 0,00 € Paredzamais piegādes datums …" at bounding box center [280, 280] width 213 height 163
click at [361, 346] on div "Paredzamais piegādes datums 29.09.2025." at bounding box center [280, 332] width 191 height 36
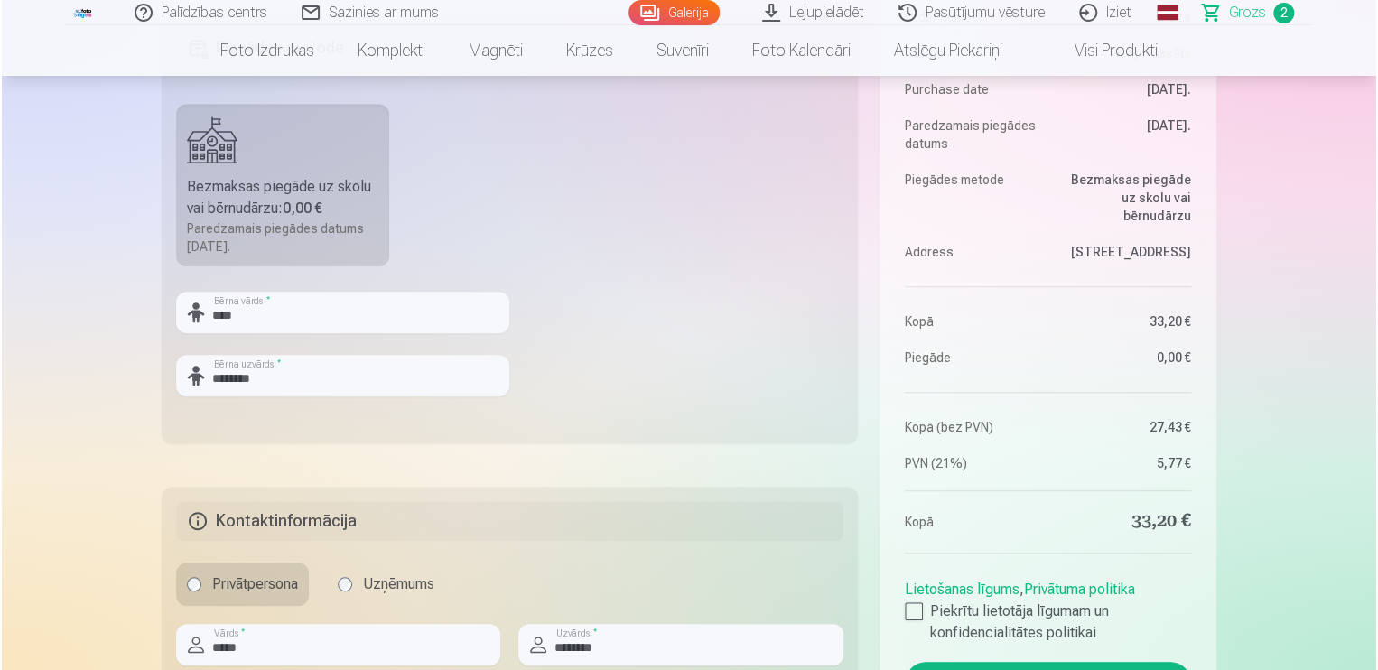
scroll to position [924, 0]
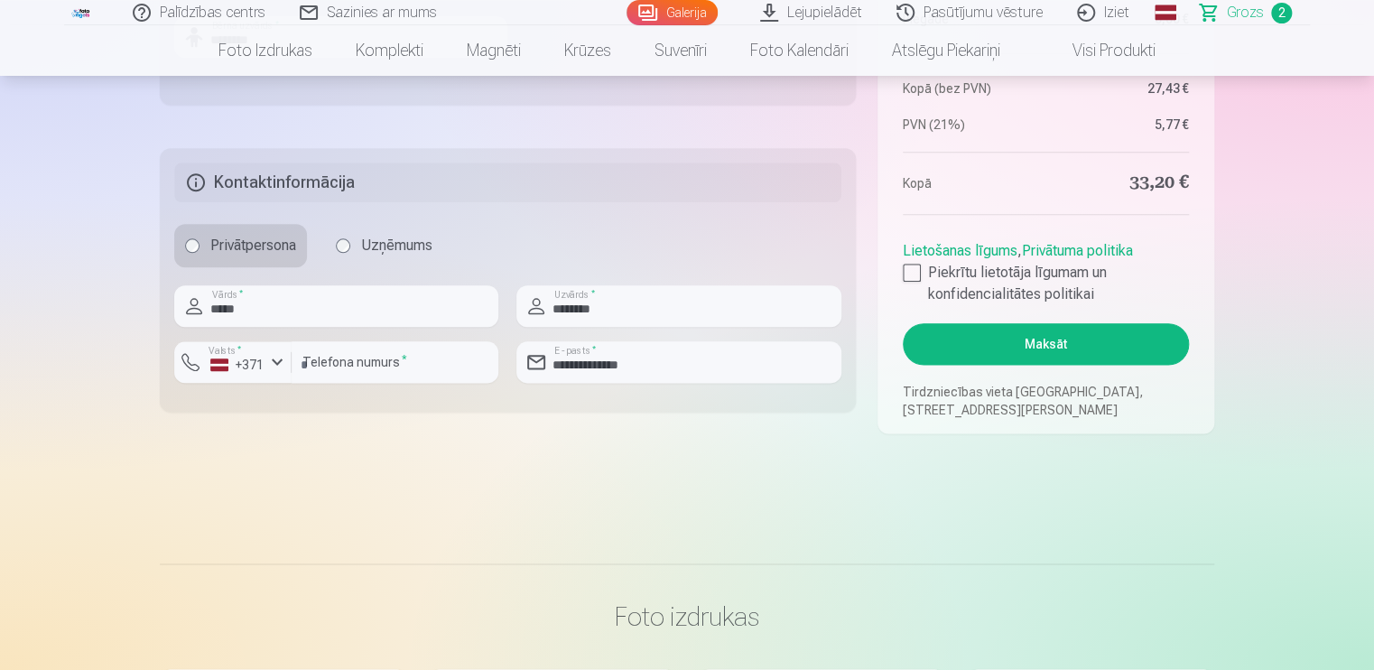
click at [1110, 351] on button "Maksāt" at bounding box center [1046, 344] width 286 height 42
